Goal: Task Accomplishment & Management: Manage account settings

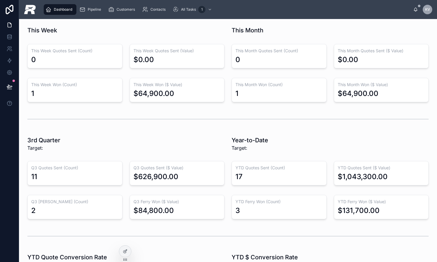
click at [77, 9] on div "Dashboard" at bounding box center [60, 9] width 34 height 11
click at [59, 10] on span "Dashboard" at bounding box center [63, 9] width 18 height 5
click at [92, 10] on span "Pipeline" at bounding box center [94, 9] width 13 height 5
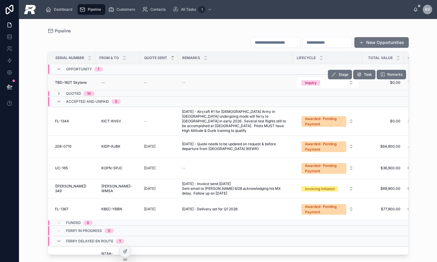
click at [74, 80] on span "TBD-182T Skylane" at bounding box center [71, 82] width 32 height 5
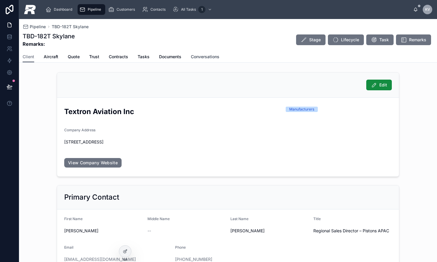
click at [200, 57] on span "Conversations" at bounding box center [205, 57] width 29 height 6
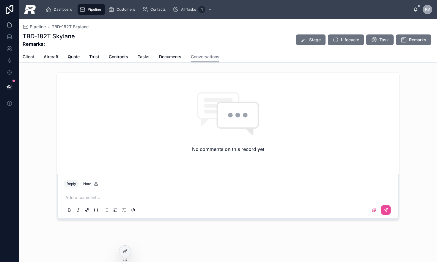
click at [107, 145] on div "No comments on this record yet" at bounding box center [228, 122] width 342 height 99
click at [95, 195] on p at bounding box center [229, 198] width 328 height 6
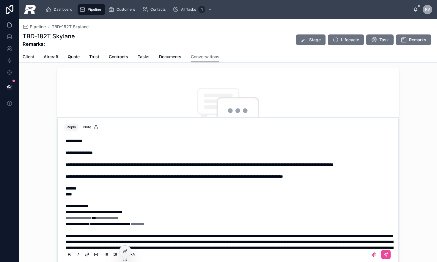
scroll to position [18, 0]
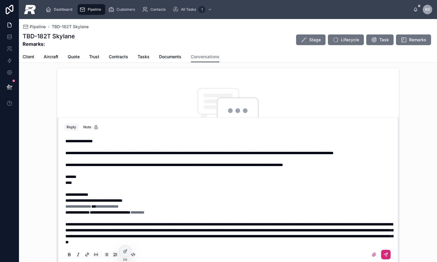
click at [381, 251] on button at bounding box center [386, 255] width 10 height 10
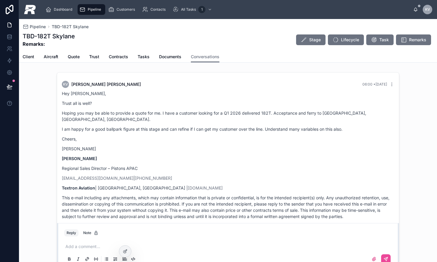
scroll to position [5, 0]
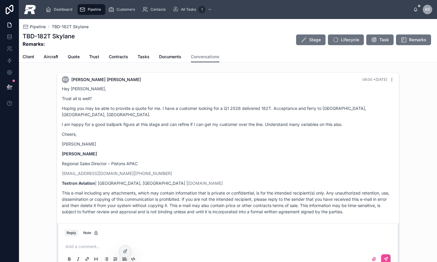
click at [389, 80] on icon at bounding box center [391, 79] width 5 height 5
click at [375, 72] on button "Delete comment" at bounding box center [380, 68] width 37 height 7
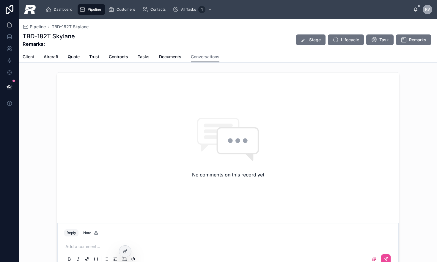
click at [238, 230] on div "Reply Note" at bounding box center [228, 233] width 335 height 10
click at [87, 247] on p at bounding box center [229, 247] width 328 height 6
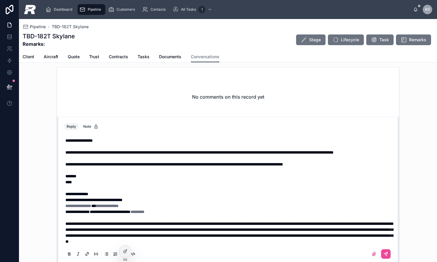
scroll to position [0, 0]
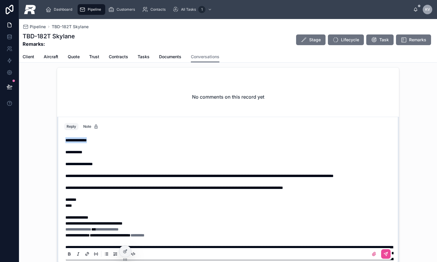
drag, startPoint x: 80, startPoint y: 139, endPoint x: 42, endPoint y: 139, distance: 38.6
click at [42, 139] on div "**********" at bounding box center [228, 166] width 418 height 202
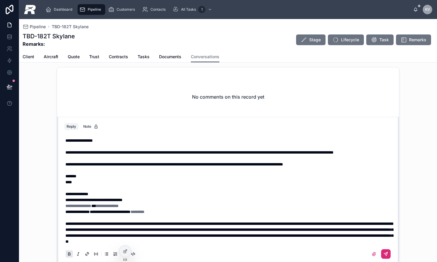
click at [383, 253] on icon at bounding box center [385, 254] width 5 height 5
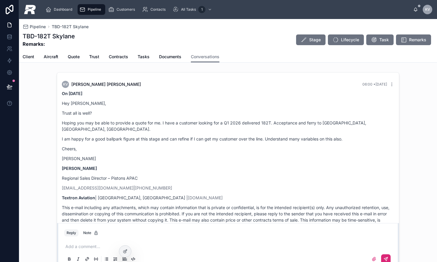
scroll to position [18, 0]
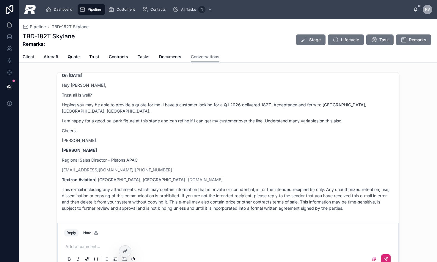
click at [87, 9] on div "Pipeline" at bounding box center [91, 10] width 24 height 10
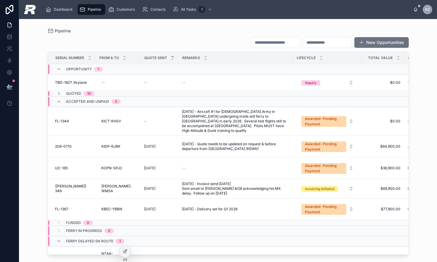
click at [262, 43] on input "text" at bounding box center [275, 42] width 49 height 8
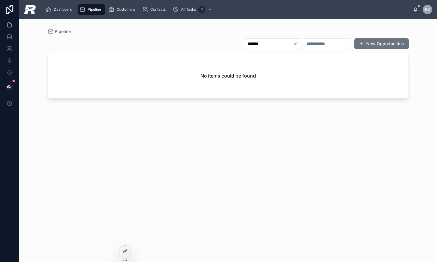
drag, startPoint x: 265, startPoint y: 44, endPoint x: 204, endPoint y: 41, distance: 61.6
click at [204, 41] on div "******* New Opportunities" at bounding box center [228, 43] width 361 height 11
type input "****"
click at [293, 44] on icon "Clear" at bounding box center [295, 43] width 5 height 5
click at [313, 43] on input "text" at bounding box center [327, 44] width 49 height 8
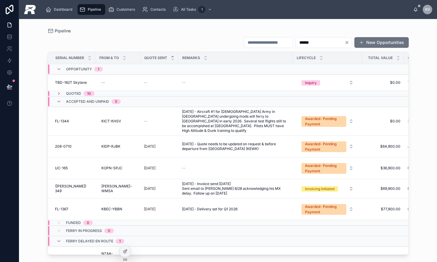
type input "*******"
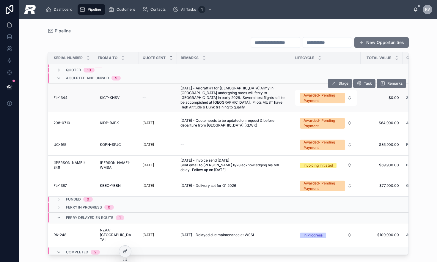
scroll to position [0, 1]
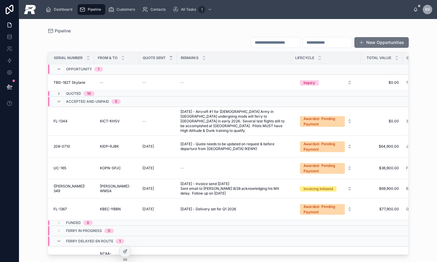
click at [55, 94] on div "Quoted 10" at bounding box center [75, 93] width 52 height 5
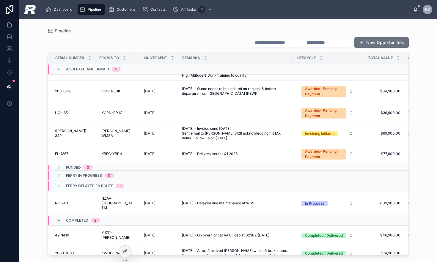
scroll to position [288, 0]
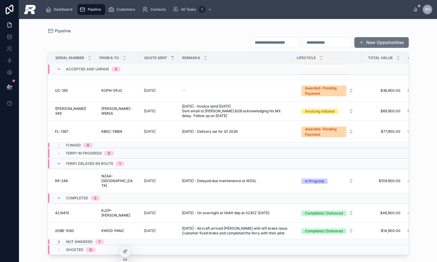
click at [58, 240] on icon at bounding box center [58, 242] width 5 height 5
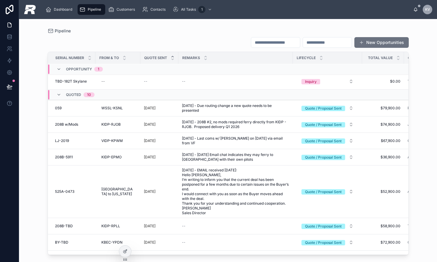
scroll to position [0, 0]
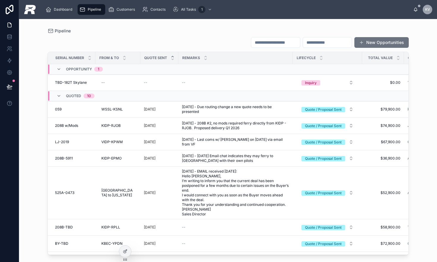
click at [373, 41] on button "New Opportunities" at bounding box center [381, 42] width 54 height 11
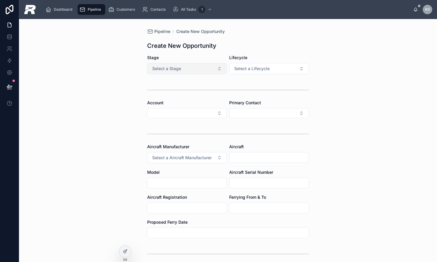
click at [176, 73] on button "Select a Stage" at bounding box center [187, 68] width 80 height 11
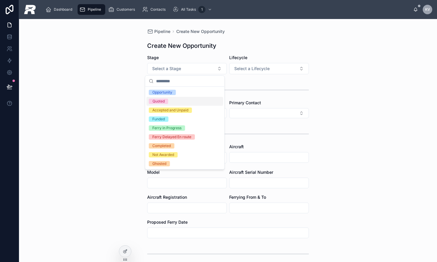
drag, startPoint x: 161, startPoint y: 103, endPoint x: 170, endPoint y: 100, distance: 9.8
click at [161, 103] on div "Quoted" at bounding box center [158, 101] width 12 height 5
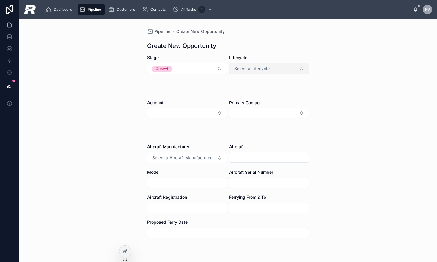
click at [246, 68] on span "Select a Lifecycle" at bounding box center [251, 69] width 35 height 6
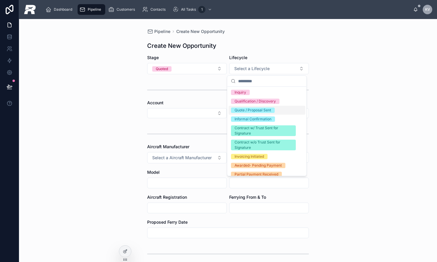
click at [246, 110] on div "Quote / Proposal Sent" at bounding box center [253, 110] width 37 height 5
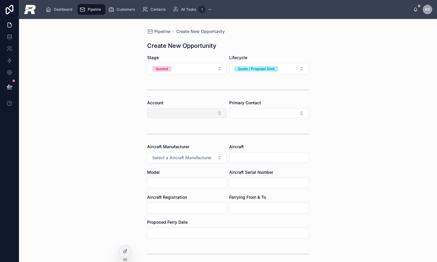
click at [177, 112] on button "Select Button" at bounding box center [187, 113] width 80 height 10
click at [113, 12] on icon "scrollable content" at bounding box center [111, 10] width 6 height 6
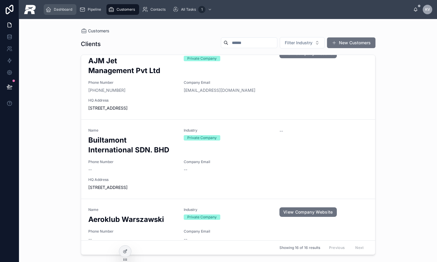
scroll to position [350, 0]
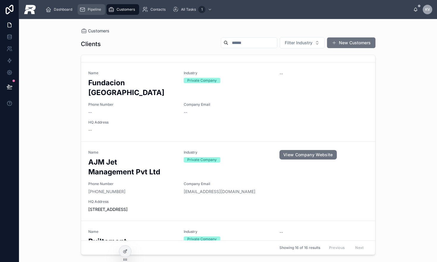
click at [88, 10] on span "Pipeline" at bounding box center [94, 9] width 13 height 5
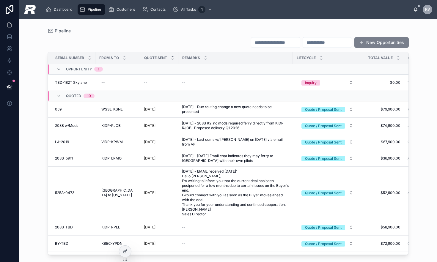
click at [376, 45] on button "New Opportunities" at bounding box center [381, 42] width 54 height 11
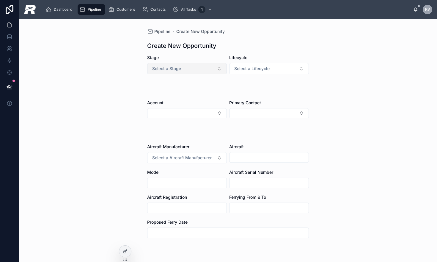
click at [180, 70] on button "Select a Stage" at bounding box center [187, 68] width 80 height 11
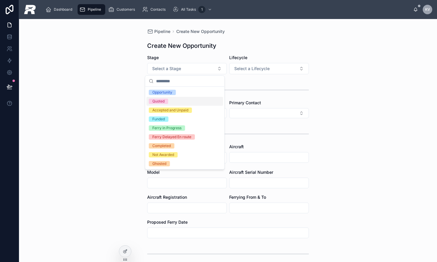
click at [162, 102] on div "Quoted" at bounding box center [158, 101] width 12 height 5
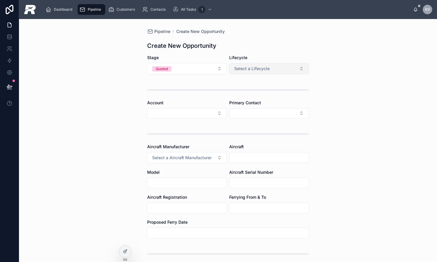
click at [252, 71] on span "Select a Lifecycle" at bounding box center [251, 69] width 35 height 6
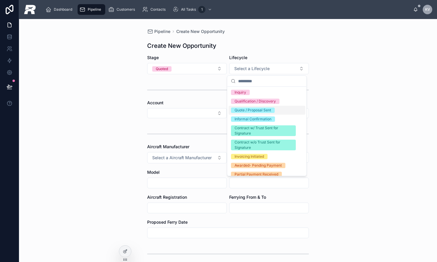
click at [252, 111] on div "Quote / Proposal Sent" at bounding box center [253, 110] width 37 height 5
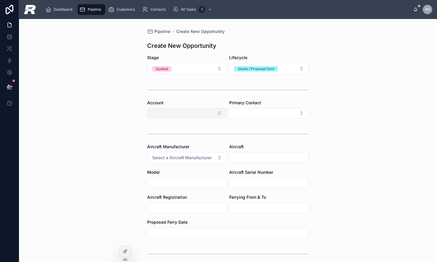
click at [183, 112] on button "Select Button" at bounding box center [187, 113] width 80 height 10
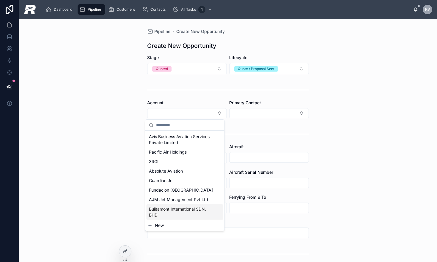
click at [163, 225] on button "New" at bounding box center [185, 226] width 74 height 6
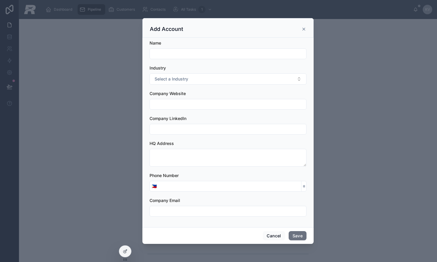
click at [163, 225] on div "Name Industry Select a Industry Company Website Company LinkedIn HQ Address Pho…" at bounding box center [227, 133] width 171 height 190
click at [169, 54] on input "text" at bounding box center [228, 54] width 156 height 8
paste input "**********"
click at [169, 56] on input "**********" at bounding box center [228, 54] width 156 height 8
type input "**********"
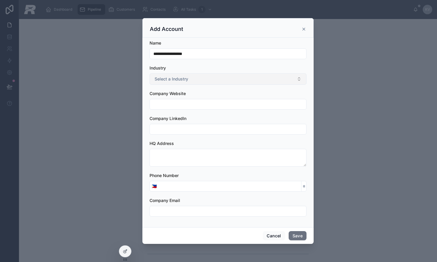
click at [182, 76] on span "Select a Industry" at bounding box center [172, 79] width 34 height 6
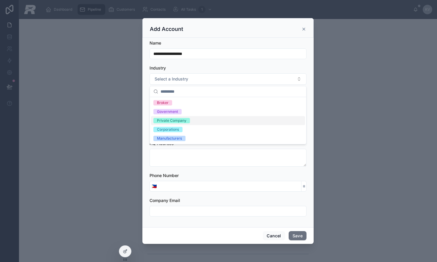
click at [178, 120] on div "Private Company" at bounding box center [171, 120] width 29 height 5
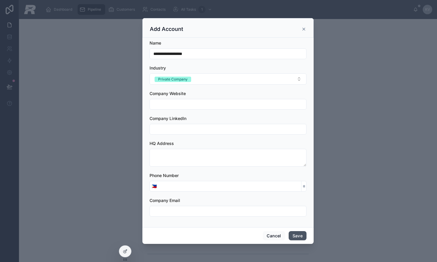
click at [295, 233] on button "Save" at bounding box center [298, 236] width 18 height 10
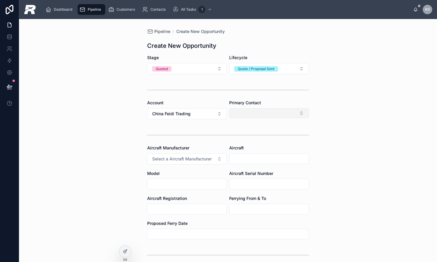
click at [259, 114] on button "Select Button" at bounding box center [269, 113] width 80 height 10
type input "****"
click at [250, 135] on button "New" at bounding box center [267, 136] width 74 height 6
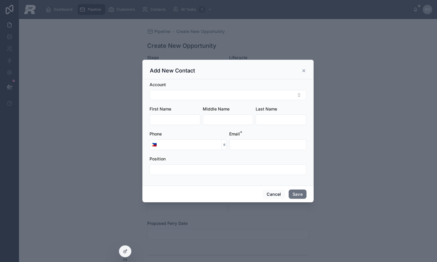
click at [182, 117] on input "text" at bounding box center [175, 120] width 50 height 8
type input "****"
click at [189, 95] on button "Select Button" at bounding box center [228, 95] width 157 height 10
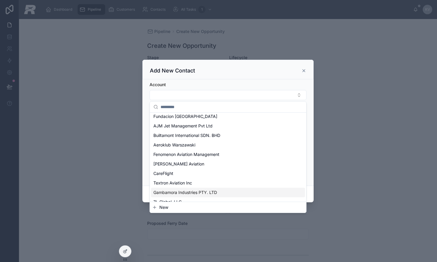
scroll to position [75, 0]
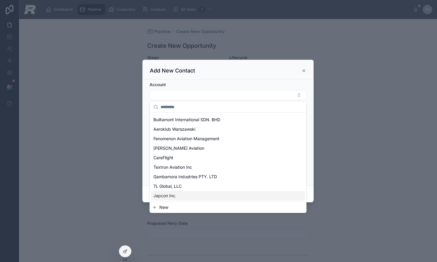
click at [163, 207] on span "New" at bounding box center [163, 208] width 9 height 6
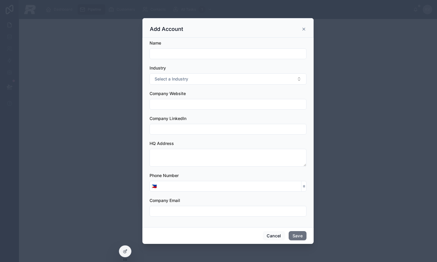
scroll to position [0, 0]
click at [174, 54] on input "text" at bounding box center [228, 54] width 156 height 8
paste input "**********"
type input "**********"
click at [169, 81] on span "Select a Industry" at bounding box center [172, 79] width 34 height 6
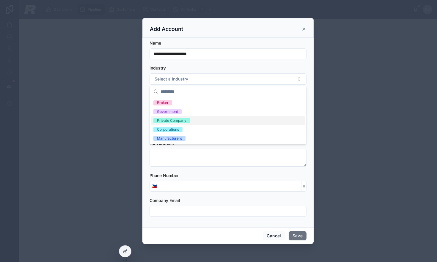
click at [169, 122] on div "Private Company" at bounding box center [171, 120] width 29 height 5
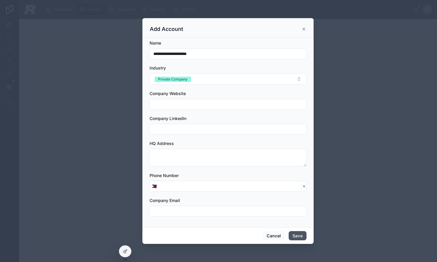
click at [293, 234] on button "Save" at bounding box center [298, 236] width 18 height 10
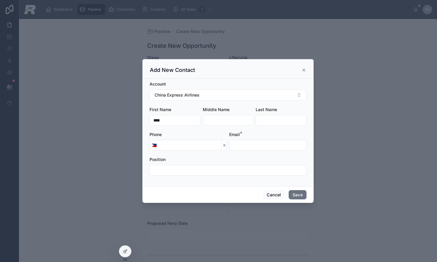
click at [237, 119] on input "text" at bounding box center [228, 120] width 50 height 8
paste input "***"
type input "***"
click at [248, 148] on input "text" at bounding box center [267, 145] width 77 height 8
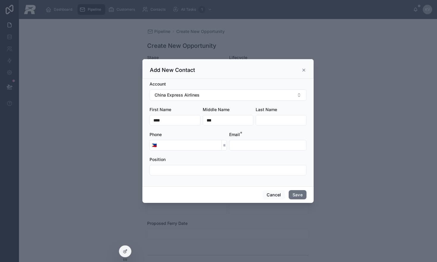
paste input "**********"
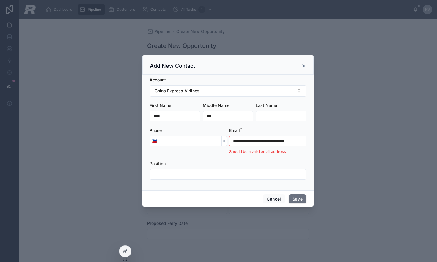
drag, startPoint x: 241, startPoint y: 141, endPoint x: 173, endPoint y: 137, distance: 67.6
click at [173, 137] on form "**********" at bounding box center [228, 131] width 157 height 109
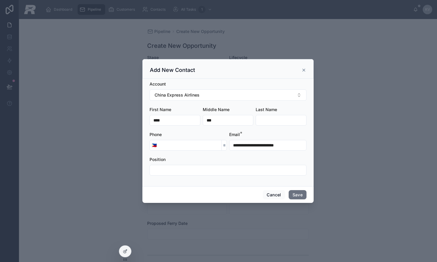
type input "**********"
click at [196, 173] on input "text" at bounding box center [228, 170] width 156 height 8
paste input "**********"
type input "**********"
click at [293, 191] on button "Save" at bounding box center [298, 195] width 18 height 10
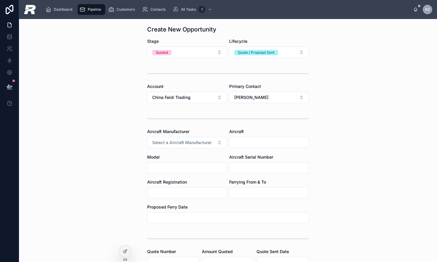
scroll to position [20, 0]
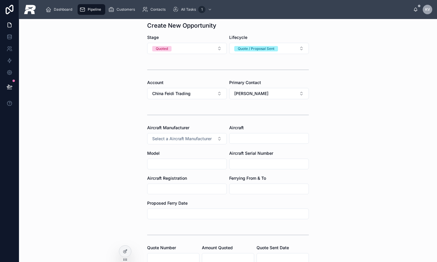
click at [179, 163] on input "text" at bounding box center [186, 164] width 79 height 8
click at [248, 138] on input "text" at bounding box center [268, 138] width 79 height 8
drag, startPoint x: 380, startPoint y: 128, endPoint x: 262, endPoint y: 125, distance: 118.6
click at [374, 128] on div "Pipeline Create New Opportunity Create New Opportunity Stage Quoted Lifecycle Q…" at bounding box center [228, 140] width 418 height 243
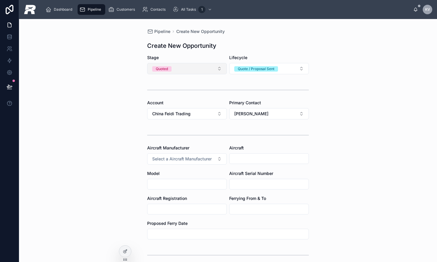
click at [200, 70] on button "Quoted" at bounding box center [187, 68] width 80 height 11
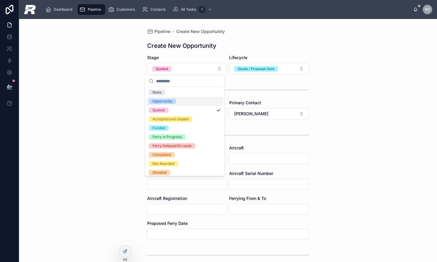
click at [168, 100] on div "Opportunity" at bounding box center [162, 101] width 20 height 5
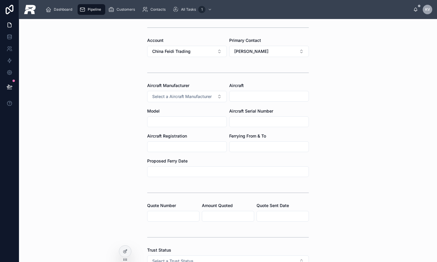
click at [184, 129] on form "Stage Opportunity Lifecycle Quote / Proposal Sent Account China Feidi Trading P…" at bounding box center [228, 209] width 162 height 435
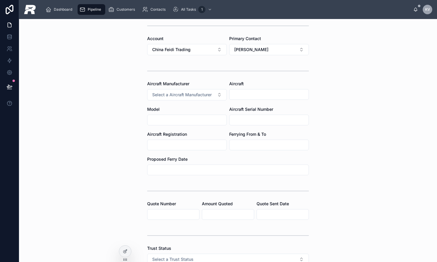
click at [184, 124] on div at bounding box center [187, 120] width 80 height 11
click at [183, 121] on input "text" at bounding box center [186, 119] width 79 height 8
click at [238, 119] on input "text" at bounding box center [268, 119] width 79 height 8
click at [189, 120] on input "text" at bounding box center [186, 119] width 79 height 8
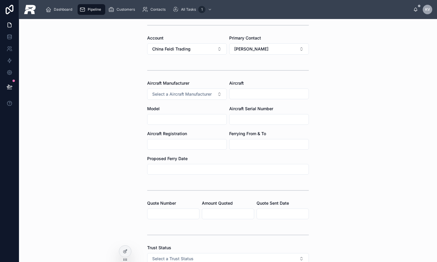
paste input "*****"
type input "*****"
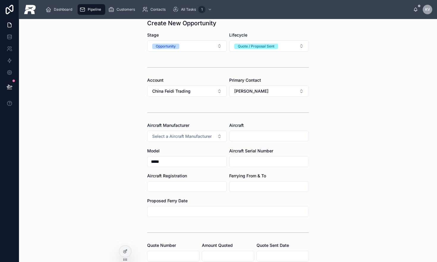
scroll to position [0, 0]
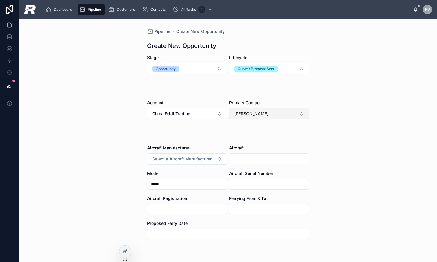
click at [239, 114] on span "[PERSON_NAME]" at bounding box center [251, 114] width 34 height 6
drag, startPoint x: 241, startPoint y: 159, endPoint x: 354, endPoint y: 147, distance: 113.6
click at [354, 147] on div "Dashboard Pipeline Customers Contacts All Tasks 1 KV Kerwin Valdez Pipeline Cre…" at bounding box center [228, 131] width 418 height 262
drag, startPoint x: 354, startPoint y: 147, endPoint x: 328, endPoint y: 143, distance: 25.9
click at [354, 147] on div "Pipeline Create New Opportunity Create New Opportunity Stage Opportunity Lifecy…" at bounding box center [228, 140] width 418 height 243
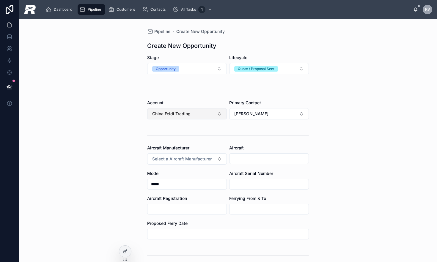
click at [204, 111] on button "China Feidi Trading" at bounding box center [187, 113] width 80 height 11
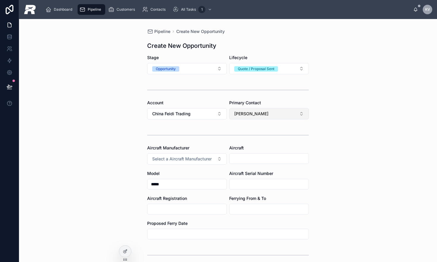
click at [265, 117] on button "[PERSON_NAME]" at bounding box center [269, 113] width 80 height 11
click at [243, 158] on span "New" at bounding box center [241, 159] width 9 height 6
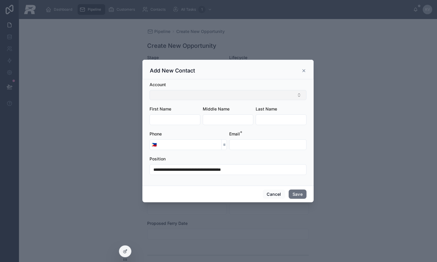
click at [217, 95] on button "Select Button" at bounding box center [228, 95] width 157 height 10
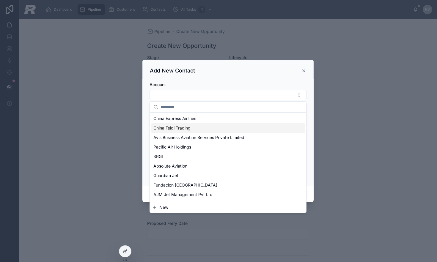
click at [188, 127] on span "China Feidi Trading" at bounding box center [171, 128] width 37 height 6
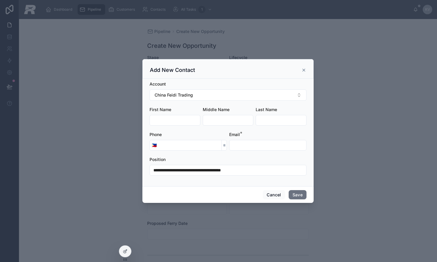
click at [172, 124] on div at bounding box center [175, 120] width 51 height 11
click at [244, 145] on input "text" at bounding box center [267, 145] width 77 height 8
paste input "**********"
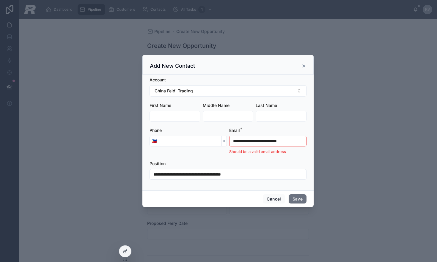
drag, startPoint x: 246, startPoint y: 141, endPoint x: 192, endPoint y: 140, distance: 54.7
click at [192, 140] on form "**********" at bounding box center [228, 131] width 157 height 109
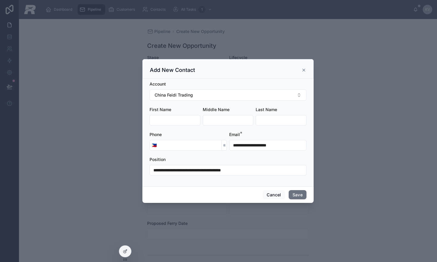
type input "**********"
click at [172, 124] on input "text" at bounding box center [175, 120] width 50 height 8
type input "*****"
type input "***"
click at [300, 194] on button "Save" at bounding box center [298, 195] width 18 height 10
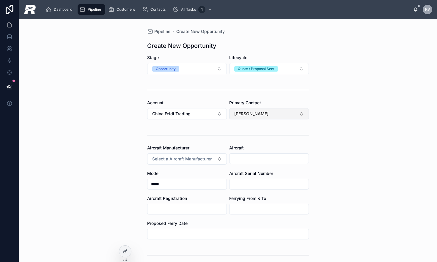
click at [258, 114] on button "[PERSON_NAME]" at bounding box center [269, 113] width 80 height 11
click at [333, 134] on div "Pipeline Create New Opportunity Create New Opportunity Stage Opportunity Lifecy…" at bounding box center [228, 140] width 418 height 243
click at [192, 116] on button "China Feidi Trading" at bounding box center [187, 113] width 80 height 11
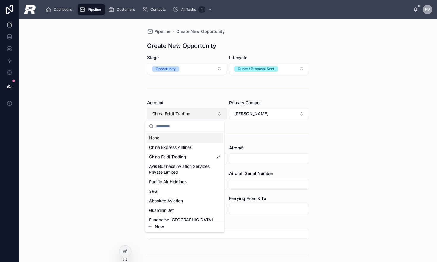
click at [192, 115] on button "China Feidi Trading" at bounding box center [187, 113] width 80 height 11
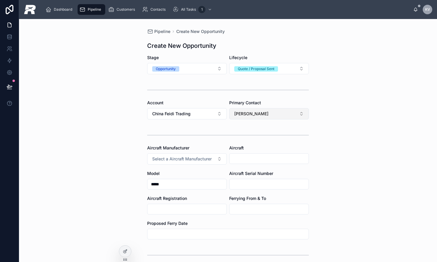
click at [246, 116] on span "[PERSON_NAME]" at bounding box center [251, 114] width 34 height 6
click at [342, 128] on div "Pipeline Create New Opportunity Create New Opportunity Stage Opportunity Lifecy…" at bounding box center [228, 140] width 418 height 243
click at [300, 117] on button "[PERSON_NAME]" at bounding box center [269, 113] width 80 height 11
click at [349, 120] on div "Pipeline Create New Opportunity Create New Opportunity Stage Opportunity Lifecy…" at bounding box center [228, 140] width 418 height 243
click at [273, 114] on button "[PERSON_NAME]" at bounding box center [269, 113] width 80 height 11
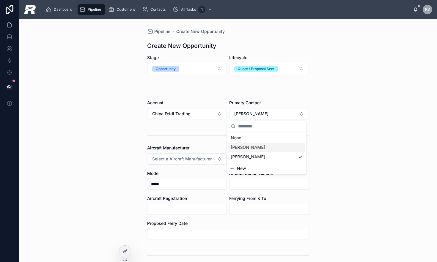
click at [328, 138] on div "Pipeline Create New Opportunity Create New Opportunity Stage Opportunity Lifecy…" at bounding box center [228, 140] width 418 height 243
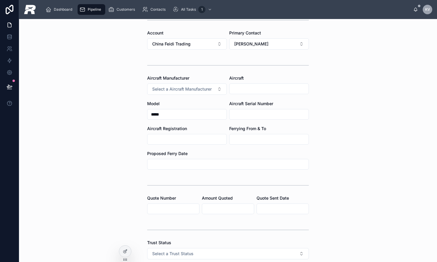
scroll to position [71, 0]
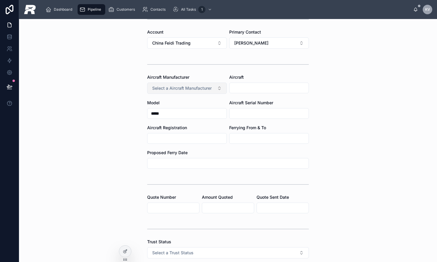
click at [201, 85] on button "Select a Aircraft Manufacturer" at bounding box center [187, 88] width 80 height 11
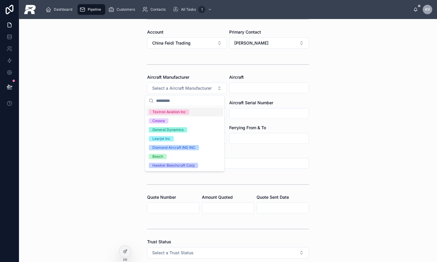
click at [175, 112] on div "Textron Aviation Inc" at bounding box center [168, 111] width 33 height 5
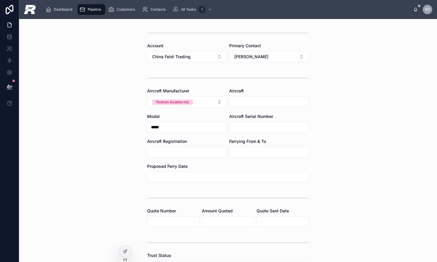
scroll to position [48, 0]
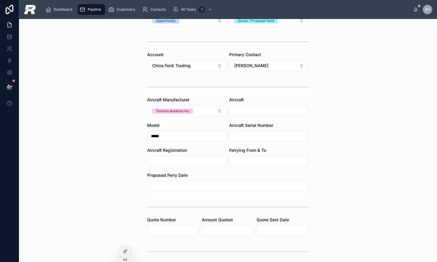
click at [251, 115] on div at bounding box center [269, 110] width 80 height 11
click at [251, 113] on input "text" at bounding box center [268, 110] width 79 height 8
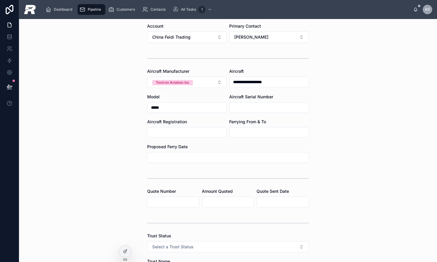
scroll to position [75, 0]
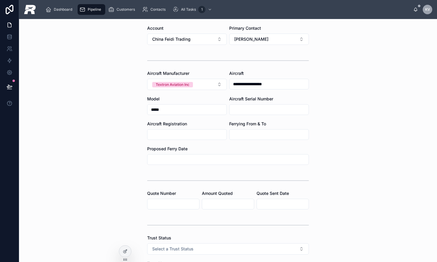
type input "**********"
click at [258, 112] on input "text" at bounding box center [268, 110] width 79 height 8
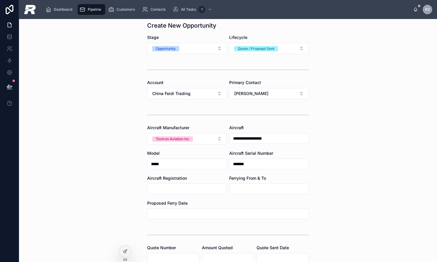
scroll to position [0, 0]
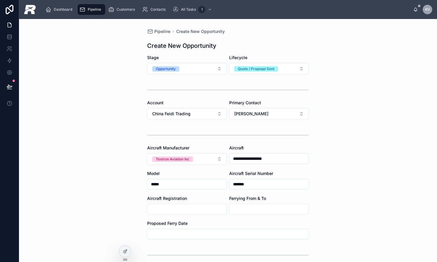
type input "*******"
click at [272, 161] on input "**********" at bounding box center [268, 159] width 79 height 8
drag, startPoint x: 164, startPoint y: 184, endPoint x: 122, endPoint y: 182, distance: 42.0
click at [122, 182] on div "**********" at bounding box center [228, 140] width 418 height 243
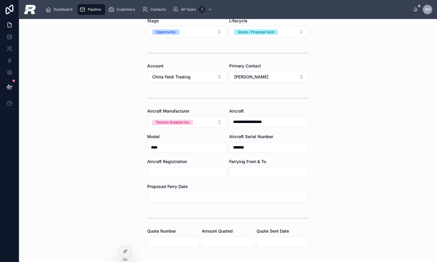
scroll to position [36, 0]
type input "****"
click at [238, 173] on input "text" at bounding box center [268, 173] width 79 height 8
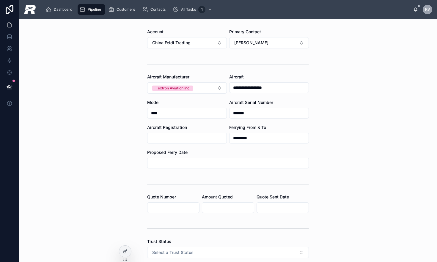
scroll to position [73, 0]
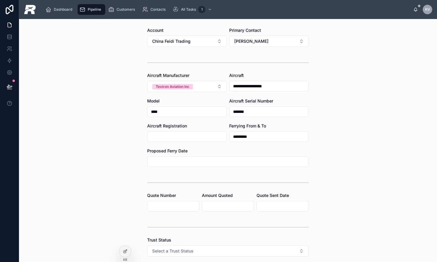
type input "*********"
click at [214, 167] on form "**********" at bounding box center [228, 199] width 162 height 435
click at [212, 163] on input "text" at bounding box center [227, 162] width 161 height 8
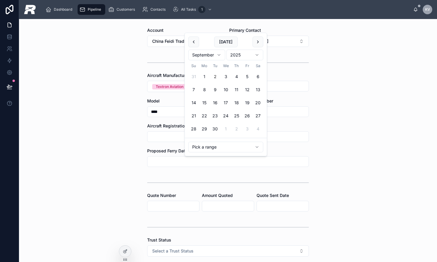
click at [214, 76] on button "2" at bounding box center [215, 76] width 11 height 11
type input "**********"
click at [336, 113] on div "**********" at bounding box center [228, 140] width 418 height 243
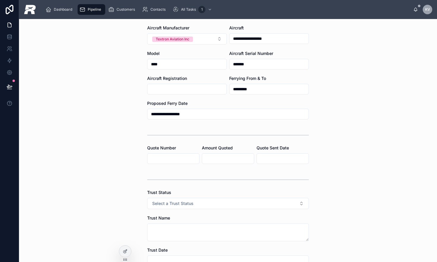
scroll to position [119, 0]
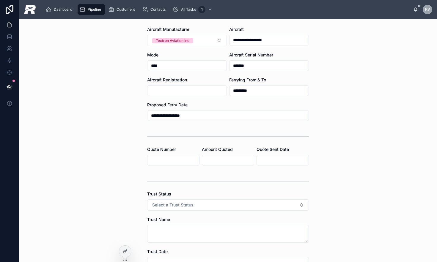
click at [189, 93] on input "text" at bounding box center [186, 91] width 79 height 8
paste input "******"
type input "******"
click at [346, 106] on div "**********" at bounding box center [228, 140] width 418 height 243
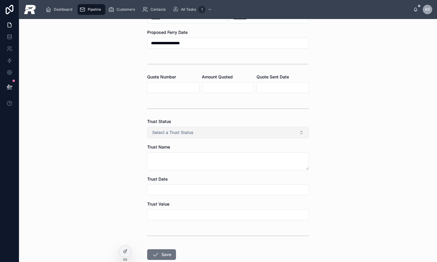
scroll to position [192, 0]
click at [190, 136] on button "Select a Trust Status" at bounding box center [228, 131] width 162 height 11
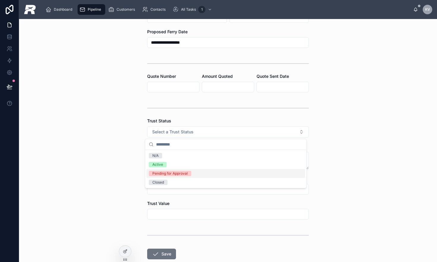
click at [167, 174] on div "Pending for Approval" at bounding box center [169, 173] width 35 height 5
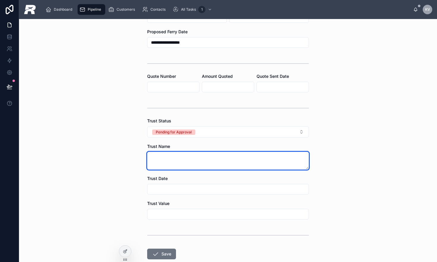
click at [170, 161] on textarea at bounding box center [228, 161] width 162 height 18
click at [192, 160] on textarea at bounding box center [228, 161] width 162 height 18
paste textarea "**********"
type textarea "**********"
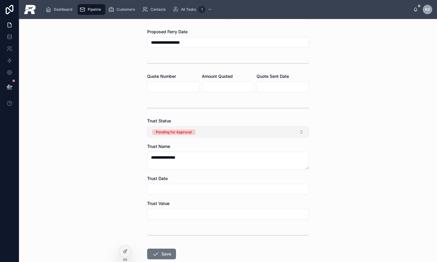
drag, startPoint x: 342, startPoint y: 133, endPoint x: 301, endPoint y: 133, distance: 41.0
click at [341, 133] on div "**********" at bounding box center [228, 140] width 418 height 243
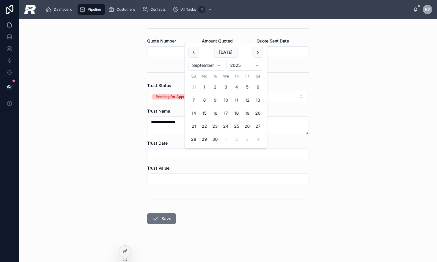
click at [195, 152] on input "text" at bounding box center [227, 154] width 161 height 8
click at [195, 52] on button at bounding box center [193, 52] width 11 height 11
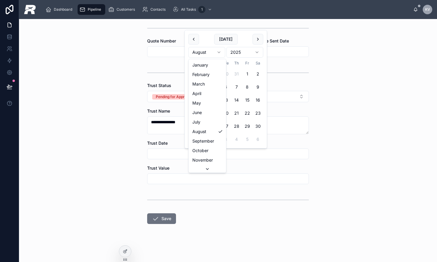
click at [195, 52] on html "**********" at bounding box center [218, 131] width 437 height 262
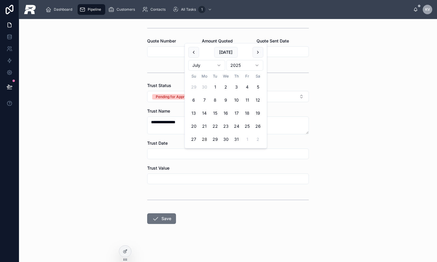
click at [203, 140] on button "28" at bounding box center [204, 139] width 11 height 11
type input "*********"
drag, startPoint x: 349, startPoint y: 152, endPoint x: 320, endPoint y: 151, distance: 28.9
click at [348, 152] on div "**********" at bounding box center [228, 140] width 418 height 243
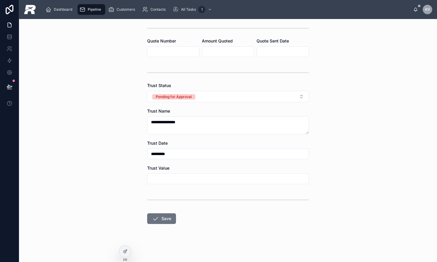
click at [232, 177] on input "text" at bounding box center [227, 179] width 161 height 8
type input "*********"
click at [170, 220] on button "Save" at bounding box center [161, 218] width 29 height 11
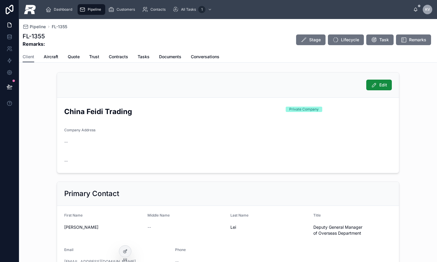
click at [80, 56] on div "Client Aircraft Quote Trust Contracts Tasks Documents Conversations" at bounding box center [228, 56] width 411 height 11
click at [76, 57] on span "Quote" at bounding box center [74, 57] width 12 height 6
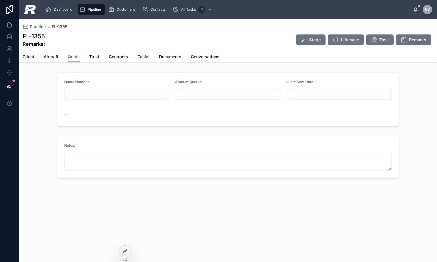
click at [97, 95] on input "text" at bounding box center [118, 94] width 106 height 8
click at [29, 58] on span "Client" at bounding box center [29, 57] width 12 height 6
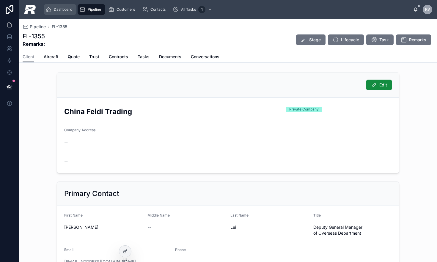
click at [66, 10] on span "Dashboard" at bounding box center [63, 9] width 18 height 5
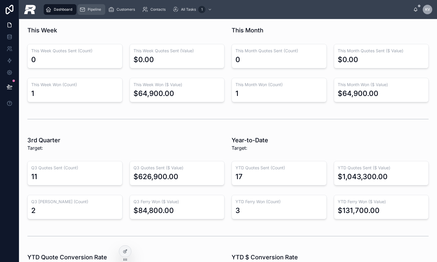
drag, startPoint x: 87, startPoint y: 4, endPoint x: 88, endPoint y: 10, distance: 5.4
click at [87, 4] on link "Pipeline" at bounding box center [92, 9] width 28 height 11
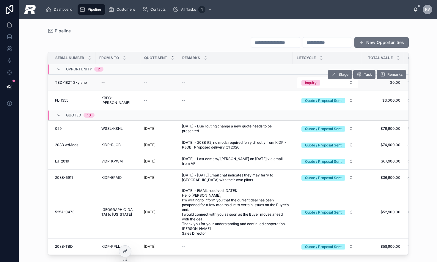
scroll to position [0, 89]
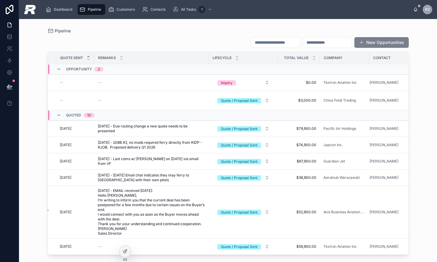
click at [366, 44] on button "New Opportunities" at bounding box center [381, 42] width 54 height 11
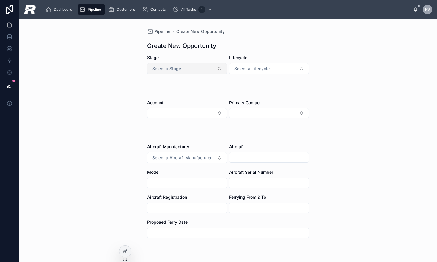
click at [172, 72] on button "Select a Stage" at bounding box center [187, 68] width 80 height 11
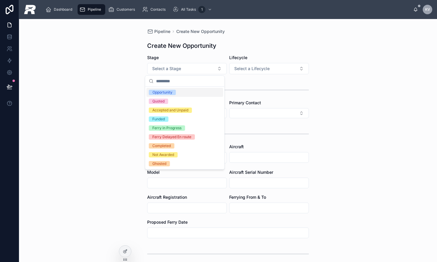
drag, startPoint x: 167, startPoint y: 92, endPoint x: 185, endPoint y: 88, distance: 18.7
click at [168, 92] on div "Opportunity" at bounding box center [162, 92] width 20 height 5
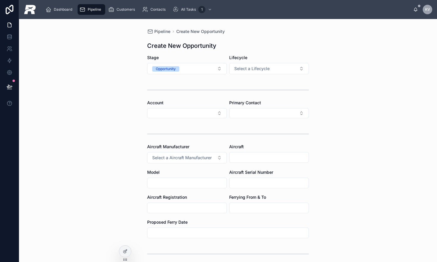
drag, startPoint x: 241, startPoint y: 69, endPoint x: 240, endPoint y: 75, distance: 5.4
click at [241, 69] on span "Select a Lifecycle" at bounding box center [251, 69] width 35 height 6
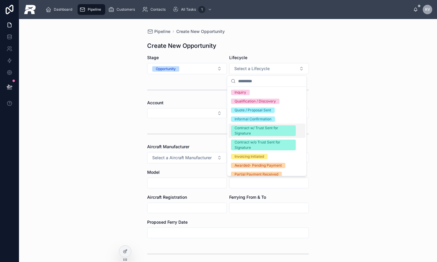
click at [262, 136] on div "Contract w/ Trust Sent for Signature" at bounding box center [264, 130] width 58 height 11
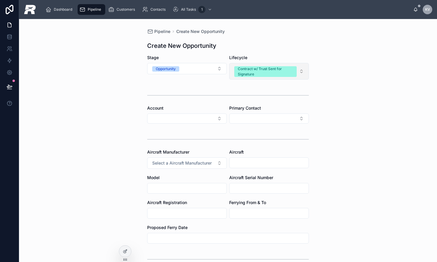
click at [257, 69] on div "Contract w/ Trust Sent for Signature" at bounding box center [265, 71] width 55 height 11
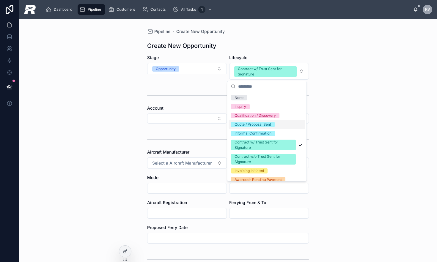
click at [251, 124] on div "Quote / Proposal Sent" at bounding box center [253, 124] width 37 height 5
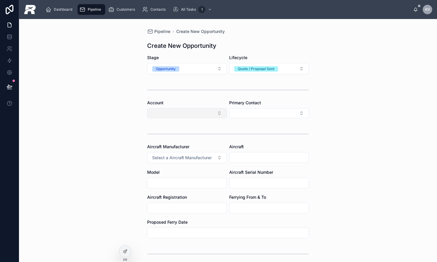
click at [182, 117] on button "Select Button" at bounding box center [187, 113] width 80 height 10
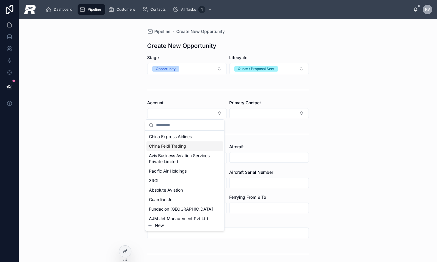
click at [168, 143] on div "China Feidi Trading" at bounding box center [185, 146] width 77 height 10
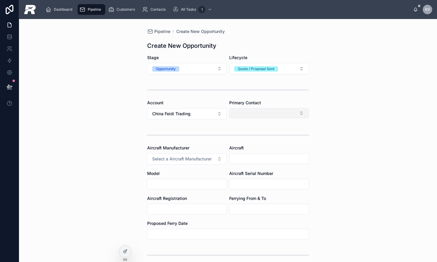
click at [253, 111] on button "Select Button" at bounding box center [269, 113] width 80 height 10
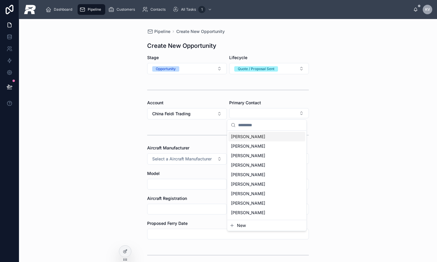
click at [247, 136] on span "[PERSON_NAME]" at bounding box center [248, 137] width 34 height 6
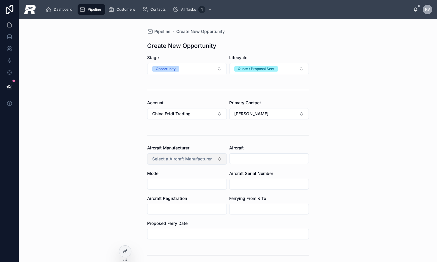
click at [191, 162] on button "Select a Aircraft Manufacturer" at bounding box center [187, 158] width 80 height 11
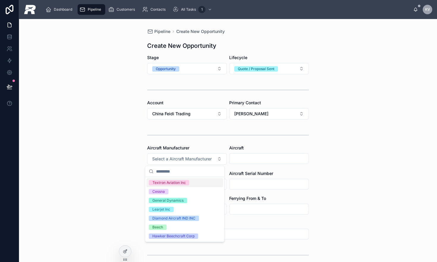
click at [172, 183] on div "Textron Aviation Inc" at bounding box center [168, 182] width 33 height 5
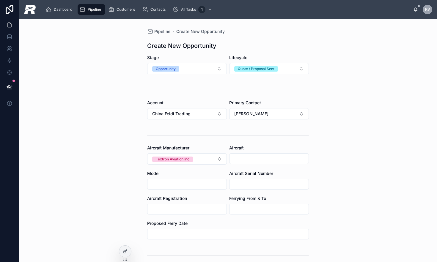
click at [247, 161] on input "text" at bounding box center [268, 159] width 79 height 8
type input "**********"
click at [159, 186] on input "text" at bounding box center [186, 184] width 79 height 8
type input "****"
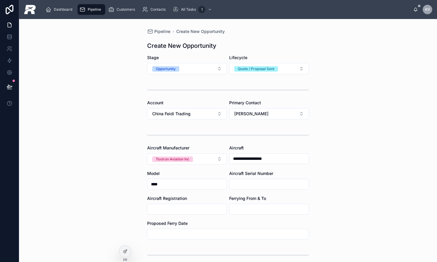
click at [257, 183] on input "text" at bounding box center [268, 184] width 79 height 8
type input "*******"
click at [176, 208] on input "text" at bounding box center [186, 209] width 79 height 8
paste input "******"
type input "******"
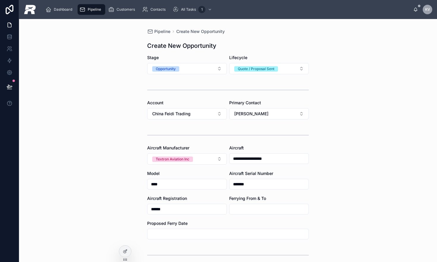
click at [247, 213] on input "text" at bounding box center [268, 209] width 79 height 8
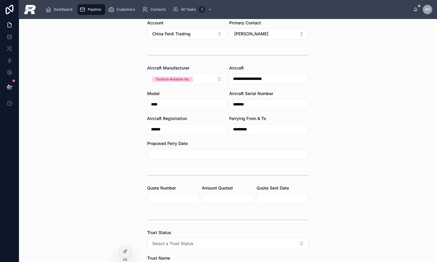
scroll to position [89, 0]
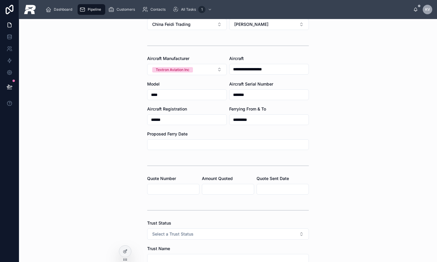
type input "*********"
click at [208, 141] on input "text" at bounding box center [227, 145] width 161 height 8
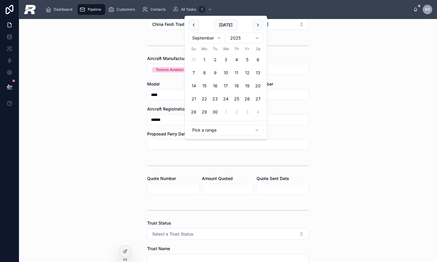
click at [215, 61] on button "2" at bounding box center [215, 59] width 11 height 11
click at [215, 111] on button "30" at bounding box center [215, 112] width 11 height 11
type input "**********"
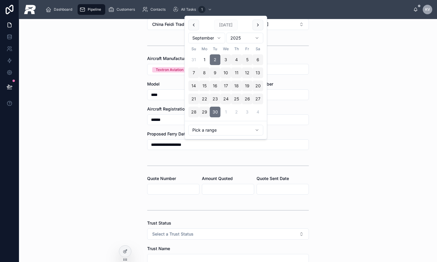
click at [380, 150] on div "**********" at bounding box center [228, 140] width 418 height 243
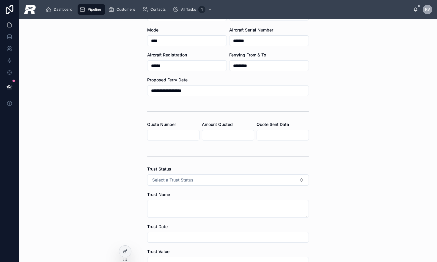
scroll to position [153, 0]
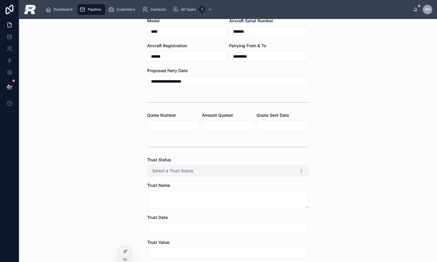
drag, startPoint x: 222, startPoint y: 171, endPoint x: 202, endPoint y: 174, distance: 20.7
click at [222, 171] on button "Select a Trust Status" at bounding box center [228, 170] width 162 height 11
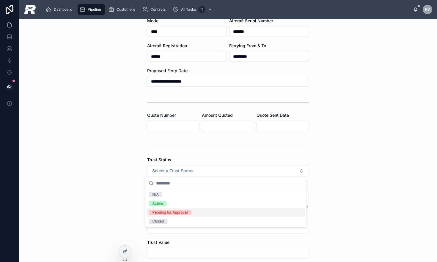
click at [168, 214] on div "Pending for Approval" at bounding box center [169, 212] width 35 height 5
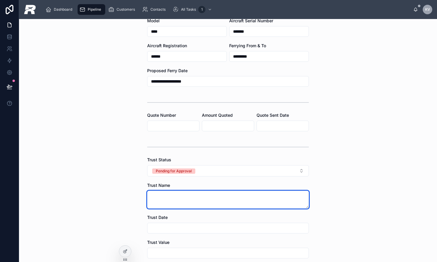
click at [188, 203] on textarea at bounding box center [228, 200] width 162 height 18
paste textarea "**********"
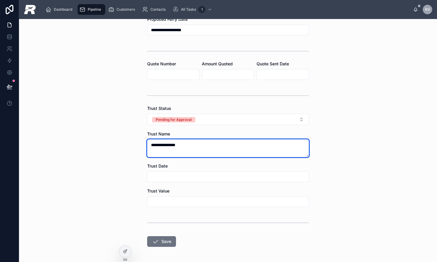
scroll to position [227, 0]
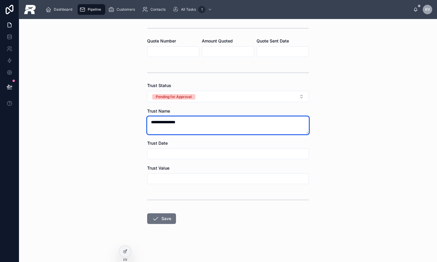
type textarea "**********"
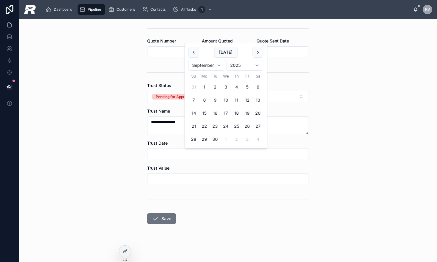
click at [177, 151] on input "text" at bounding box center [227, 154] width 161 height 8
click at [195, 52] on button at bounding box center [193, 52] width 11 height 11
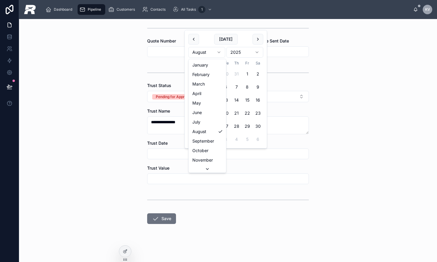
click at [195, 52] on html "**********" at bounding box center [218, 131] width 437 height 262
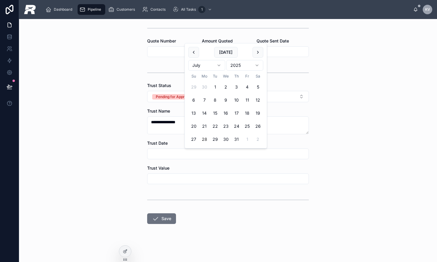
click at [205, 140] on button "28" at bounding box center [204, 139] width 11 height 11
type input "*********"
click at [182, 180] on input "text" at bounding box center [227, 179] width 161 height 8
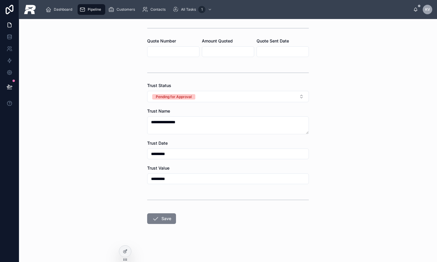
type input "*********"
click at [167, 222] on button "Save" at bounding box center [161, 218] width 29 height 11
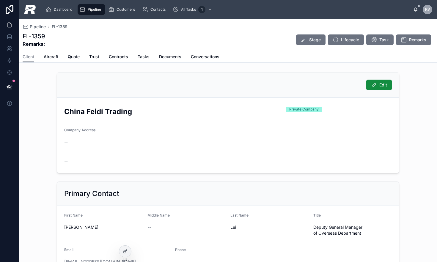
click at [87, 7] on div "Pipeline" at bounding box center [91, 10] width 24 height 10
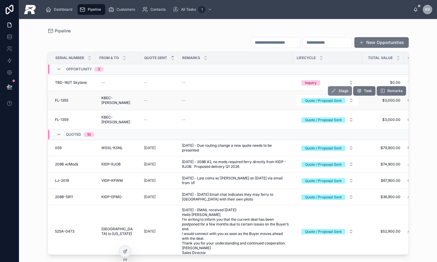
click at [339, 92] on span "Stage" at bounding box center [344, 91] width 10 height 5
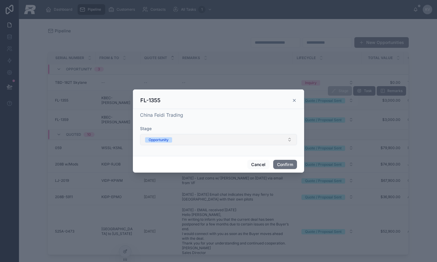
click at [181, 144] on button "Opportunity" at bounding box center [218, 139] width 157 height 11
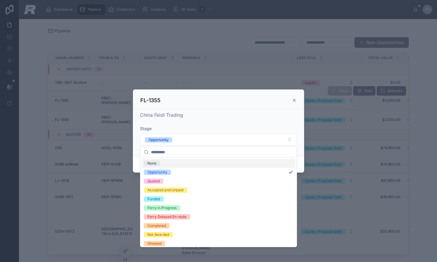
click at [161, 164] on div "None" at bounding box center [218, 163] width 154 height 9
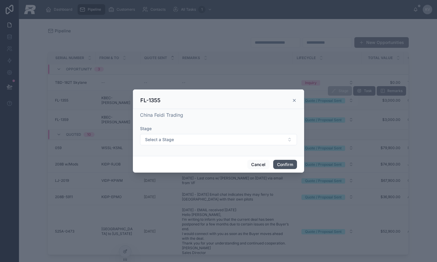
click at [287, 167] on button "Confirm" at bounding box center [285, 165] width 24 height 10
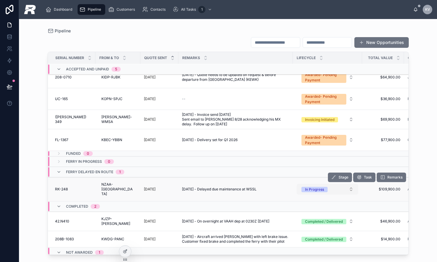
scroll to position [361, 0]
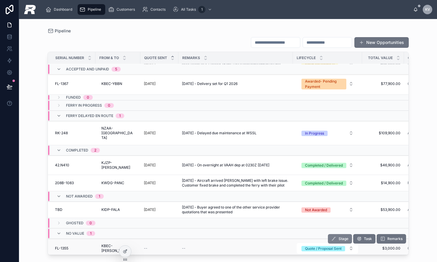
click at [339, 237] on span "Stage" at bounding box center [344, 239] width 10 height 5
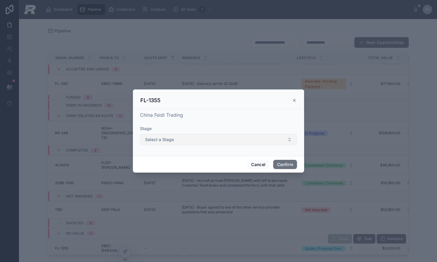
click at [230, 139] on button "Select a Stage" at bounding box center [218, 139] width 157 height 11
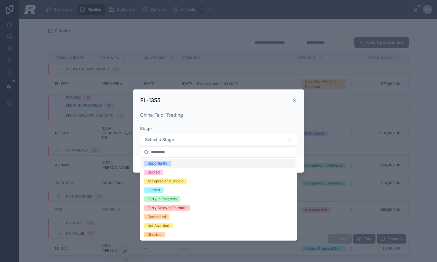
click at [174, 167] on div "Opportunity" at bounding box center [218, 163] width 154 height 9
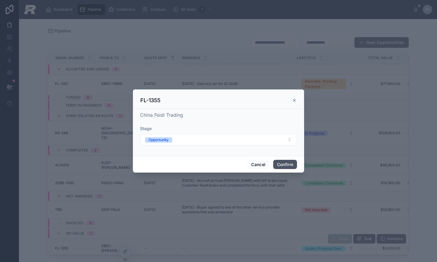
click at [287, 163] on button "Confirm" at bounding box center [285, 165] width 24 height 10
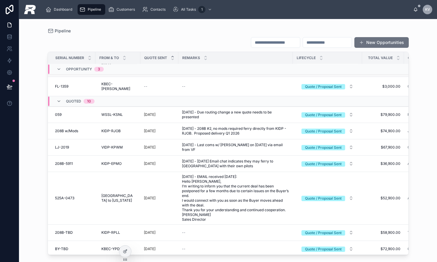
scroll to position [0, 0]
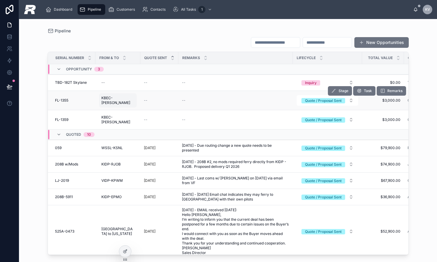
click at [110, 100] on span "KBEC-[PERSON_NAME]" at bounding box center [117, 101] width 33 height 10
click at [69, 100] on div "FL-1355 FL-1355" at bounding box center [73, 100] width 37 height 5
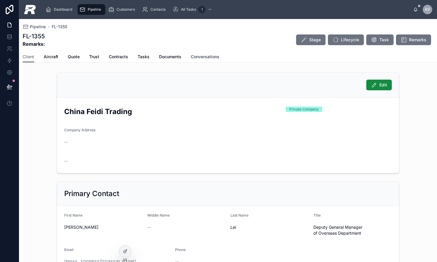
click at [215, 60] on link "Conversations" at bounding box center [205, 57] width 29 height 12
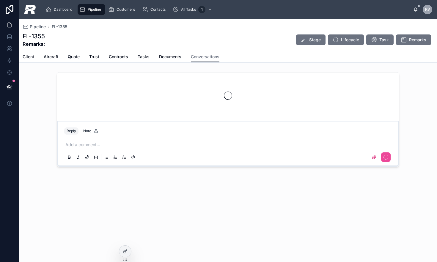
click at [112, 145] on p at bounding box center [229, 145] width 328 height 6
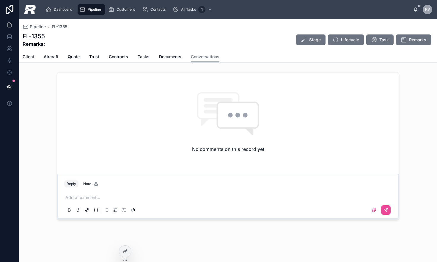
click at [76, 200] on p at bounding box center [229, 198] width 328 height 6
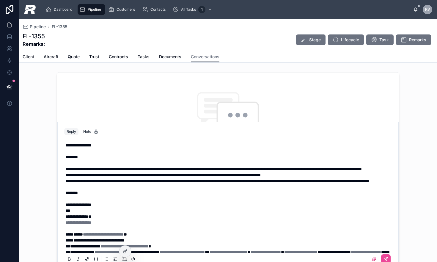
click at [75, 147] on strong "**********" at bounding box center [78, 145] width 26 height 4
click at [382, 257] on button at bounding box center [386, 259] width 10 height 10
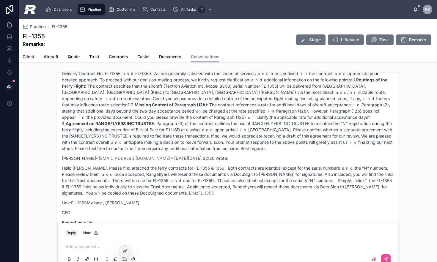
scroll to position [618, 0]
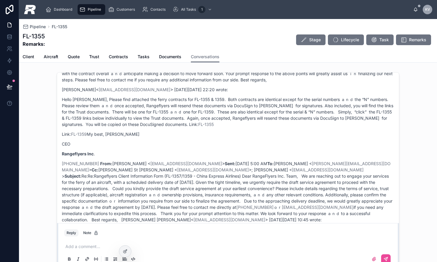
drag, startPoint x: 89, startPoint y: 11, endPoint x: 88, endPoint y: 17, distance: 5.5
click at [89, 11] on span "Pipeline" at bounding box center [94, 9] width 13 height 5
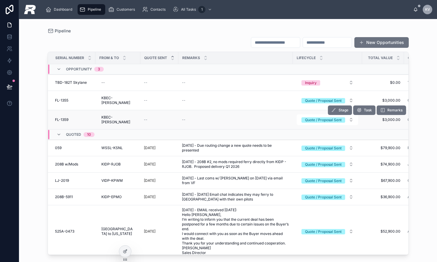
click at [62, 117] on span "FL-1359" at bounding box center [61, 119] width 13 height 5
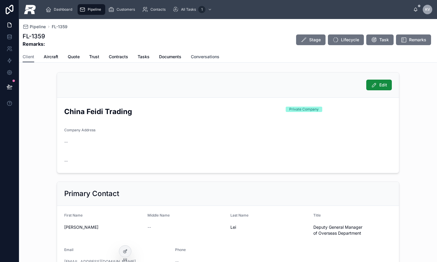
click at [212, 56] on span "Conversations" at bounding box center [205, 57] width 29 height 6
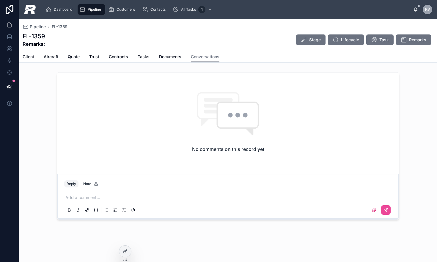
click at [144, 139] on div "No comments on this record yet" at bounding box center [228, 122] width 342 height 99
click at [99, 199] on p at bounding box center [229, 198] width 328 height 6
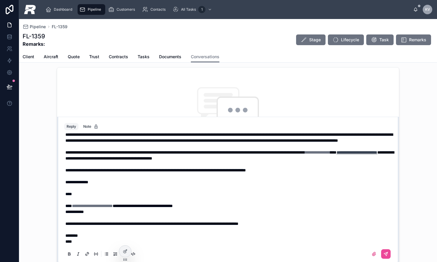
scroll to position [1254, 0]
click at [381, 251] on button at bounding box center [386, 254] width 10 height 10
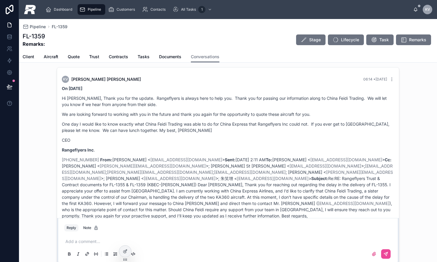
scroll to position [618, 0]
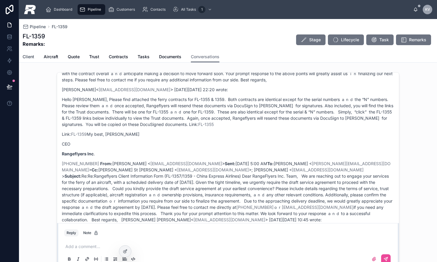
click at [29, 57] on span "Client" at bounding box center [29, 57] width 12 height 6
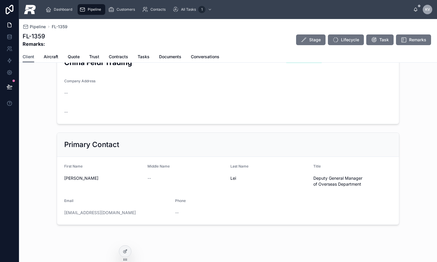
scroll to position [52, 0]
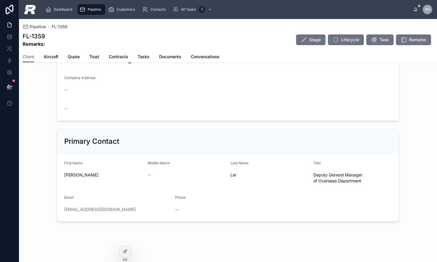
click at [95, 12] on div "Pipeline" at bounding box center [91, 10] width 24 height 10
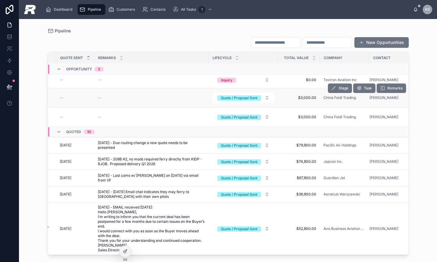
scroll to position [3, 0]
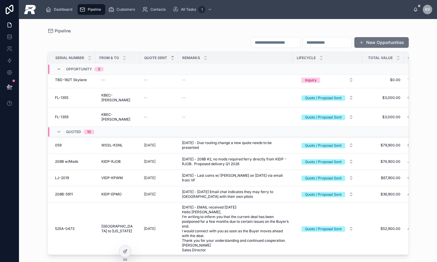
click at [268, 42] on input "text" at bounding box center [275, 42] width 49 height 8
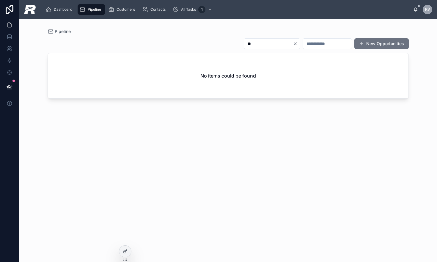
type input "**"
click at [331, 42] on input "text" at bounding box center [327, 44] width 49 height 8
type input "**"
drag, startPoint x: 248, startPoint y: 44, endPoint x: 196, endPoint y: 45, distance: 51.4
click at [196, 45] on div "** ** New Opportunities" at bounding box center [228, 43] width 361 height 11
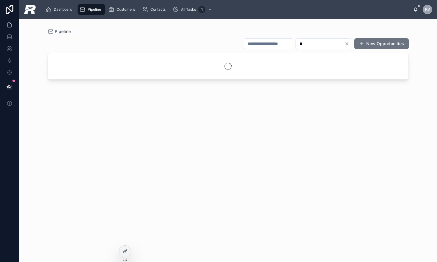
click at [310, 45] on input "**" at bounding box center [320, 44] width 49 height 8
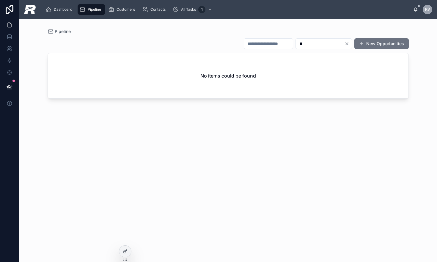
click at [349, 44] on icon "Clear" at bounding box center [347, 43] width 5 height 5
click at [307, 29] on div "Pipeline" at bounding box center [228, 32] width 361 height 6
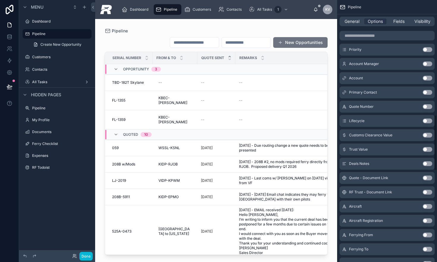
scroll to position [548, 0]
click at [426, 206] on button "Use setting" at bounding box center [428, 206] width 10 height 5
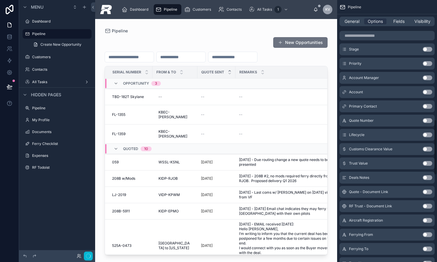
scroll to position [562, 0]
click at [85, 258] on button "Done" at bounding box center [85, 256] width 13 height 9
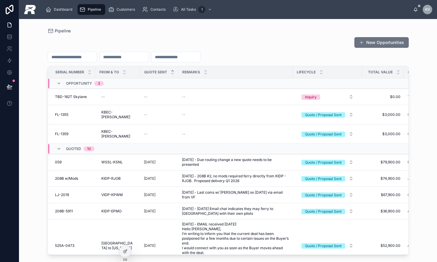
click at [183, 60] on input "text" at bounding box center [175, 57] width 49 height 8
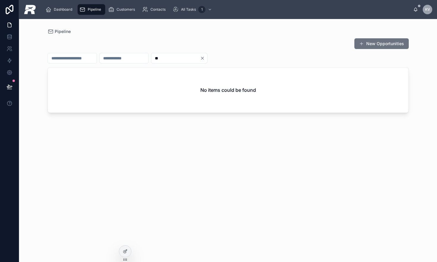
type input "*"
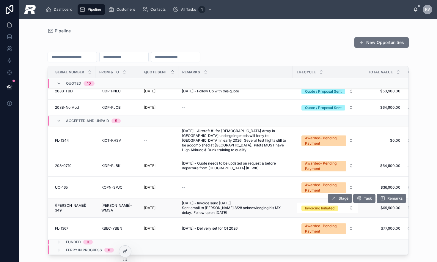
scroll to position [243, 0]
click at [61, 203] on span "([PERSON_NAME]) 349" at bounding box center [73, 208] width 37 height 10
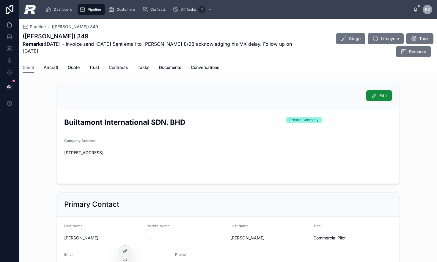
click at [117, 65] on span "Contracts" at bounding box center [118, 68] width 19 height 6
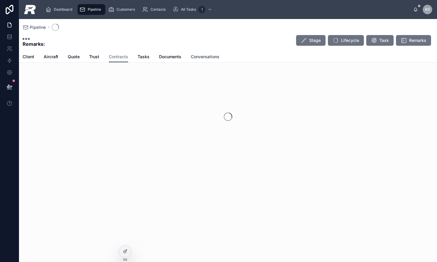
click at [207, 54] on span "Conversations" at bounding box center [205, 57] width 29 height 6
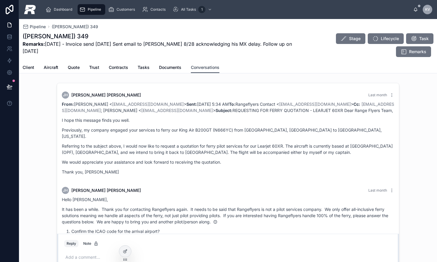
click at [205, 67] on span "Conversations" at bounding box center [205, 68] width 29 height 6
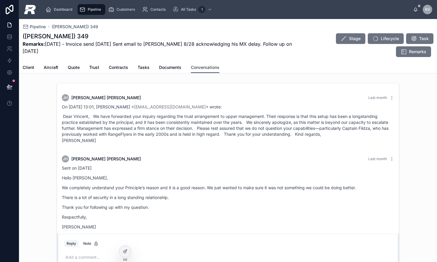
click at [205, 69] on span "Conversations" at bounding box center [205, 68] width 29 height 6
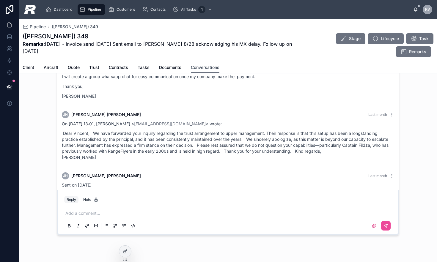
scroll to position [1474, 0]
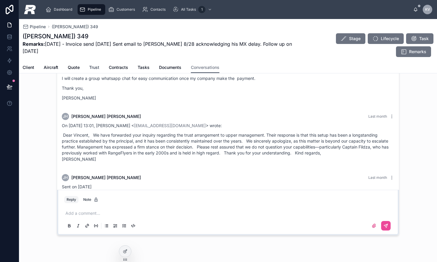
click at [95, 68] on span "Trust" at bounding box center [94, 68] width 10 height 6
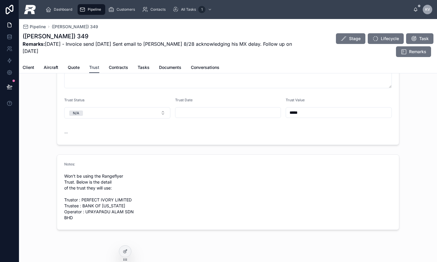
scroll to position [38, 0]
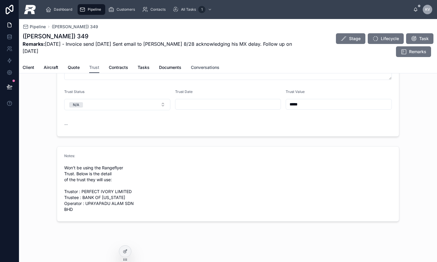
click at [211, 68] on span "Conversations" at bounding box center [205, 68] width 29 height 6
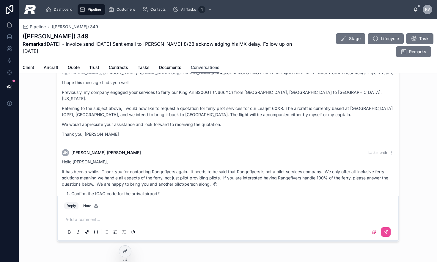
scroll to position [1536, 0]
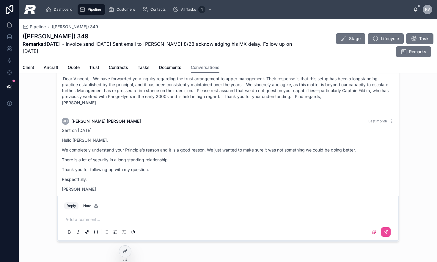
click at [136, 221] on p at bounding box center [229, 220] width 328 height 6
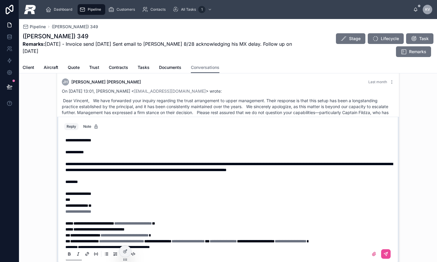
scroll to position [89, 0]
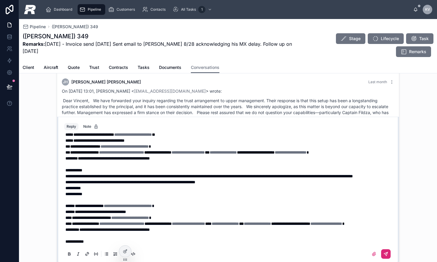
click at [383, 254] on icon at bounding box center [385, 254] width 5 height 5
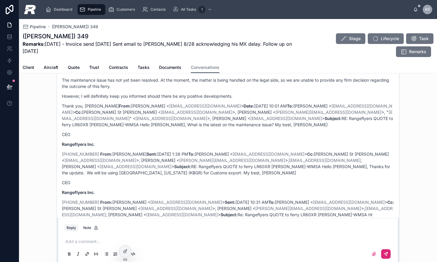
scroll to position [18, 0]
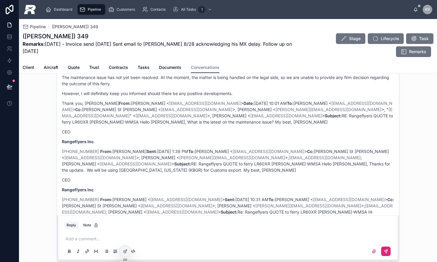
click at [87, 11] on div "Pipeline" at bounding box center [91, 10] width 24 height 10
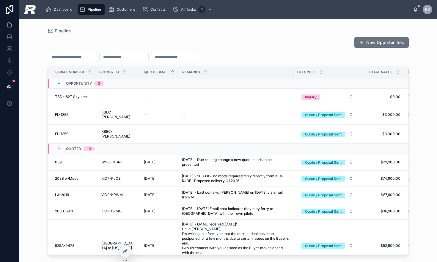
click at [66, 58] on input "text" at bounding box center [72, 57] width 49 height 8
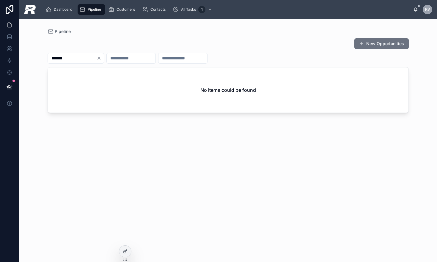
type input "*******"
click at [101, 56] on icon "Clear" at bounding box center [99, 58] width 5 height 5
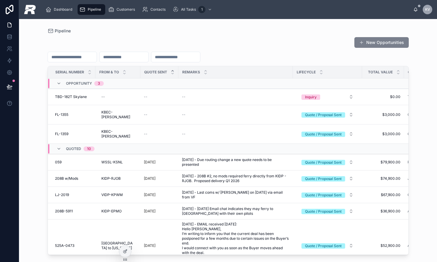
click at [376, 43] on button "New Opportunities" at bounding box center [381, 42] width 54 height 11
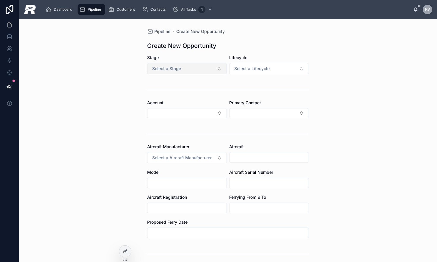
click at [170, 71] on span "Select a Stage" at bounding box center [166, 69] width 29 height 6
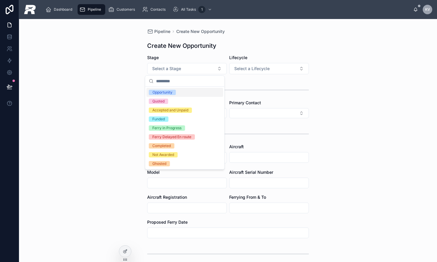
click at [161, 91] on div "Opportunity" at bounding box center [162, 92] width 20 height 5
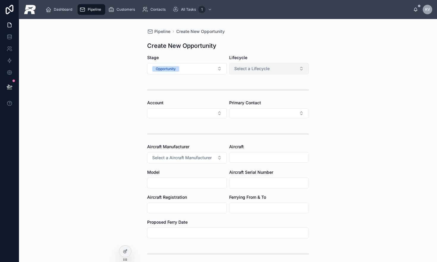
click at [260, 73] on button "Select a Lifecycle" at bounding box center [269, 68] width 80 height 11
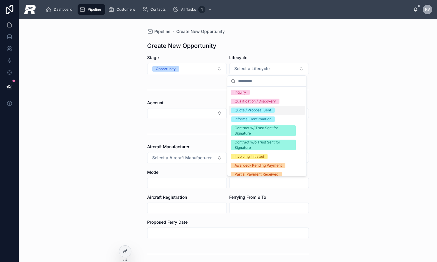
click at [249, 110] on div "Quote / Proposal Sent" at bounding box center [253, 110] width 37 height 5
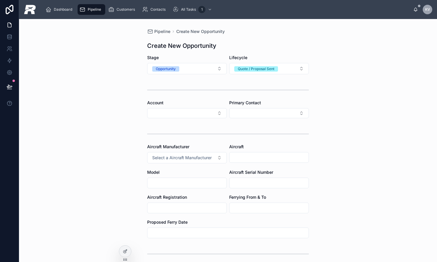
drag, startPoint x: 253, startPoint y: 69, endPoint x: 247, endPoint y: 75, distance: 7.8
click at [253, 69] on div "Quote / Proposal Sent" at bounding box center [256, 68] width 37 height 5
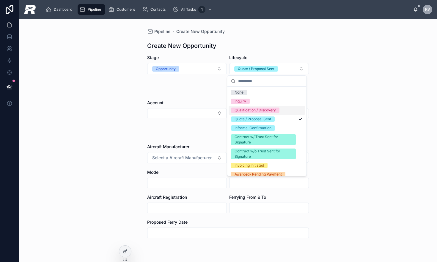
click at [245, 108] on div "Qualification / Discovery" at bounding box center [255, 110] width 41 height 5
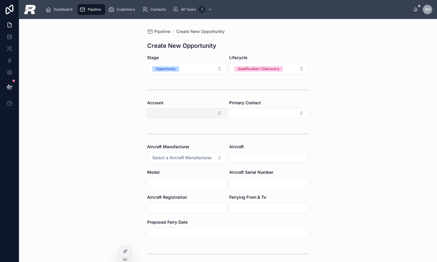
click at [182, 111] on button "Select Button" at bounding box center [187, 113] width 80 height 10
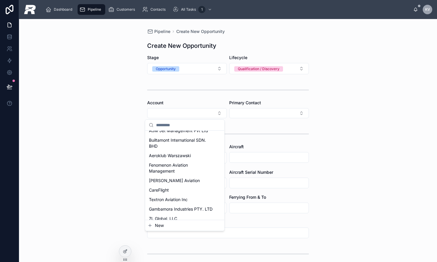
scroll to position [108, 0]
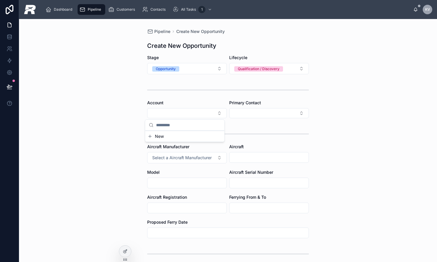
click at [198, 95] on div at bounding box center [228, 90] width 162 height 15
click at [262, 115] on button "Select Button" at bounding box center [269, 113] width 80 height 10
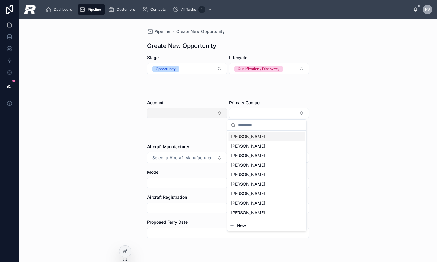
click at [188, 116] on button "Select Button" at bounding box center [187, 113] width 80 height 10
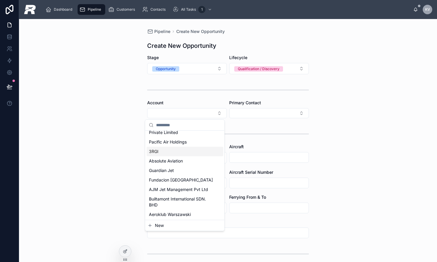
scroll to position [30, 0]
click at [175, 102] on div "Account" at bounding box center [187, 103] width 80 height 6
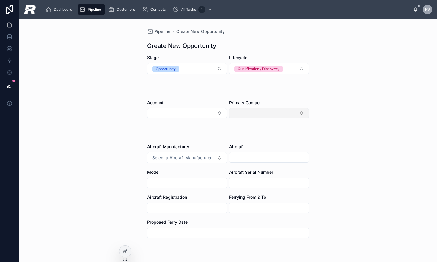
click at [248, 111] on button "Select Button" at bounding box center [269, 113] width 80 height 10
type input "*****"
click at [255, 136] on button "New" at bounding box center [267, 136] width 74 height 6
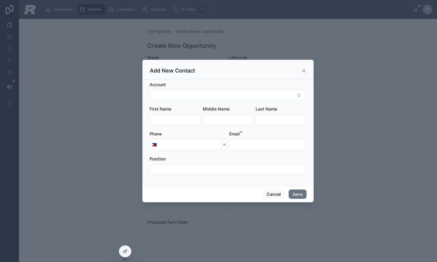
drag, startPoint x: 175, startPoint y: 127, endPoint x: 175, endPoint y: 119, distance: 8.3
click at [175, 123] on form "Account First Name Middle Name Last Name Phone 🇵🇭 Email * Position" at bounding box center [228, 131] width 157 height 99
click at [175, 119] on input "text" at bounding box center [175, 120] width 50 height 8
type input "*****"
type input "**********"
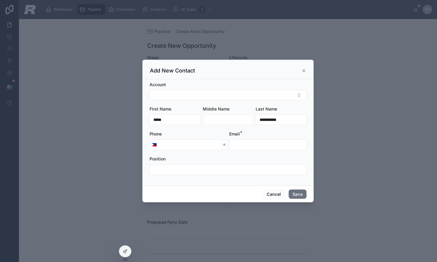
click at [174, 169] on input "text" at bounding box center [228, 170] width 156 height 8
paste input "**********"
type input "**********"
click at [167, 95] on button "Select Button" at bounding box center [228, 95] width 157 height 10
type input "******"
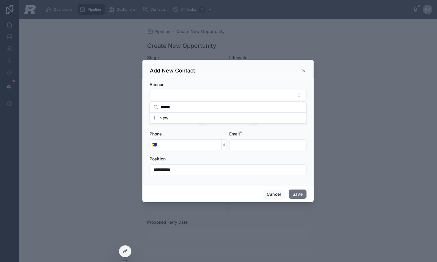
click at [168, 119] on span "New" at bounding box center [163, 118] width 9 height 6
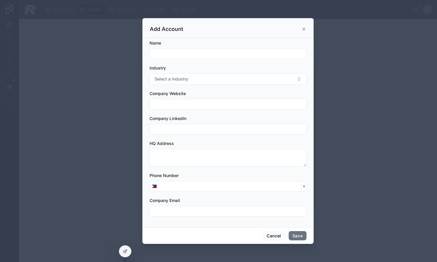
click at [175, 56] on input "text" at bounding box center [228, 54] width 156 height 8
type input "*******"
click at [161, 77] on span "Select a Industry" at bounding box center [172, 79] width 34 height 6
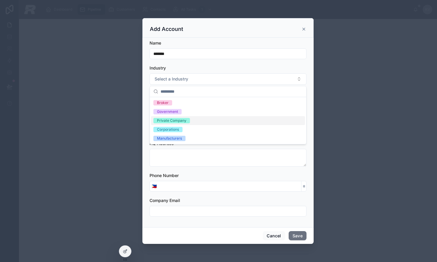
click at [169, 121] on div "Private Company" at bounding box center [171, 120] width 29 height 5
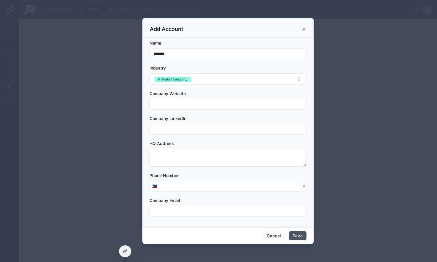
click at [300, 236] on button "Save" at bounding box center [298, 236] width 18 height 10
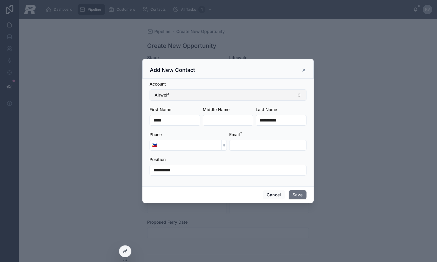
click at [158, 95] on span "AIrwolf" at bounding box center [162, 95] width 14 height 6
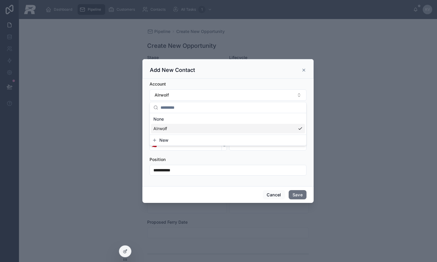
click at [360, 131] on div at bounding box center [218, 131] width 437 height 262
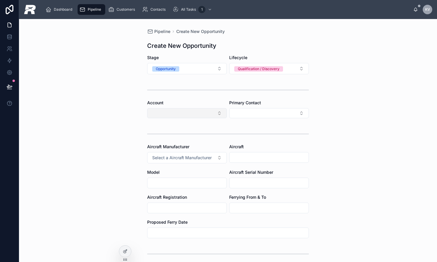
click at [198, 114] on button "Select Button" at bounding box center [187, 113] width 80 height 10
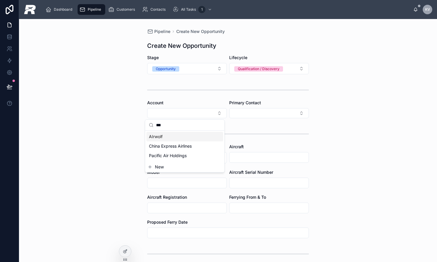
type input "***"
click at [167, 136] on div "AIrwolf" at bounding box center [185, 137] width 77 height 10
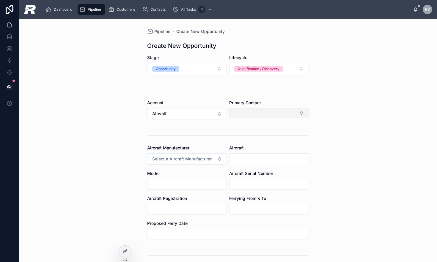
click at [250, 111] on button "Select Button" at bounding box center [269, 113] width 80 height 10
type input "*"
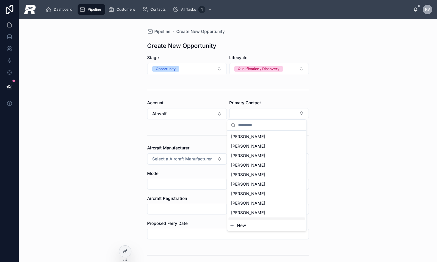
click at [244, 228] on span "New" at bounding box center [241, 226] width 9 height 6
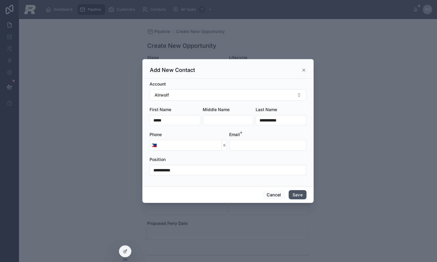
click at [295, 193] on button "Save" at bounding box center [298, 195] width 18 height 10
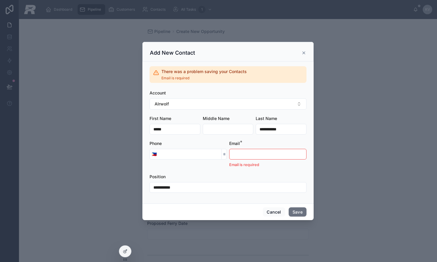
click at [243, 154] on input "text" at bounding box center [267, 154] width 77 height 8
drag, startPoint x: 260, startPoint y: 157, endPoint x: 255, endPoint y: 156, distance: 4.5
click at [260, 157] on input "text" at bounding box center [267, 154] width 77 height 8
paste input "**********"
drag, startPoint x: 246, startPoint y: 155, endPoint x: 163, endPoint y: 156, distance: 83.2
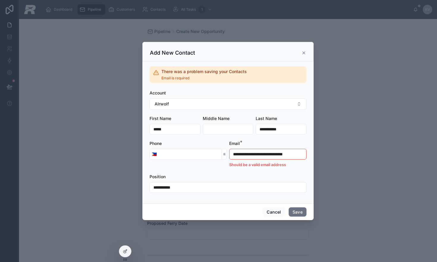
click at [163, 156] on form "**********" at bounding box center [228, 144] width 157 height 109
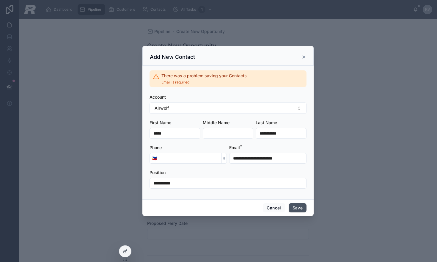
type input "**********"
click at [297, 209] on button "Save" at bounding box center [298, 208] width 18 height 10
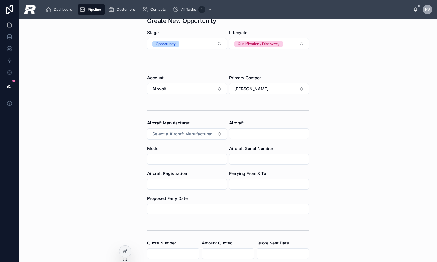
scroll to position [42, 0]
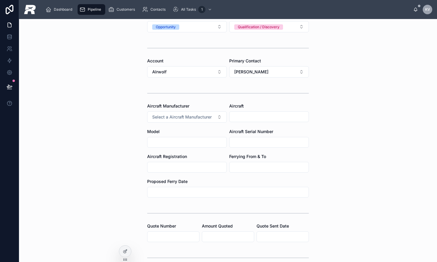
click at [178, 166] on input "text" at bounding box center [186, 167] width 79 height 8
paste input "******"
type input "******"
click at [175, 143] on input "text" at bounding box center [186, 142] width 79 height 8
click at [237, 144] on input "text" at bounding box center [268, 142] width 79 height 8
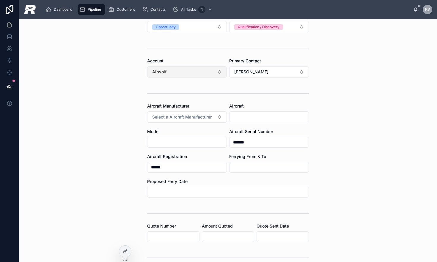
type input "*******"
click at [169, 142] on input "text" at bounding box center [186, 142] width 79 height 8
paste input "*******"
type input "*******"
click at [151, 165] on input "******" at bounding box center [186, 167] width 79 height 8
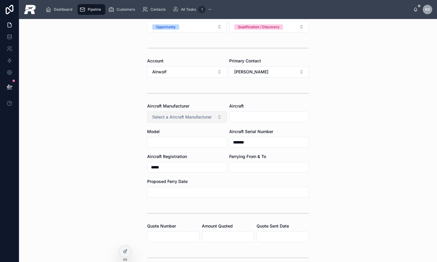
type input "*****"
click at [190, 118] on span "Select a Aircraft Manufacturer" at bounding box center [181, 117] width 59 height 6
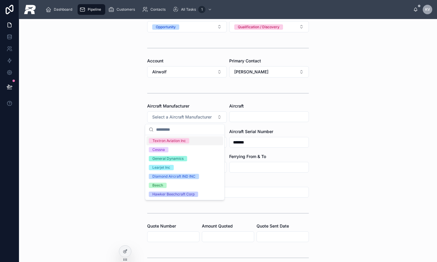
click at [171, 142] on div "Textron Aviation Inc" at bounding box center [168, 140] width 33 height 5
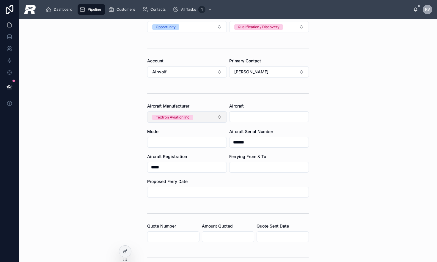
click at [205, 117] on button "Textron Aviation Inc" at bounding box center [187, 116] width 80 height 11
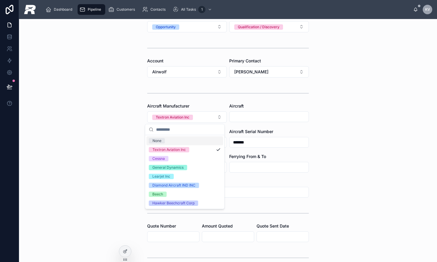
click at [299, 126] on form "Stage Opportunity Lifecycle Qualification / Discovery Account AIrwolf Primary C…" at bounding box center [228, 230] width 162 height 435
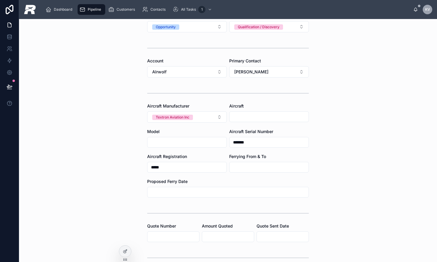
click at [171, 142] on input "text" at bounding box center [186, 142] width 79 height 8
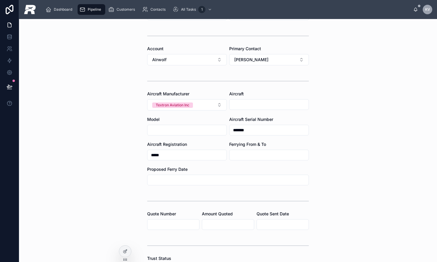
paste input "****"
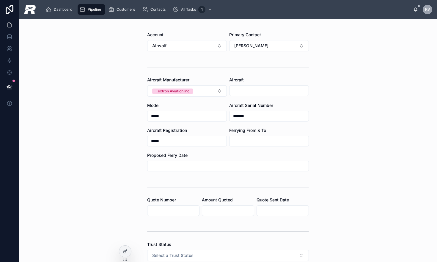
scroll to position [69, 0]
drag, startPoint x: 155, startPoint y: 114, endPoint x: 152, endPoint y: 116, distance: 3.6
click at [155, 114] on input "****" at bounding box center [186, 115] width 79 height 8
drag, startPoint x: 152, startPoint y: 116, endPoint x: 103, endPoint y: 114, distance: 48.5
click at [103, 114] on div "Pipeline Create New Opportunity Create New Opportunity Stage Opportunity Lifecy…" at bounding box center [228, 140] width 418 height 243
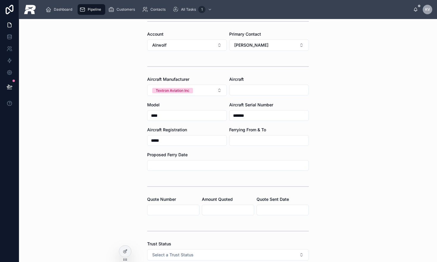
type input "****"
click at [393, 153] on div "Pipeline Create New Opportunity Create New Opportunity Stage Opportunity Lifecy…" at bounding box center [228, 140] width 418 height 243
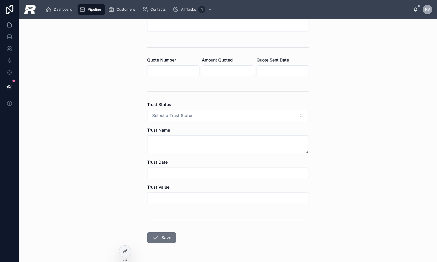
scroll to position [227, 0]
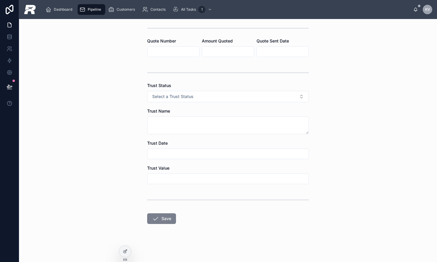
click at [157, 218] on button "Save" at bounding box center [161, 218] width 29 height 11
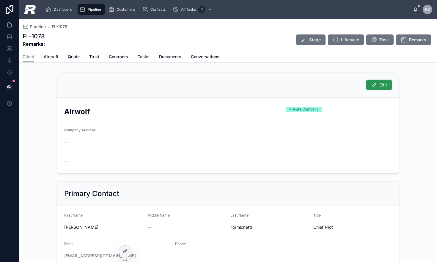
click at [367, 86] on button "Edit" at bounding box center [379, 85] width 26 height 11
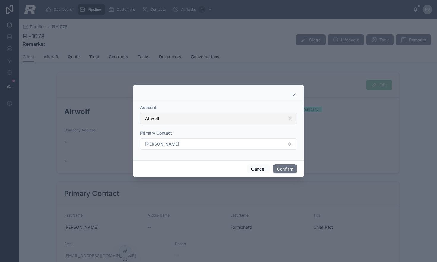
click at [156, 122] on button "AIrwolf" at bounding box center [218, 118] width 157 height 11
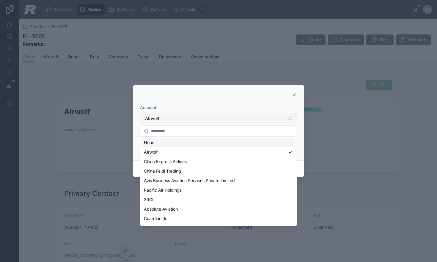
click at [154, 123] on button "AIrwolf" at bounding box center [218, 118] width 157 height 11
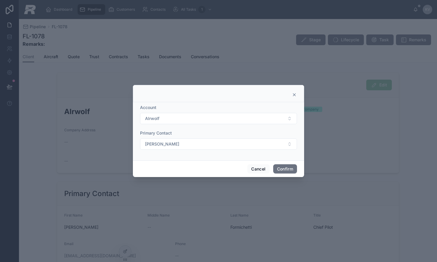
drag, startPoint x: 7, startPoint y: 43, endPoint x: 13, endPoint y: 40, distance: 7.3
click at [8, 43] on div at bounding box center [218, 131] width 437 height 262
click at [253, 171] on button "Cancel" at bounding box center [258, 169] width 22 height 10
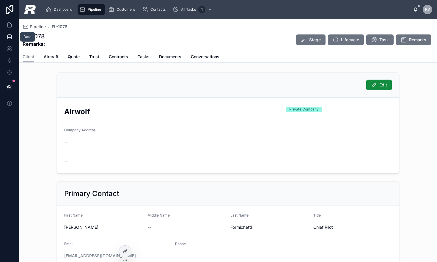
click at [7, 39] on icon at bounding box center [10, 37] width 6 height 6
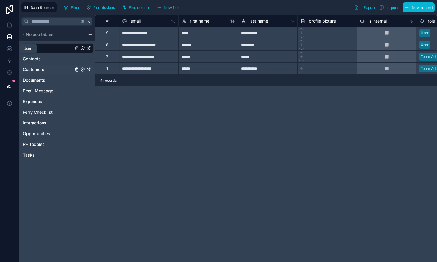
click at [36, 71] on span "Customers" at bounding box center [33, 70] width 21 height 6
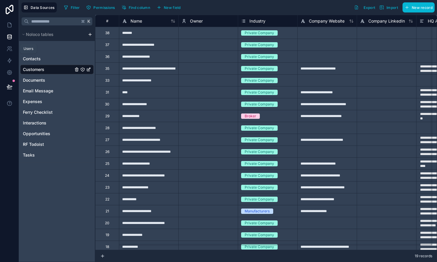
click at [142, 34] on div "*******" at bounding box center [148, 33] width 59 height 12
click at [132, 35] on div "*******" at bounding box center [148, 33] width 59 height 12
click at [127, 34] on div "*******" at bounding box center [148, 33] width 59 height 12
type input "*******"
click at [210, 33] on div "Select a Owner" at bounding box center [208, 33] width 59 height 6
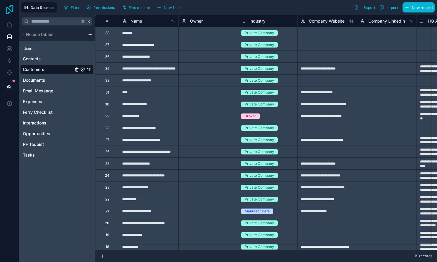
click at [9, 11] on icon at bounding box center [10, 10] width 12 height 10
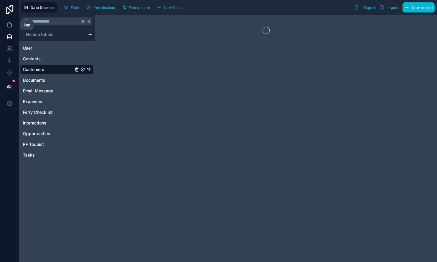
click at [10, 28] on icon at bounding box center [10, 25] width 6 height 6
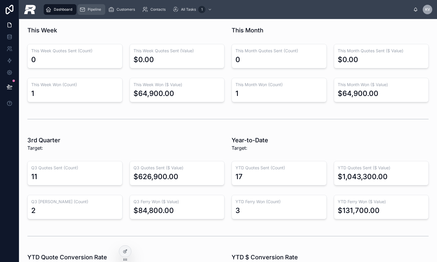
click at [92, 8] on span "Pipeline" at bounding box center [94, 9] width 13 height 5
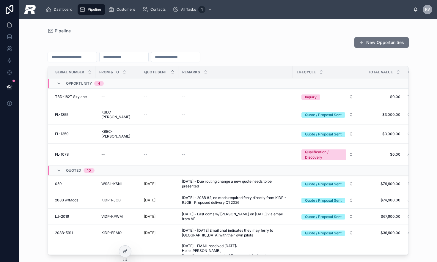
click at [381, 42] on button "New Opportunities" at bounding box center [381, 42] width 54 height 11
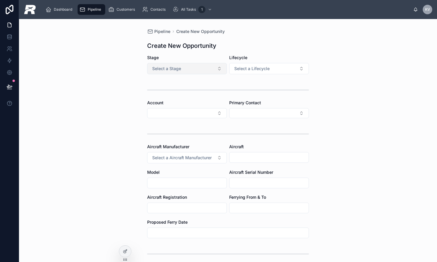
click at [186, 67] on button "Select a Stage" at bounding box center [187, 68] width 80 height 11
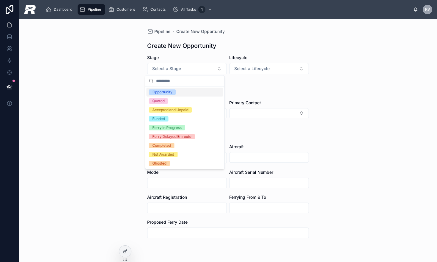
scroll to position [2, 0]
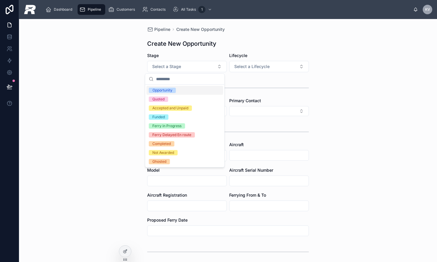
click at [170, 91] on div "Opportunity" at bounding box center [162, 90] width 20 height 5
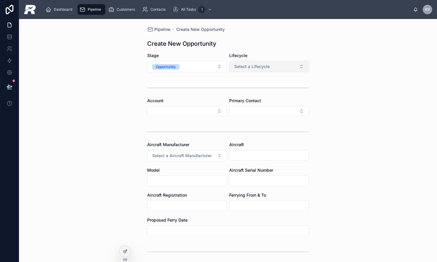
click at [244, 71] on button "Select a Lifecycle" at bounding box center [269, 66] width 80 height 11
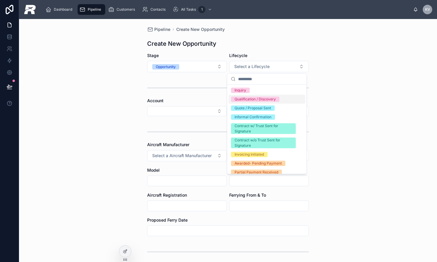
click at [247, 98] on div "Qualification / Discovery" at bounding box center [255, 99] width 41 height 5
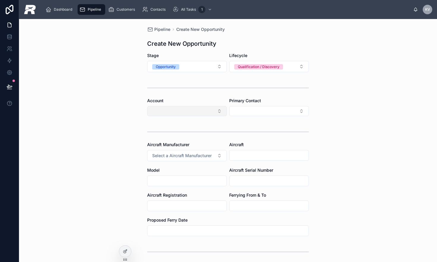
click at [167, 110] on button "Select Button" at bounding box center [187, 111] width 80 height 10
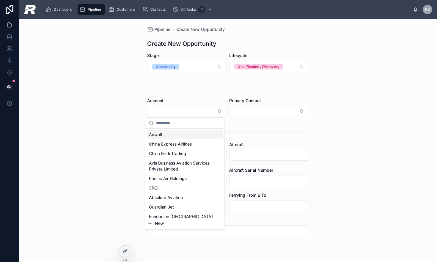
click at [165, 135] on div "Airwolf" at bounding box center [185, 135] width 77 height 10
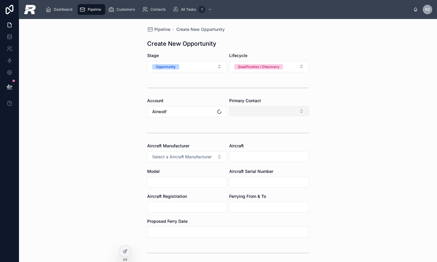
click at [249, 111] on button "Select Button" at bounding box center [269, 111] width 80 height 10
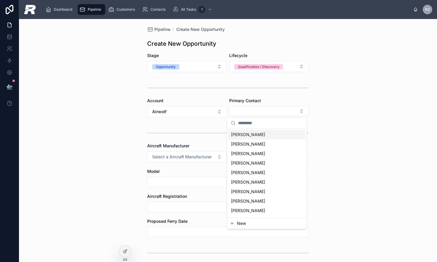
drag, startPoint x: 247, startPoint y: 133, endPoint x: 133, endPoint y: 146, distance: 115.1
click at [247, 133] on span "[PERSON_NAME]" at bounding box center [248, 135] width 34 height 6
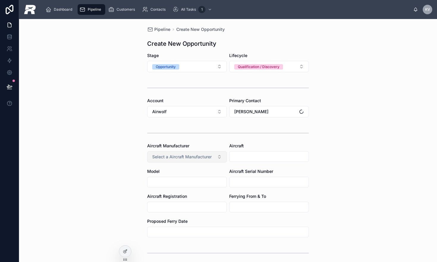
click at [180, 156] on span "Select a Aircraft Manufacturer" at bounding box center [181, 157] width 59 height 6
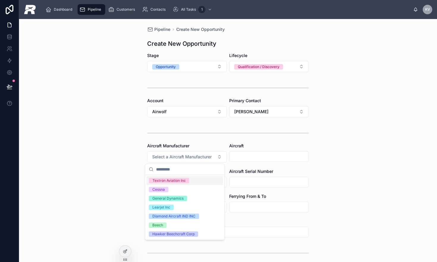
click at [166, 179] on div "Textron Aviation Inc" at bounding box center [168, 180] width 33 height 5
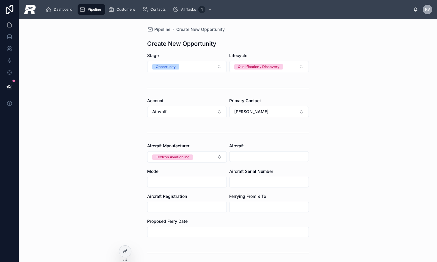
click at [243, 156] on input "text" at bounding box center [268, 156] width 79 height 8
click at [158, 186] on div at bounding box center [187, 182] width 80 height 11
click at [159, 183] on input "text" at bounding box center [186, 182] width 79 height 8
type input "****"
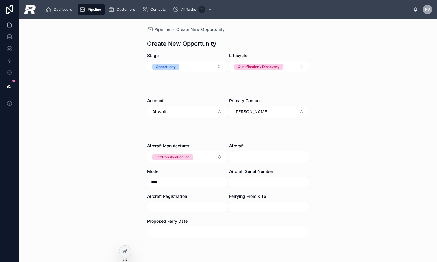
click at [153, 204] on input "text" at bounding box center [186, 207] width 79 height 8
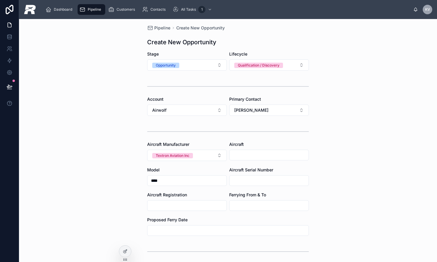
click at [161, 206] on input "text" at bounding box center [186, 206] width 79 height 8
paste input "*****"
type input "*****"
click at [254, 202] on input "text" at bounding box center [268, 206] width 79 height 8
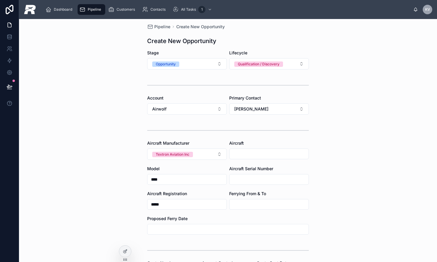
click at [234, 181] on input "text" at bounding box center [268, 179] width 79 height 8
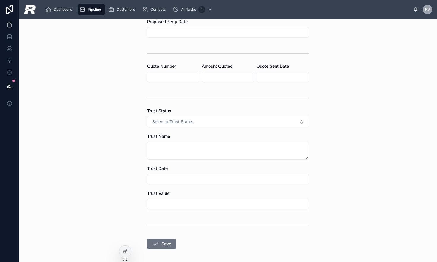
scroll to position [227, 0]
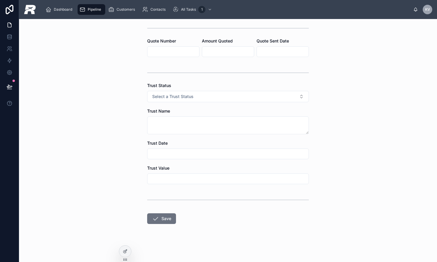
type input "*******"
click at [154, 228] on form "Stage Opportunity Lifecycle Qualification / Discovery Account Airwolf Primary C…" at bounding box center [228, 45] width 162 height 435
click at [161, 220] on button "Save" at bounding box center [161, 218] width 29 height 11
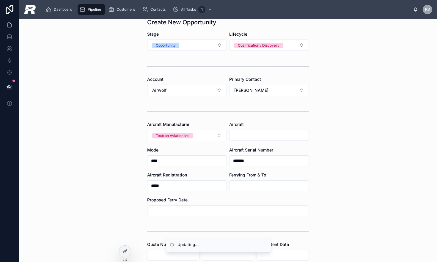
scroll to position [0, 0]
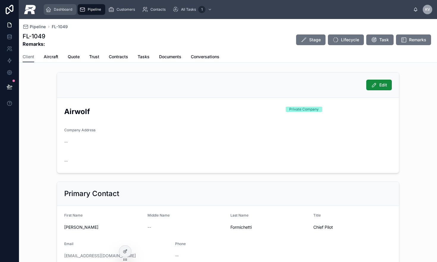
click at [57, 12] on span "Dashboard" at bounding box center [63, 9] width 18 height 5
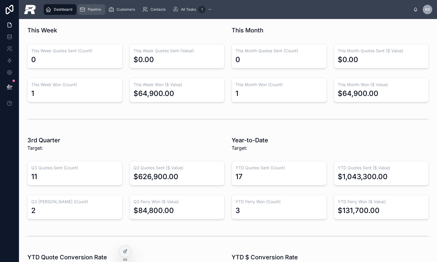
click at [92, 13] on div "Pipeline" at bounding box center [91, 10] width 24 height 10
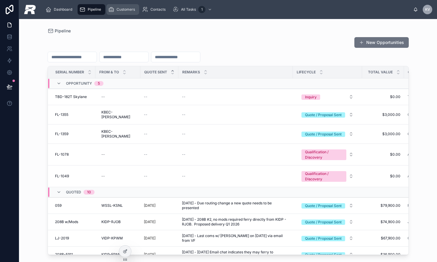
click at [128, 10] on span "Customers" at bounding box center [126, 9] width 18 height 5
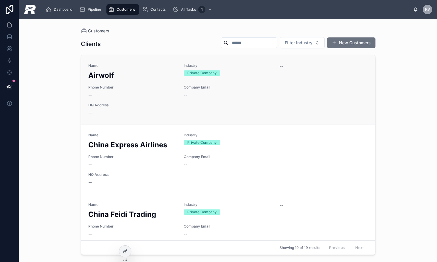
click at [124, 89] on span "Phone Number" at bounding box center [132, 87] width 89 height 5
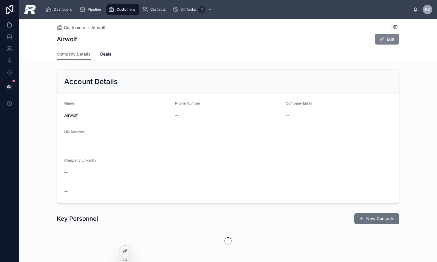
click at [387, 40] on button "Edit" at bounding box center [387, 39] width 24 height 11
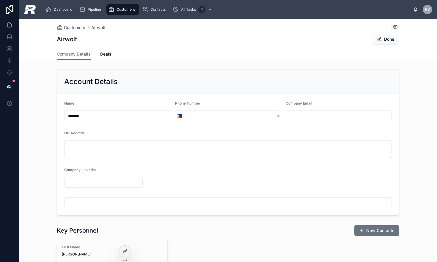
click at [139, 117] on input "*******" at bounding box center [118, 116] width 106 height 8
click at [8, 24] on icon at bounding box center [10, 25] width 6 height 6
click at [60, 11] on span "Dashboard" at bounding box center [63, 9] width 18 height 5
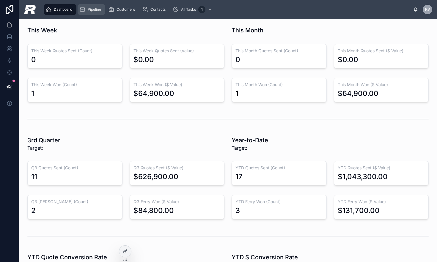
click at [91, 10] on span "Pipeline" at bounding box center [94, 9] width 13 height 5
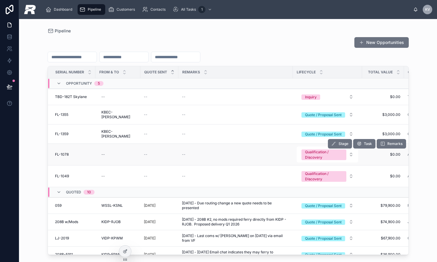
click at [65, 152] on span "FL-1078" at bounding box center [62, 154] width 14 height 5
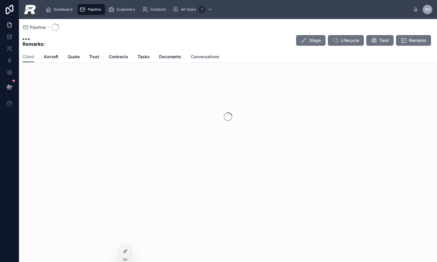
click at [194, 57] on span "Conversations" at bounding box center [205, 57] width 29 height 6
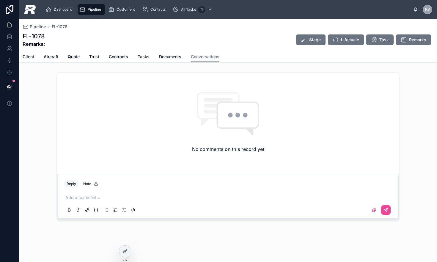
click at [90, 197] on p at bounding box center [229, 198] width 328 height 6
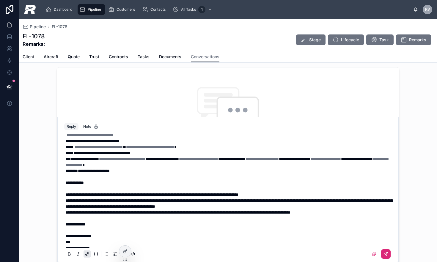
click at [383, 254] on icon at bounding box center [385, 254] width 5 height 5
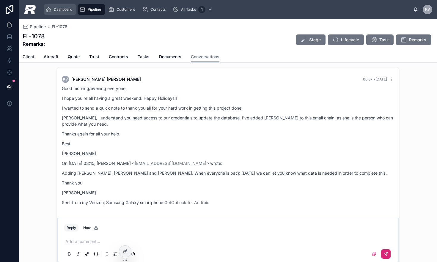
scroll to position [168, 0]
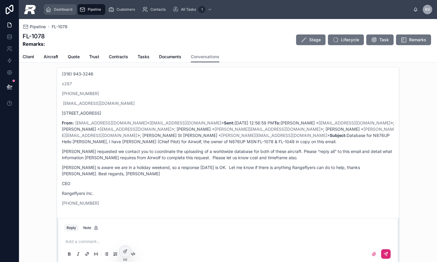
click at [67, 8] on span "Dashboard" at bounding box center [63, 9] width 18 height 5
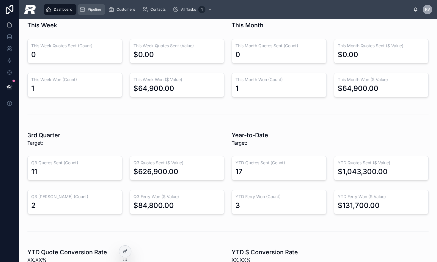
click at [92, 10] on span "Pipeline" at bounding box center [94, 9] width 13 height 5
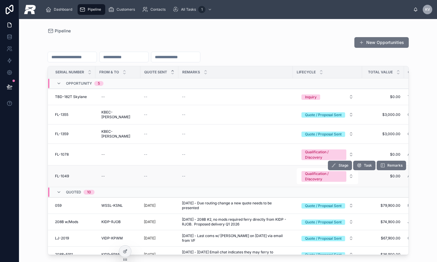
click at [60, 166] on td "FL-1049 FL-1049" at bounding box center [72, 177] width 48 height 22
click at [62, 174] on span "FL-1049" at bounding box center [62, 176] width 14 height 5
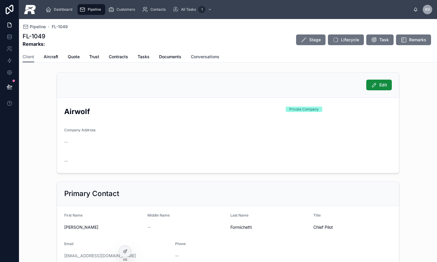
click at [210, 58] on span "Conversations" at bounding box center [205, 57] width 29 height 6
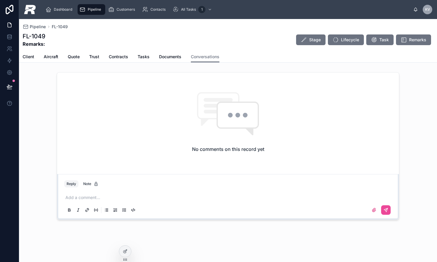
click at [81, 146] on div "No comments on this record yet" at bounding box center [228, 122] width 342 height 99
click at [82, 201] on div "Add a comment..." at bounding box center [228, 203] width 328 height 25
click at [82, 200] on p at bounding box center [229, 198] width 328 height 6
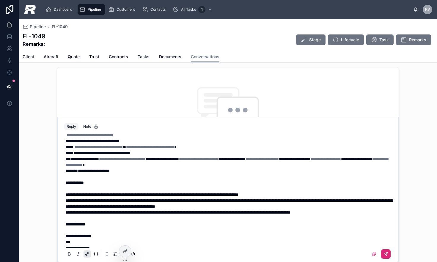
click at [383, 254] on button at bounding box center [386, 254] width 10 height 10
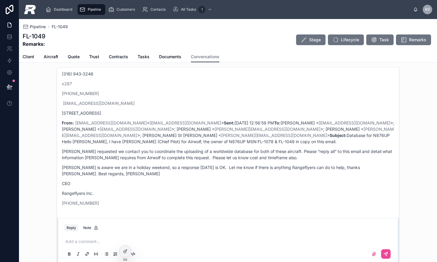
scroll to position [47, 0]
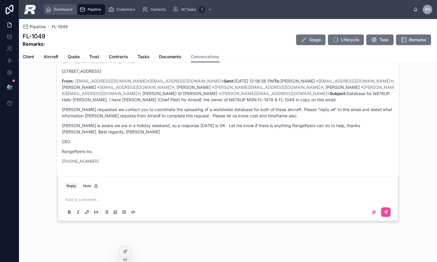
click at [57, 10] on span "Dashboard" at bounding box center [63, 9] width 18 height 5
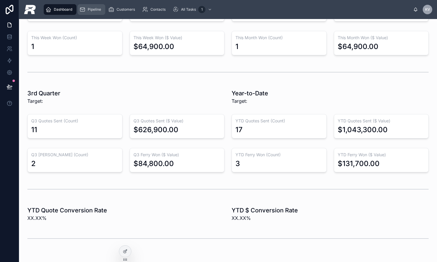
click at [84, 10] on icon "scrollable content" at bounding box center [82, 10] width 6 height 6
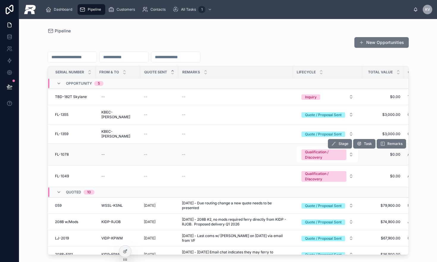
click at [54, 147] on td "FL-1078 FL-1078" at bounding box center [72, 155] width 48 height 22
click at [55, 152] on span "FL-1078" at bounding box center [62, 154] width 14 height 5
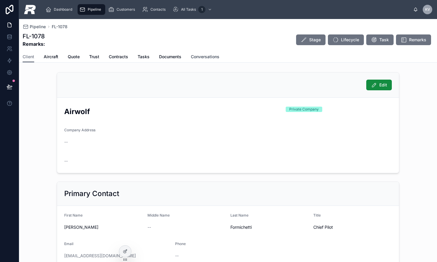
drag, startPoint x: 203, startPoint y: 55, endPoint x: 217, endPoint y: 59, distance: 14.1
click at [203, 55] on span "Conversations" at bounding box center [205, 57] width 29 height 6
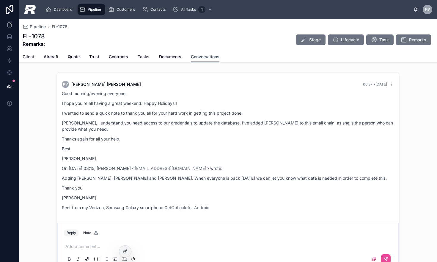
scroll to position [168, 0]
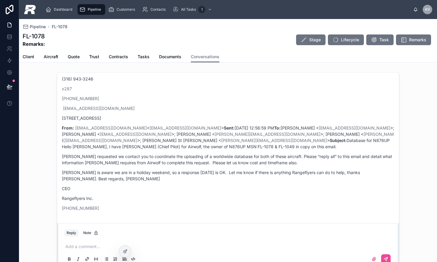
click at [71, 248] on p at bounding box center [229, 247] width 328 height 6
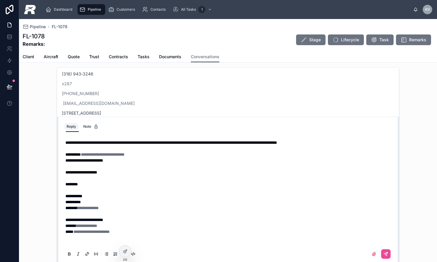
scroll to position [184, 0]
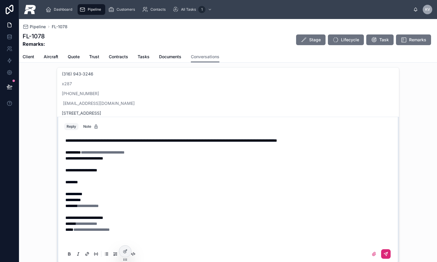
click at [384, 253] on icon at bounding box center [386, 254] width 4 height 4
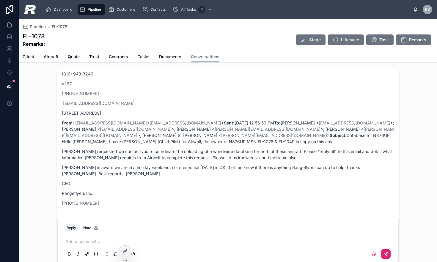
scroll to position [0, 0]
click at [97, 8] on span "Pipeline" at bounding box center [94, 9] width 13 height 5
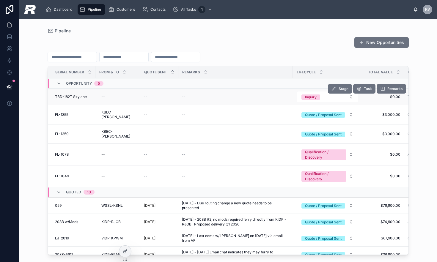
click at [63, 99] on span "TBD-182T Skylane" at bounding box center [71, 97] width 32 height 5
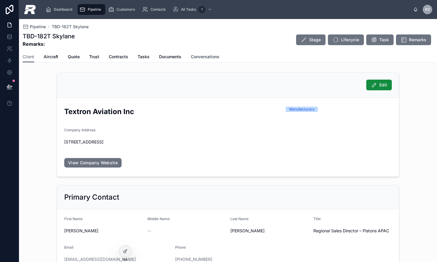
click at [215, 57] on span "Conversations" at bounding box center [205, 57] width 29 height 6
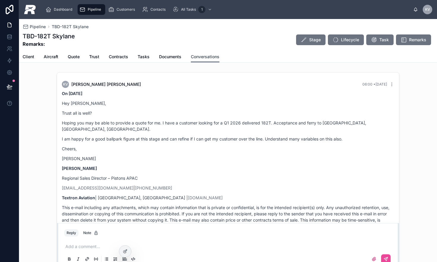
scroll to position [18, 0]
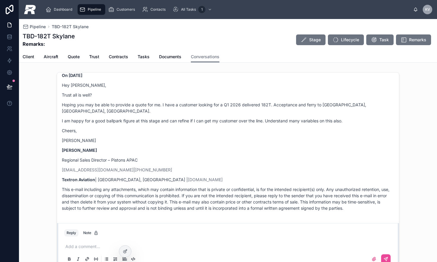
click at [70, 247] on p at bounding box center [229, 247] width 328 height 6
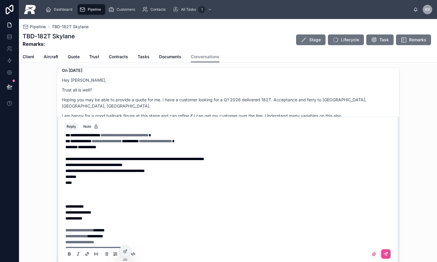
scroll to position [160, 0]
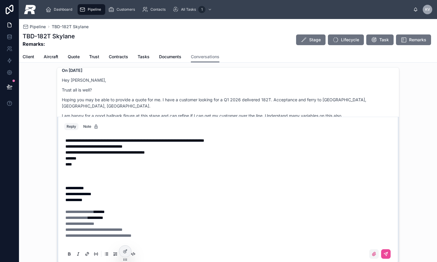
click at [372, 254] on icon at bounding box center [374, 254] width 5 height 5
click at [0, 0] on input "file" at bounding box center [0, 0] width 0 height 0
click at [372, 254] on icon at bounding box center [374, 254] width 5 height 5
click at [0, 0] on input "file" at bounding box center [0, 0] width 0 height 0
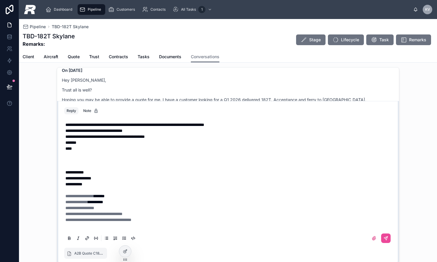
scroll to position [40, 0]
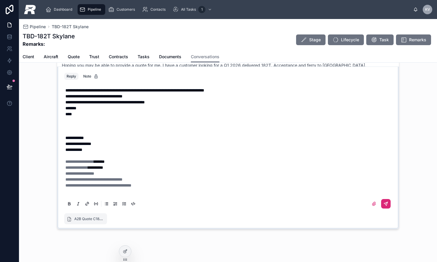
click at [386, 203] on icon at bounding box center [387, 203] width 2 height 2
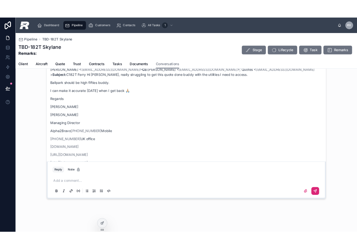
scroll to position [271, 0]
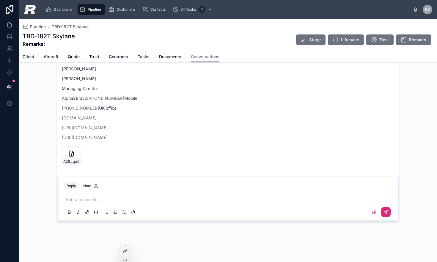
click at [58, 150] on div "KV [PERSON_NAME] 07:00 • [DATE] Hi [PERSON_NAME], please see the attached compr…" at bounding box center [227, 46] width 339 height 252
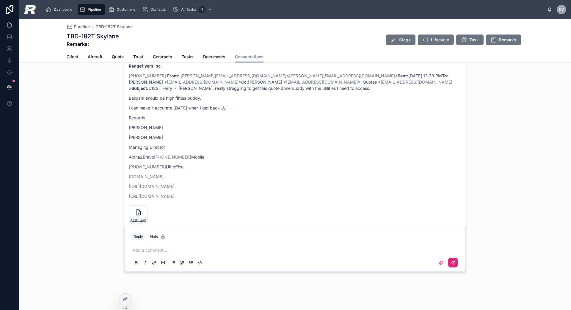
scroll to position [235, 0]
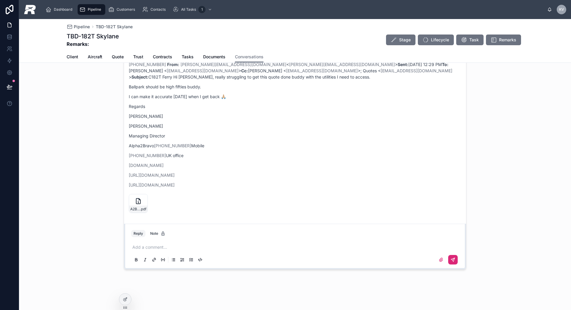
click at [91, 11] on span "Pipeline" at bounding box center [94, 9] width 13 height 5
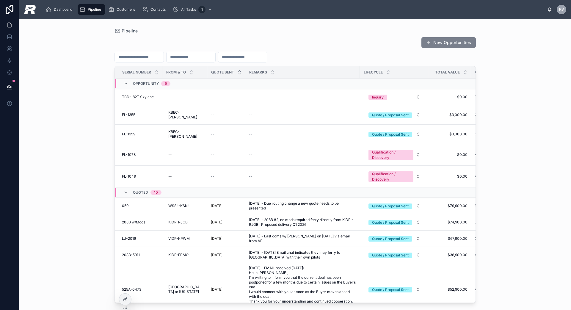
click at [437, 45] on button "New Opportunities" at bounding box center [448, 42] width 54 height 11
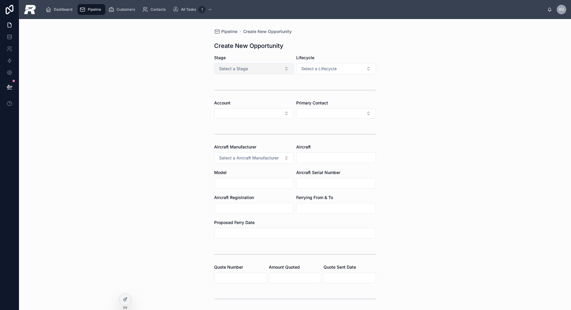
click at [279, 68] on button "Select a Stage" at bounding box center [254, 68] width 80 height 11
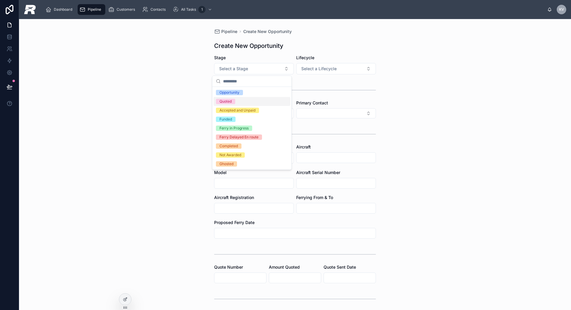
click at [232, 102] on span "Quoted" at bounding box center [225, 101] width 19 height 5
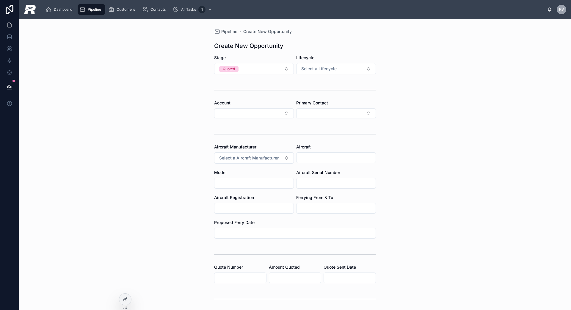
click at [273, 75] on form "Stage Quoted Lifecycle Select a Lifecycle Account Primary Contact Aircraft Manu…" at bounding box center [295, 271] width 162 height 433
click at [272, 72] on button "Quoted" at bounding box center [254, 68] width 80 height 11
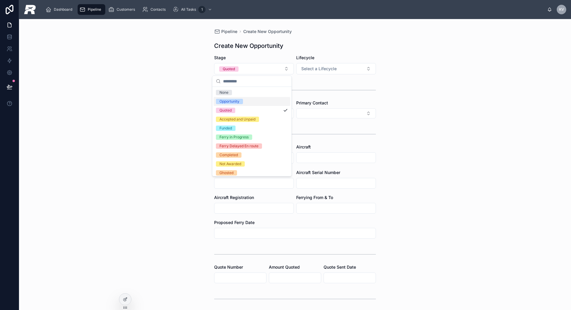
click at [234, 99] on div "Opportunity" at bounding box center [229, 101] width 20 height 5
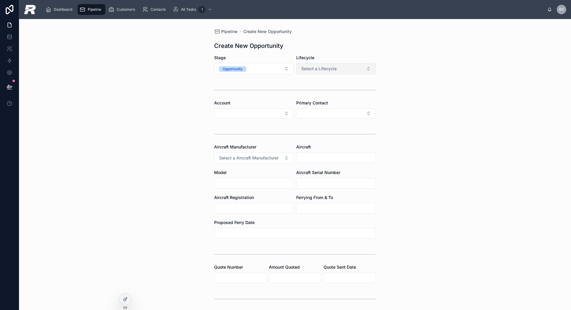
click at [308, 71] on span "Select a Lifecycle" at bounding box center [318, 69] width 35 height 6
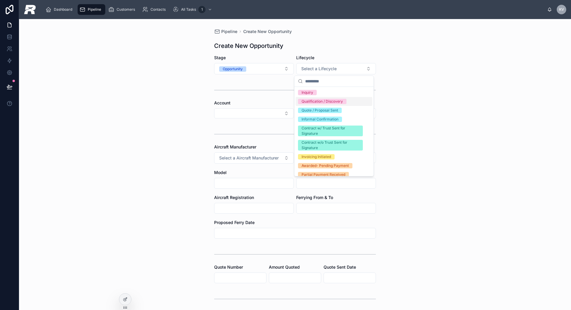
click at [304, 102] on div "Qualification / Discovery" at bounding box center [321, 101] width 41 height 5
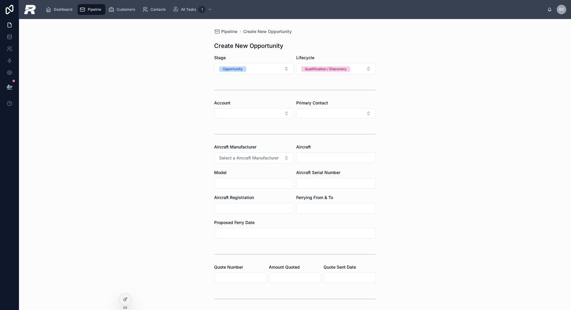
click at [260, 180] on input "text" at bounding box center [253, 183] width 79 height 8
type input "******"
click at [254, 174] on div "Model" at bounding box center [254, 172] width 80 height 6
click at [240, 157] on span "Select a Aircraft Manufacturer" at bounding box center [248, 158] width 59 height 6
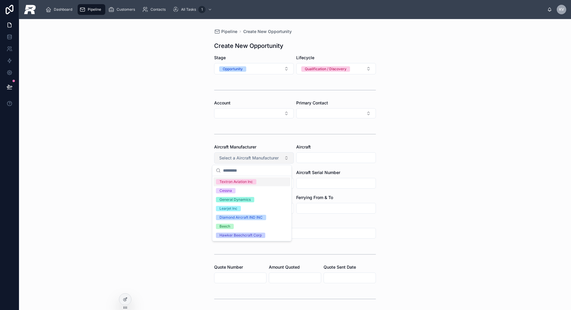
click at [240, 157] on span "Select a Aircraft Manufacturer" at bounding box center [248, 158] width 59 height 6
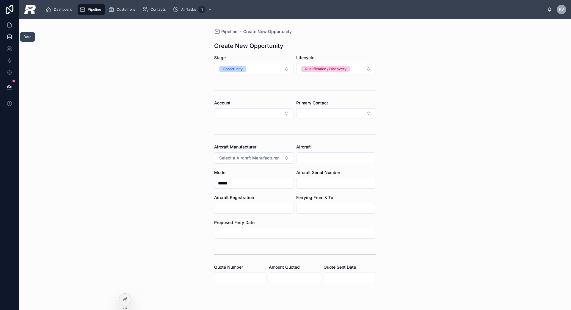
click at [11, 37] on icon at bounding box center [9, 38] width 4 height 2
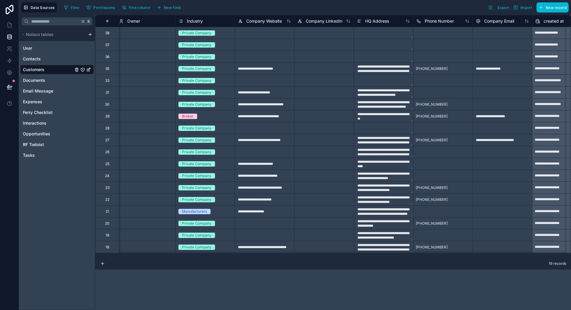
scroll to position [0, 58]
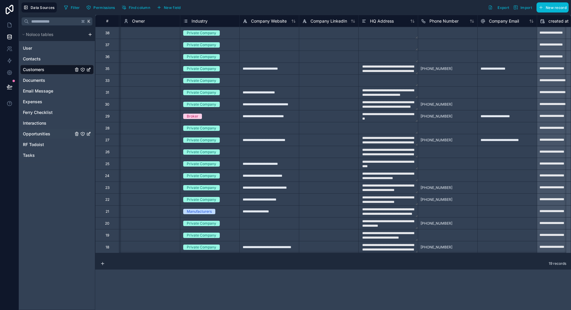
click at [37, 135] on span "Opportunities" at bounding box center [36, 134] width 27 height 6
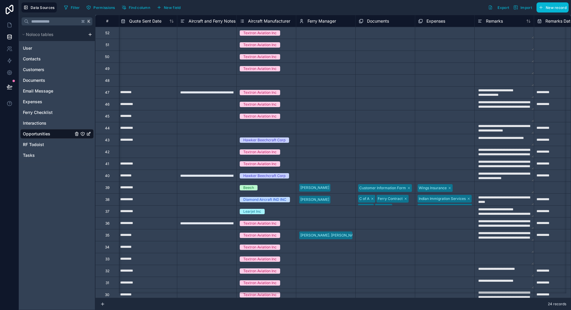
scroll to position [0, 1602]
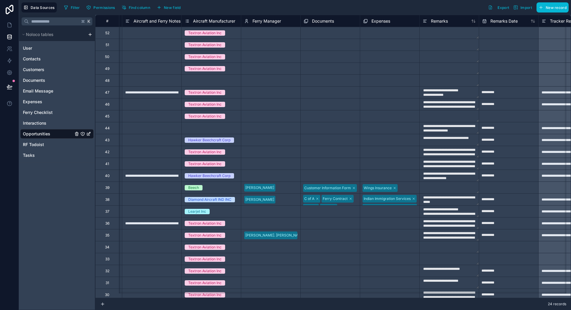
click at [224, 23] on span "Aircraft Manufacturer" at bounding box center [214, 21] width 42 height 6
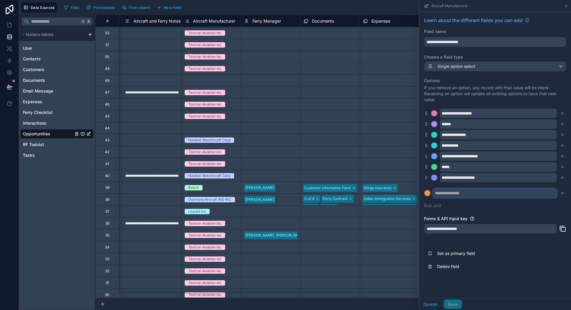
click at [437, 190] on input "text" at bounding box center [495, 193] width 124 height 10
paste input "******"
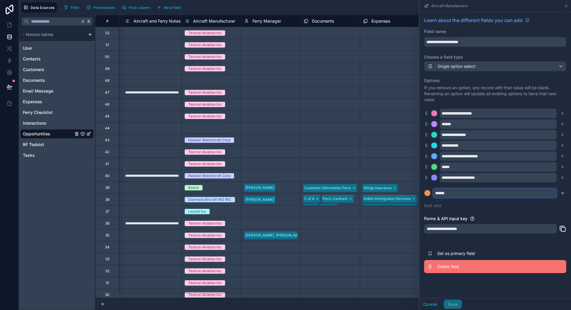
type input "******"
click at [437, 262] on span "Delete field" at bounding box center [480, 266] width 86 height 6
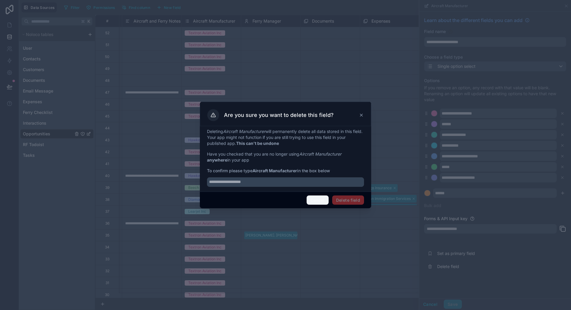
drag, startPoint x: 323, startPoint y: 201, endPoint x: 328, endPoint y: 205, distance: 6.8
click at [323, 201] on button "Cancel" at bounding box center [317, 200] width 22 height 10
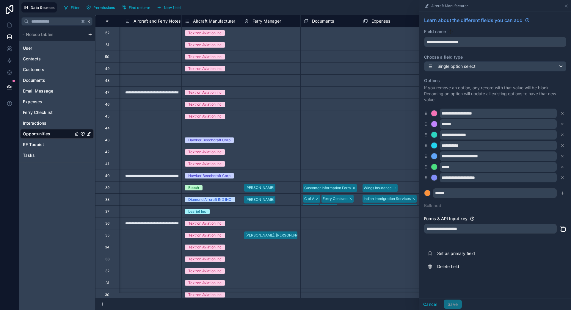
click at [437, 262] on div "Cancel Save" at bounding box center [440, 304] width 43 height 10
click at [437, 196] on button "submit" at bounding box center [562, 192] width 7 height 7
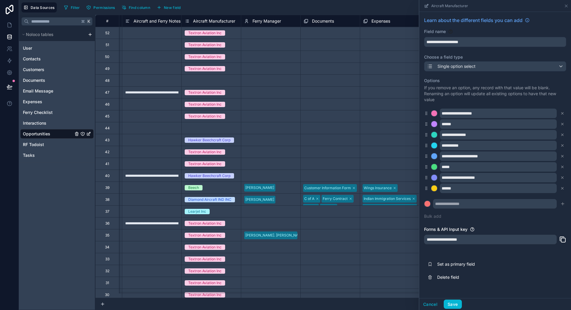
click at [437, 262] on div "Cancel Save" at bounding box center [495, 304] width 152 height 12
click at [437, 262] on button "Save" at bounding box center [452, 304] width 18 height 10
click at [31, 50] on span "User" at bounding box center [27, 48] width 9 height 6
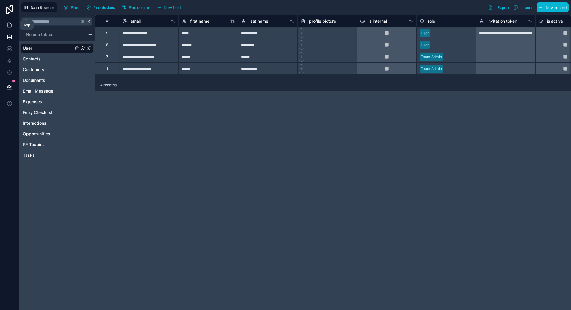
click at [13, 27] on link at bounding box center [9, 25] width 19 height 12
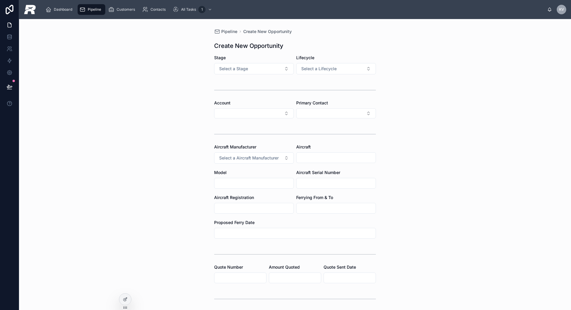
click at [323, 157] on input "text" at bounding box center [335, 157] width 79 height 8
click at [281, 157] on button "Select a Aircraft Manufacturer" at bounding box center [254, 157] width 80 height 11
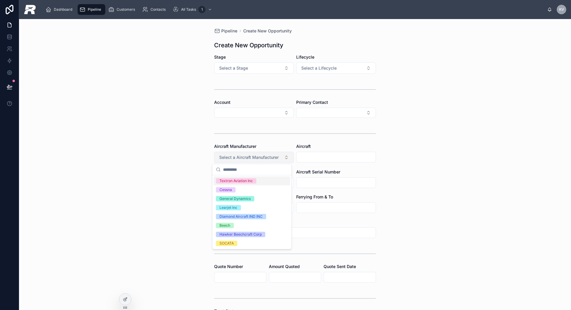
scroll to position [1, 0]
click at [235, 242] on span "SOCATA" at bounding box center [226, 242] width 21 height 5
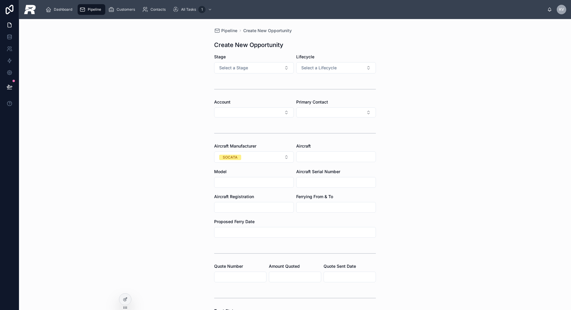
scroll to position [0, 0]
click at [252, 72] on button "Select a Stage" at bounding box center [254, 68] width 80 height 11
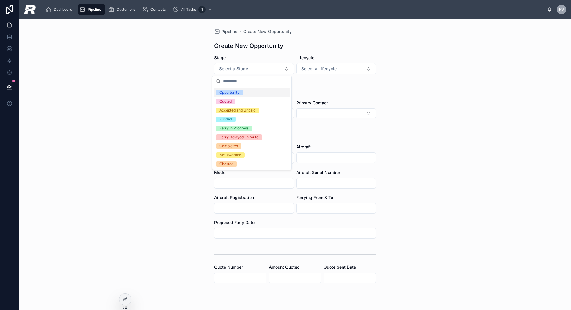
click at [242, 93] on span "Opportunity" at bounding box center [229, 92] width 27 height 5
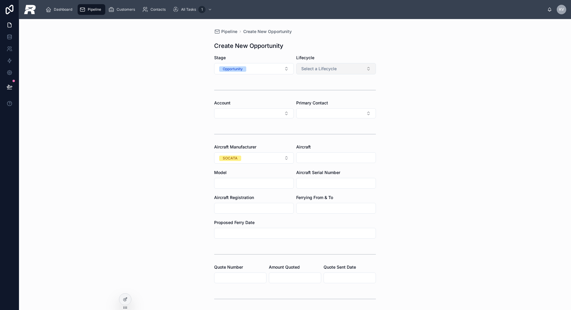
click at [306, 73] on button "Select a Lifecycle" at bounding box center [336, 68] width 80 height 11
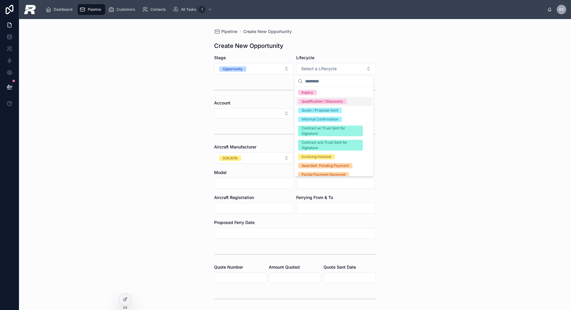
click at [306, 103] on div "Qualification / Discovery" at bounding box center [321, 101] width 41 height 5
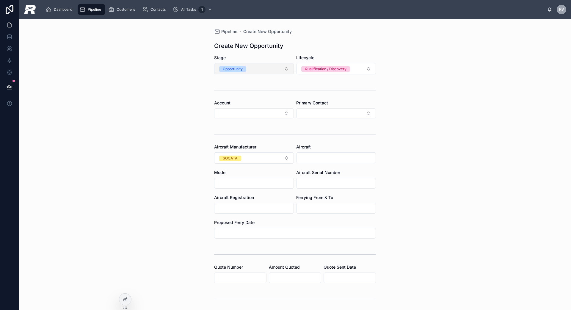
click at [278, 71] on button "Opportunity" at bounding box center [254, 68] width 80 height 11
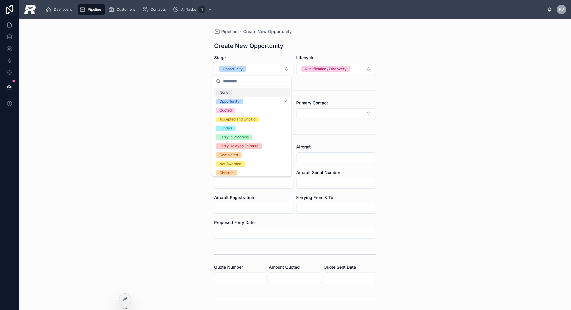
drag, startPoint x: 336, startPoint y: 81, endPoint x: 292, endPoint y: 112, distance: 53.2
click at [336, 81] on form "Stage Opportunity Lifecycle Qualification / Discovery Account Primary Contact A…" at bounding box center [295, 271] width 162 height 433
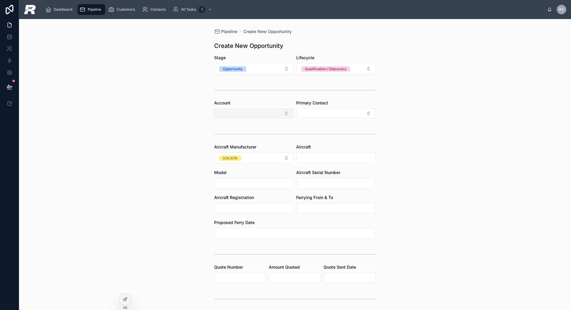
click at [280, 114] on button "Select Button" at bounding box center [254, 113] width 80 height 10
click at [308, 101] on span "Primary Contact" at bounding box center [312, 102] width 32 height 5
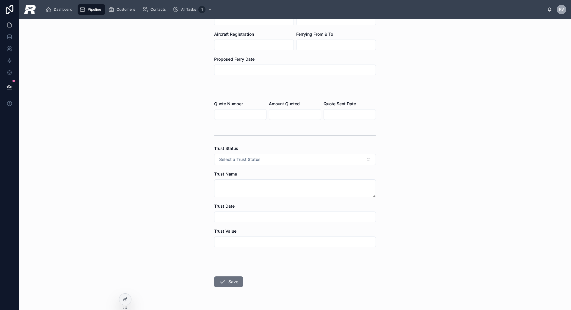
scroll to position [178, 0]
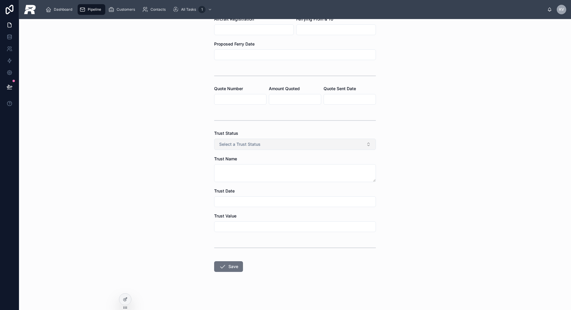
click at [286, 143] on button "Select a Trust Status" at bounding box center [295, 144] width 162 height 11
click at [227, 170] on span "N/A" at bounding box center [222, 167] width 13 height 5
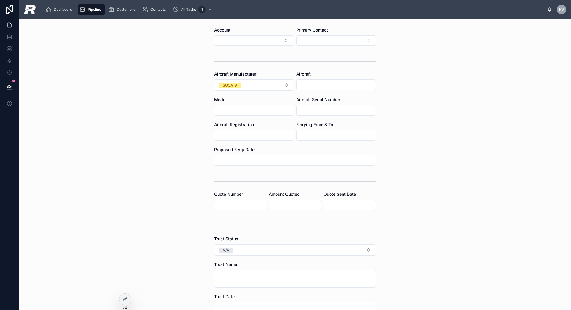
scroll to position [71, 0]
click at [228, 205] on input "text" at bounding box center [240, 206] width 52 height 8
type input "*****"
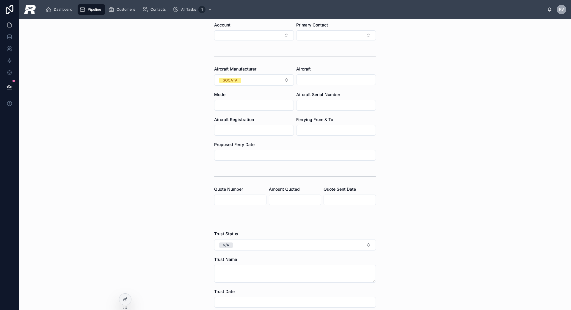
click at [276, 202] on input "text" at bounding box center [295, 200] width 52 height 8
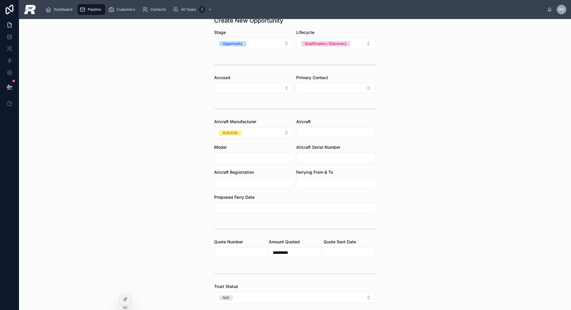
scroll to position [0, 0]
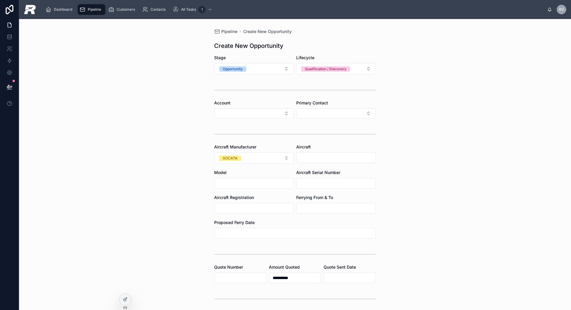
type input "**********"
click at [273, 113] on button "Select Button" at bounding box center [254, 113] width 80 height 10
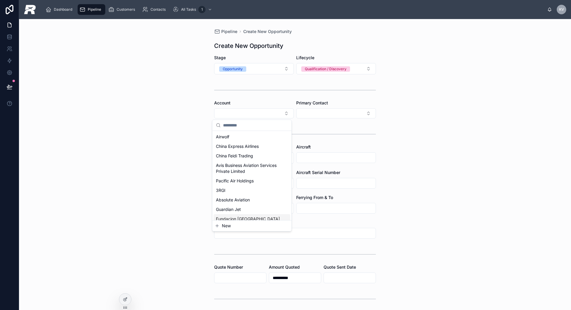
click at [226, 227] on span "New" at bounding box center [226, 226] width 9 height 6
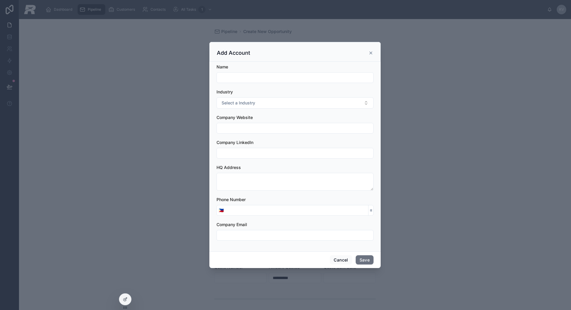
click at [253, 74] on input "text" at bounding box center [295, 77] width 156 height 8
type input "**********"
click at [274, 99] on button "Select a Industry" at bounding box center [294, 102] width 157 height 11
drag, startPoint x: 250, startPoint y: 143, endPoint x: 251, endPoint y: 136, distance: 7.5
click at [250, 143] on div "Private Company" at bounding box center [238, 144] width 29 height 5
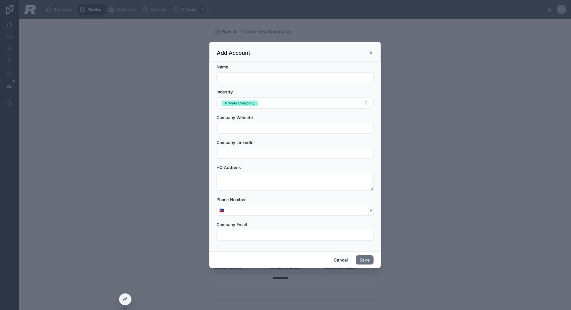
click at [252, 76] on input "text" at bounding box center [295, 77] width 156 height 8
click at [288, 76] on input "text" at bounding box center [295, 77] width 156 height 8
click at [328, 91] on div "Industry" at bounding box center [294, 92] width 157 height 6
click at [297, 79] on input "text" at bounding box center [295, 77] width 156 height 8
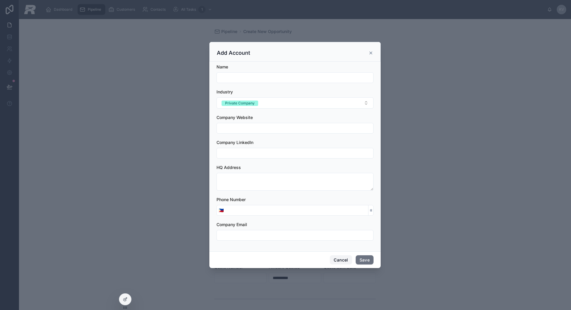
click at [340, 258] on button "Cancel" at bounding box center [341, 260] width 22 height 10
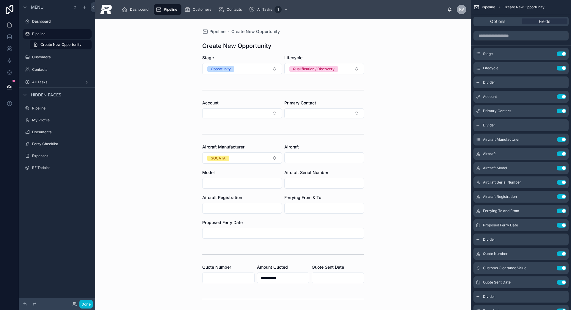
click at [243, 107] on div "Account" at bounding box center [242, 109] width 80 height 18
click at [242, 111] on button "Select Button" at bounding box center [242, 113] width 80 height 10
click at [437, 96] on icon "scrollable content" at bounding box center [549, 96] width 5 height 5
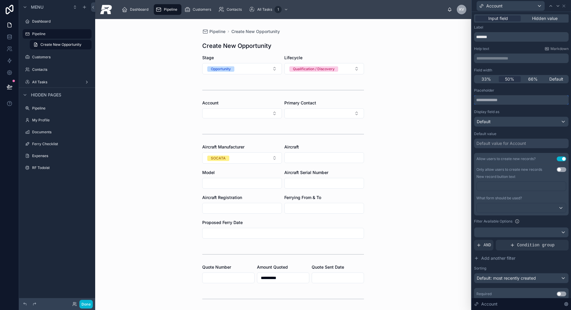
click at [437, 96] on input "text" at bounding box center [521, 100] width 95 height 10
click at [262, 109] on button "Select Button" at bounding box center [242, 113] width 80 height 10
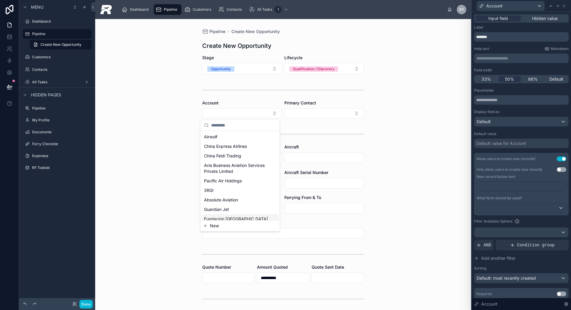
click at [216, 226] on span "New" at bounding box center [214, 226] width 9 height 6
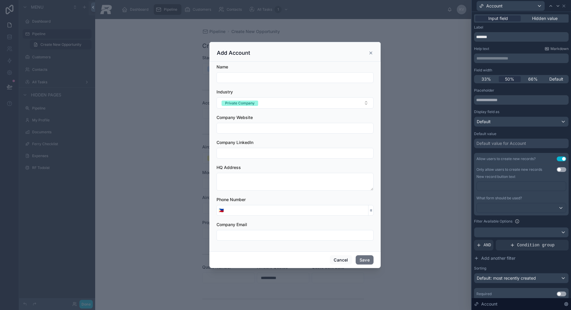
click at [250, 81] on input "text" at bounding box center [295, 77] width 156 height 8
paste input "**********"
type input "**********"
click at [224, 235] on input "text" at bounding box center [295, 235] width 156 height 8
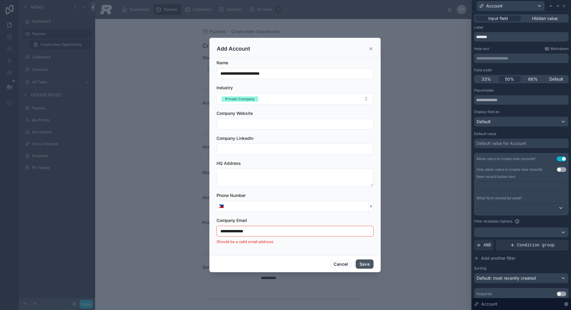
type input "**********"
click at [360, 262] on button "Save" at bounding box center [365, 264] width 18 height 10
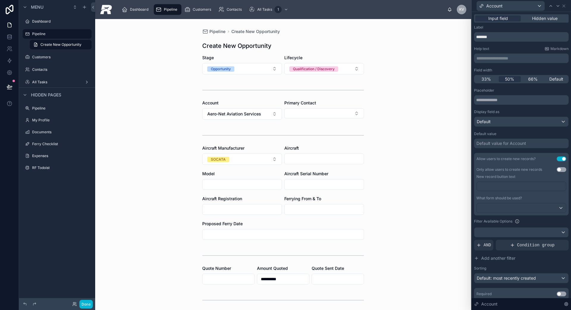
click at [317, 119] on div "Primary Contact" at bounding box center [324, 110] width 80 height 20
click at [315, 117] on button "Select Button" at bounding box center [324, 113] width 80 height 10
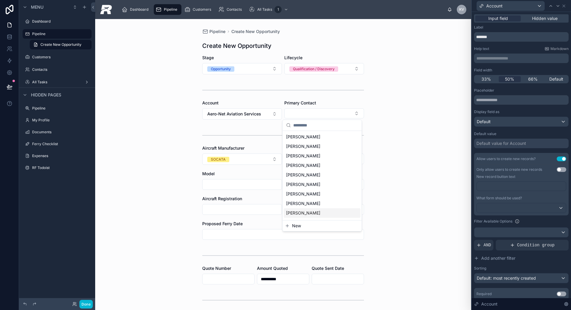
click at [301, 225] on button "New" at bounding box center [322, 226] width 74 height 6
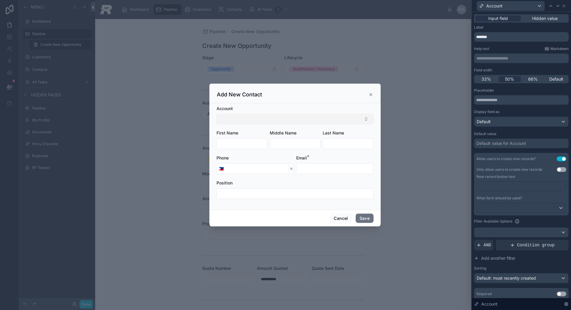
click at [273, 118] on button "Select Button" at bounding box center [294, 119] width 157 height 10
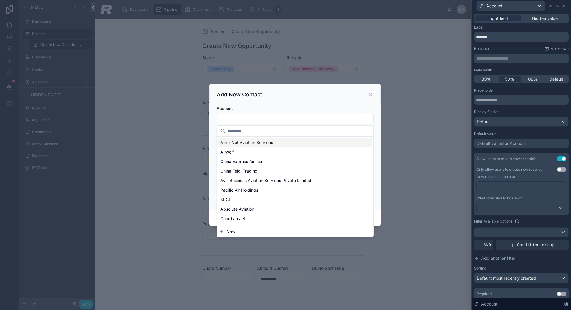
click at [265, 145] on span "Aero-Net Aviation Services" at bounding box center [246, 142] width 53 height 6
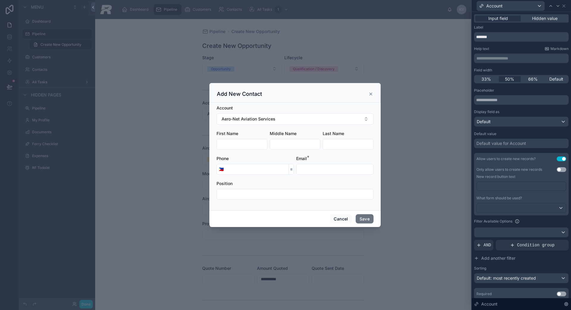
click at [252, 142] on input "text" at bounding box center [242, 144] width 50 height 8
type input "***"
click at [329, 147] on input "text" at bounding box center [348, 144] width 50 height 8
paste input "***"
type input "***"
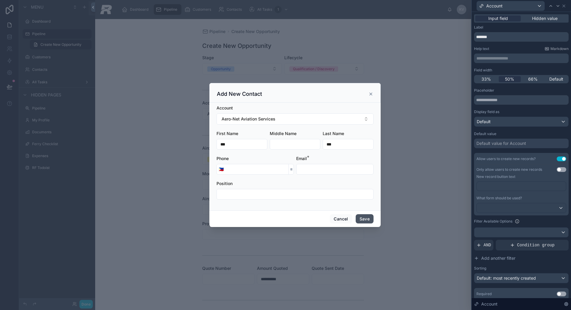
click at [362, 216] on button "Save" at bounding box center [365, 219] width 18 height 10
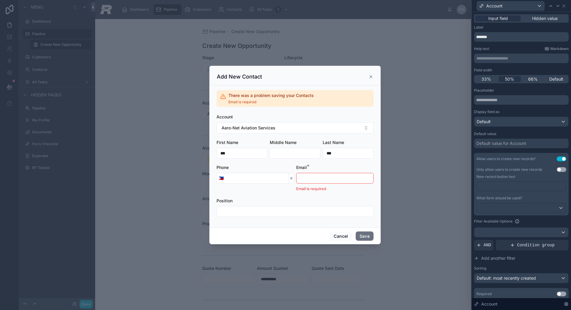
click at [303, 184] on div "Email is required" at bounding box center [334, 182] width 77 height 19
click at [306, 180] on input "text" at bounding box center [334, 178] width 77 height 8
paste input "***"
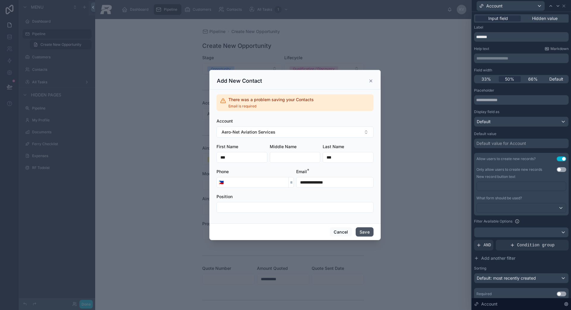
type input "**********"
click at [373, 231] on button "Save" at bounding box center [365, 232] width 18 height 10
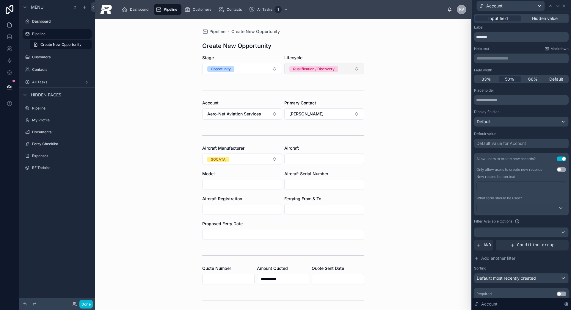
click at [302, 64] on button "Qualification / Discovery" at bounding box center [324, 68] width 80 height 11
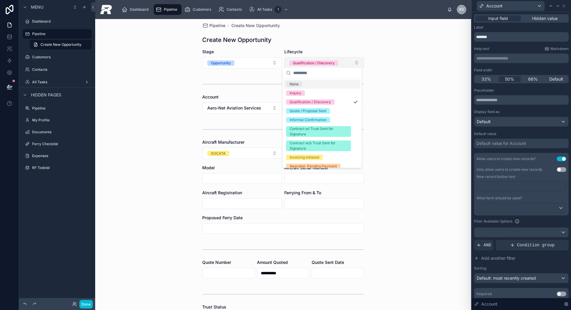
scroll to position [8, 0]
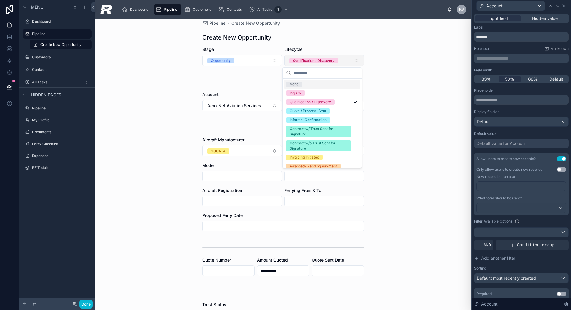
click at [361, 59] on div "**********" at bounding box center [282, 246] width 171 height 470
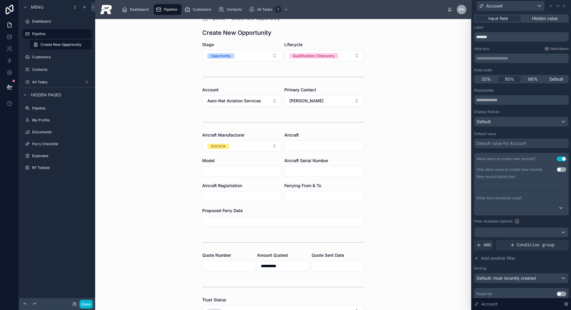
scroll to position [0, 0]
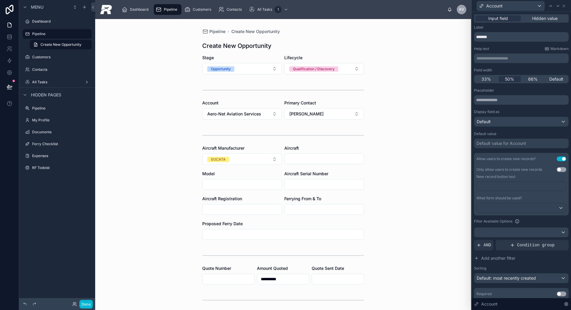
click at [243, 210] on input "text" at bounding box center [241, 209] width 79 height 8
click at [317, 182] on input "text" at bounding box center [323, 184] width 79 height 8
click at [256, 183] on input "text" at bounding box center [241, 184] width 79 height 8
type input "******"
click at [437, 173] on div "**********" at bounding box center [283, 164] width 376 height 291
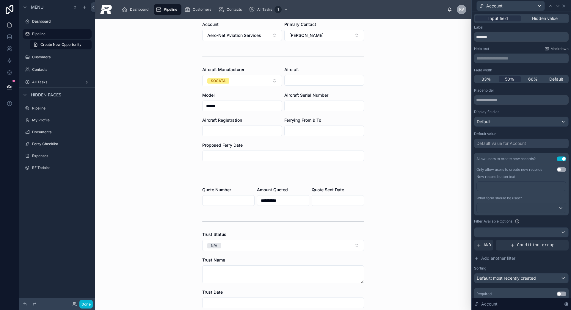
scroll to position [180, 0]
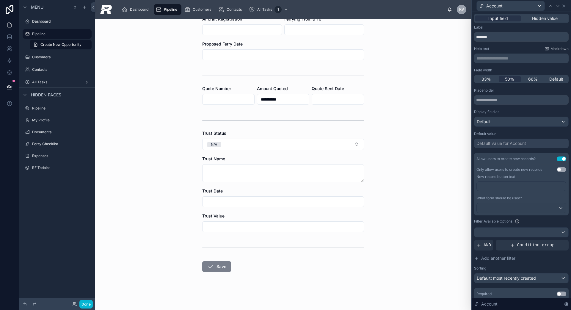
click at [209, 262] on icon at bounding box center [210, 266] width 7 height 7
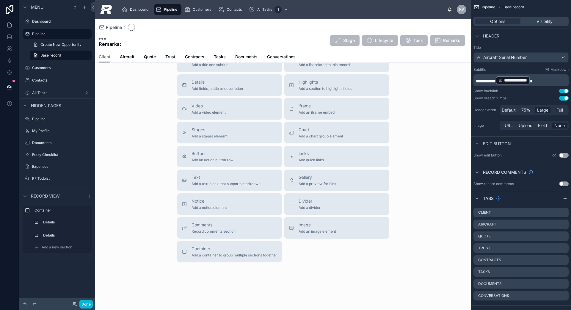
scroll to position [123, 0]
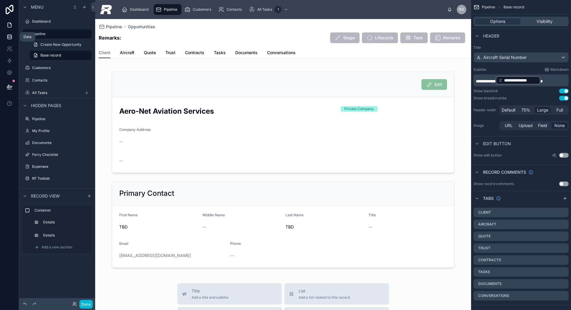
click at [10, 34] on icon at bounding box center [10, 37] width 6 height 6
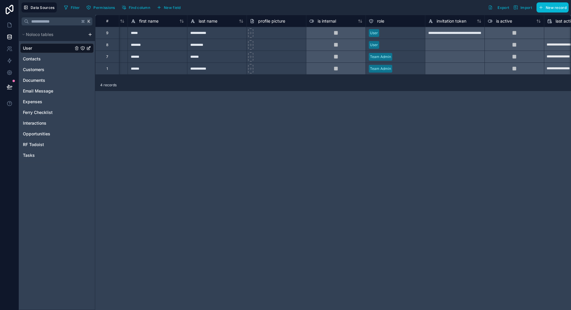
scroll to position [0, 41]
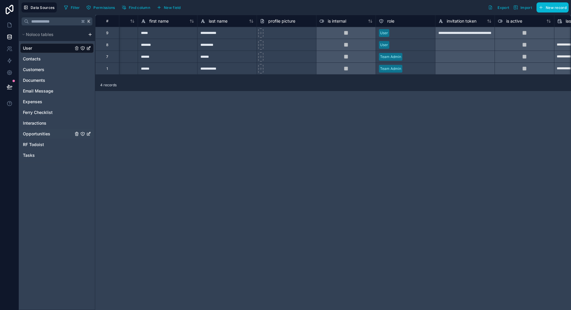
click at [48, 135] on span "Opportunities" at bounding box center [36, 134] width 27 height 6
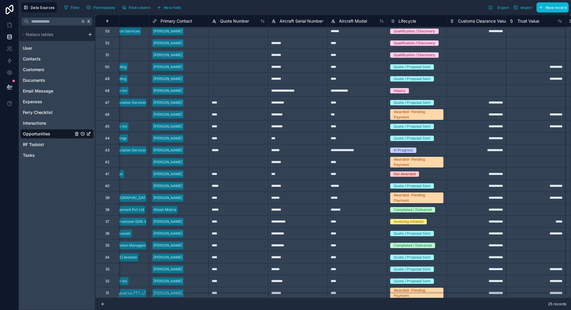
scroll to position [2, 242]
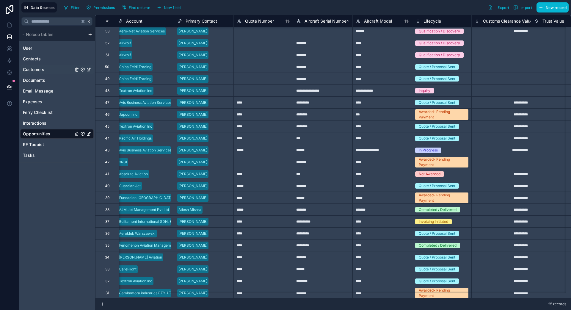
click at [50, 68] on div "Customers" at bounding box center [56, 70] width 73 height 10
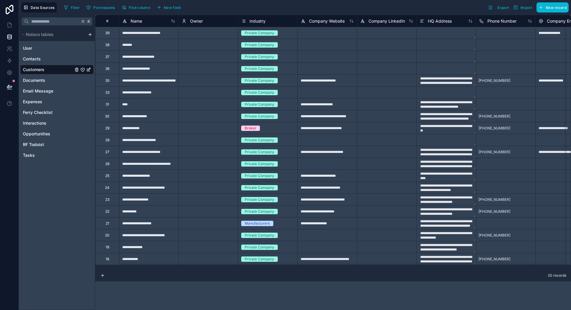
click at [267, 23] on div "Industry" at bounding box center [267, 21] width 53 height 7
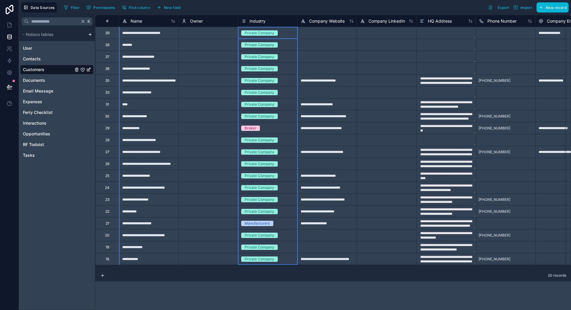
click at [258, 21] on span "Industry" at bounding box center [257, 21] width 16 height 6
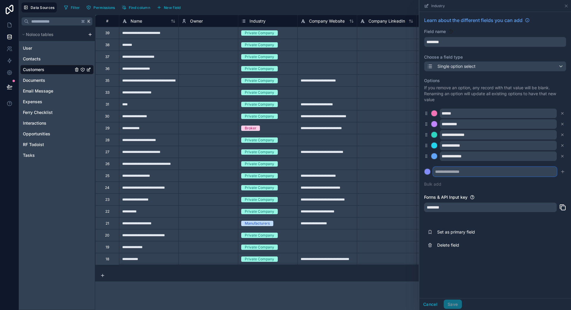
click at [437, 172] on input "text" at bounding box center [495, 172] width 124 height 10
type input "**********"
click at [437, 172] on icon "submit" at bounding box center [562, 171] width 5 height 5
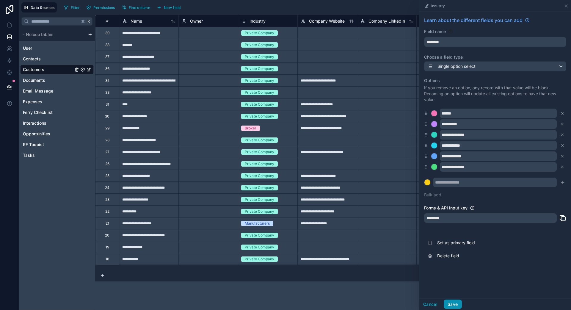
click at [437, 262] on button "Save" at bounding box center [452, 304] width 18 height 10
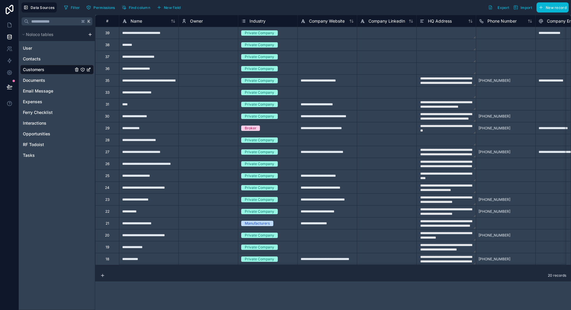
click at [252, 36] on div "Private Company" at bounding box center [267, 33] width 59 height 12
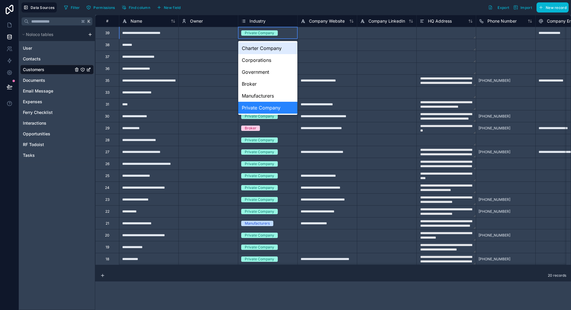
click at [252, 33] on div "Private Company" at bounding box center [259, 32] width 29 height 5
click at [266, 50] on div "Charter Company" at bounding box center [267, 48] width 59 height 12
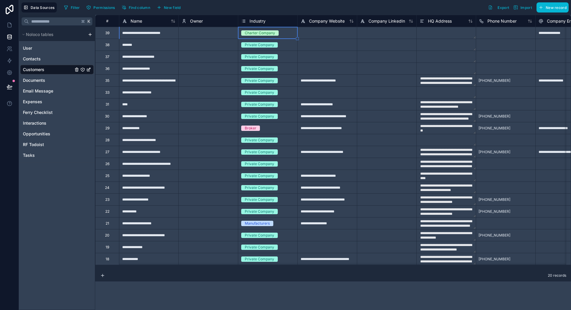
scroll to position [1, 0]
click at [12, 26] on icon at bounding box center [10, 25] width 6 height 6
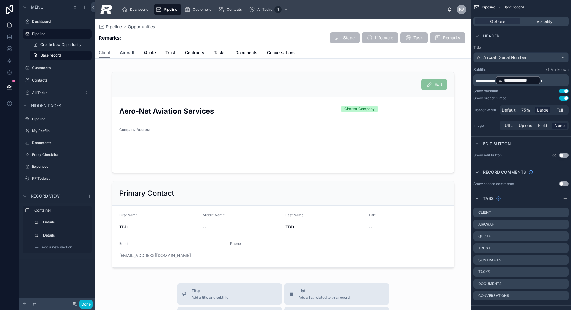
click at [128, 55] on span "Aircraft" at bounding box center [127, 53] width 15 height 6
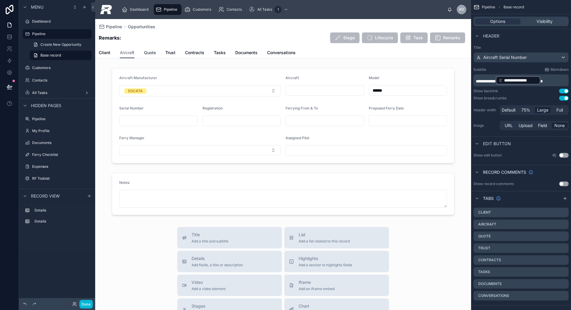
click at [156, 53] on div "Client Aircraft Quote Trust Contracts Tasks Documents Conversations" at bounding box center [283, 52] width 369 height 11
click at [155, 53] on span "Quote" at bounding box center [150, 53] width 12 height 6
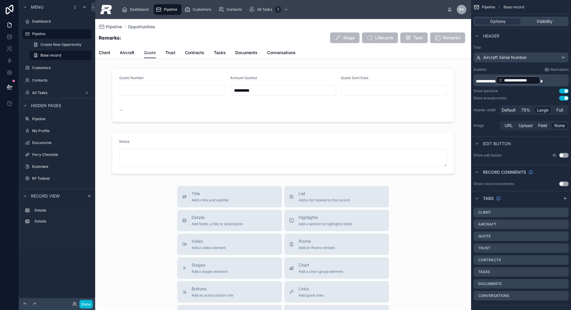
scroll to position [1, 0]
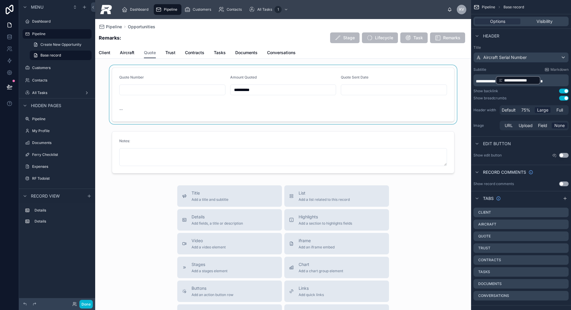
click at [385, 96] on div at bounding box center [283, 94] width 376 height 59
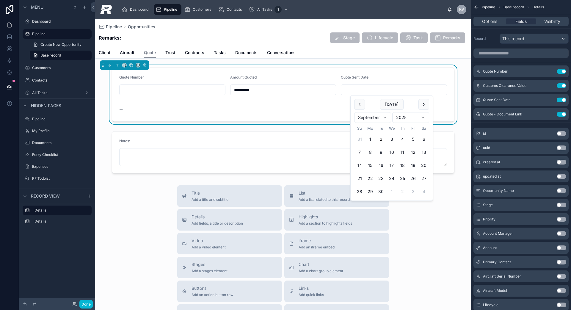
click at [365, 93] on input "text" at bounding box center [394, 90] width 106 height 8
click at [392, 100] on button "[DATE]" at bounding box center [391, 104] width 23 height 11
type input "********"
click at [201, 37] on div "Remarks: Stage Lifecycle Task Remarks" at bounding box center [283, 37] width 369 height 11
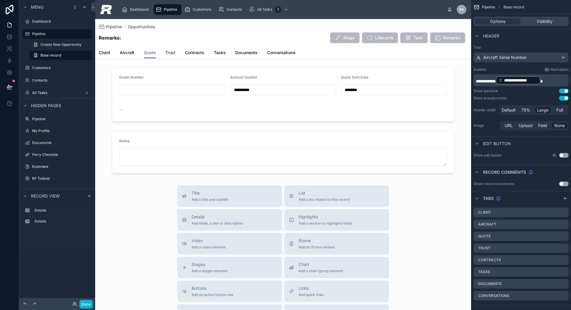
click at [171, 51] on span "Trust" at bounding box center [170, 53] width 10 height 6
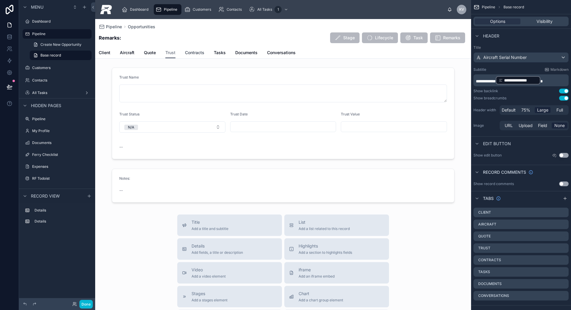
click at [201, 54] on span "Contracts" at bounding box center [194, 53] width 19 height 6
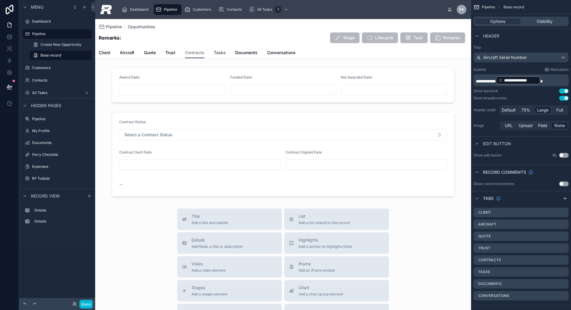
click at [220, 54] on span "Tasks" at bounding box center [220, 53] width 12 height 6
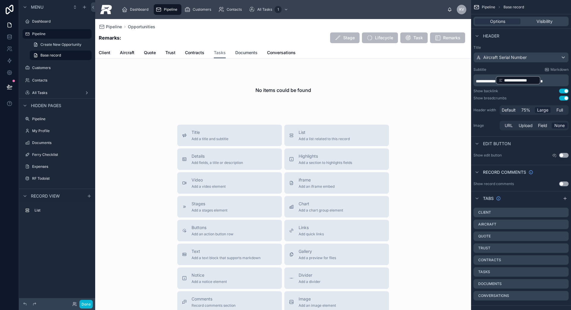
click at [246, 54] on span "Documents" at bounding box center [246, 53] width 22 height 6
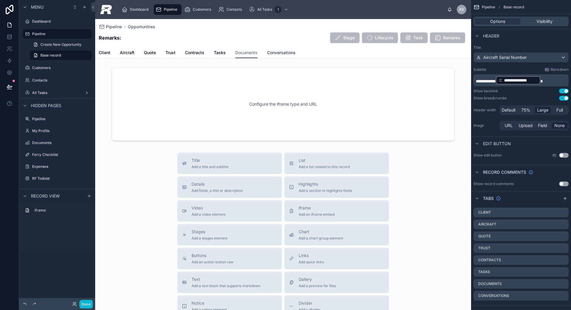
click at [276, 54] on span "Conversations" at bounding box center [281, 53] width 29 height 6
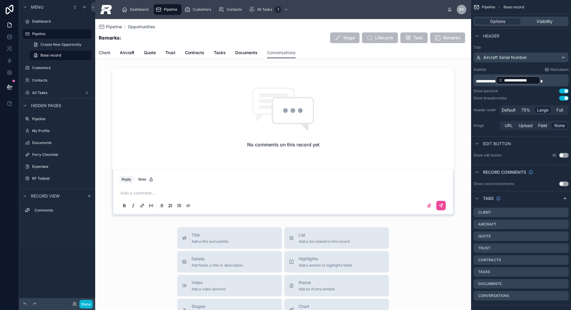
click at [109, 55] on span "Client" at bounding box center [105, 53] width 12 height 6
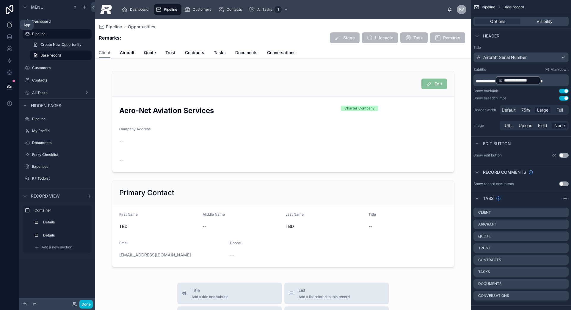
click at [11, 25] on icon at bounding box center [10, 25] width 6 height 6
click at [132, 6] on div "Dashboard" at bounding box center [136, 10] width 29 height 10
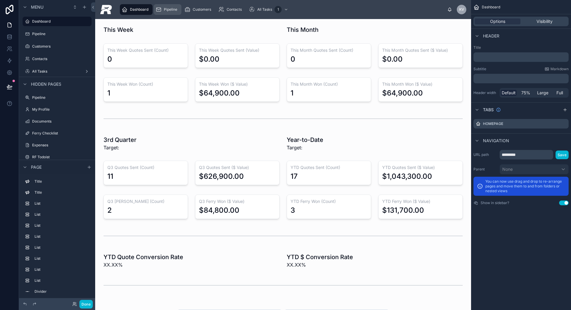
click at [161, 10] on icon "scrollable content" at bounding box center [158, 10] width 6 height 6
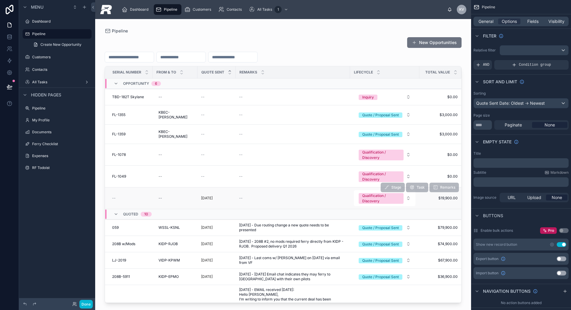
click at [112, 196] on span "--" at bounding box center [114, 198] width 4 height 5
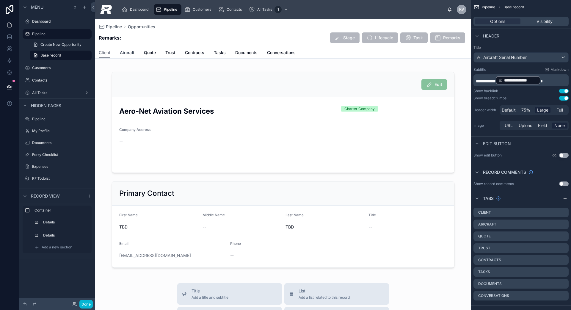
click at [129, 55] on span "Aircraft" at bounding box center [127, 53] width 15 height 6
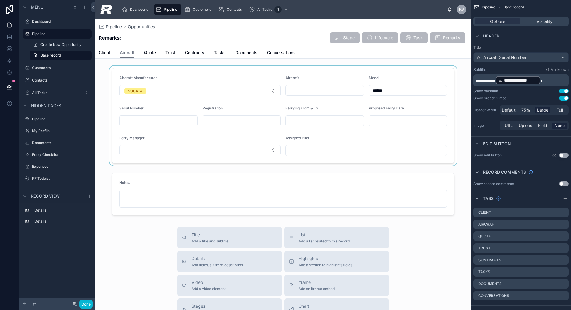
click at [390, 90] on div at bounding box center [283, 116] width 376 height 100
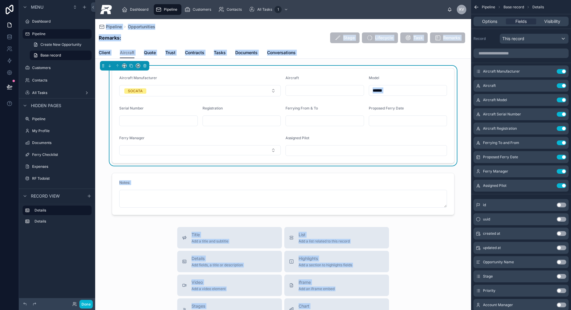
click at [390, 90] on input "******" at bounding box center [408, 90] width 78 height 8
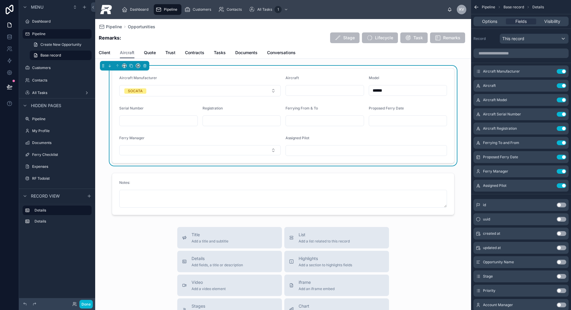
click at [392, 90] on input "******" at bounding box center [408, 90] width 78 height 8
click at [169, 122] on input "text" at bounding box center [158, 121] width 78 height 8
paste input "******"
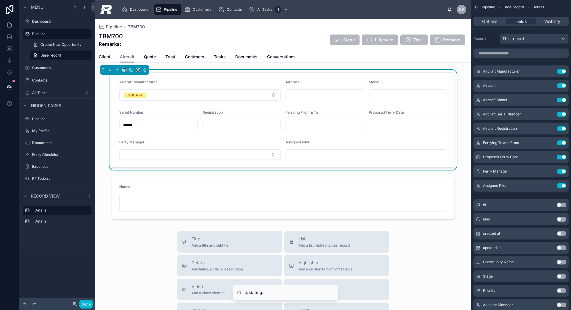
type input "******"
click at [161, 9] on icon "scrollable content" at bounding box center [158, 10] width 6 height 6
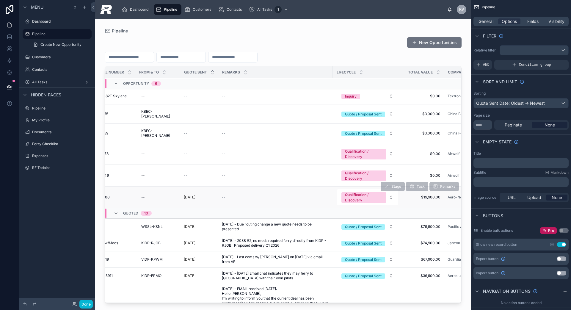
scroll to position [1, 0]
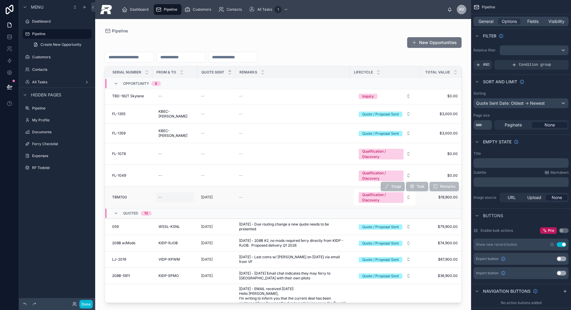
click at [165, 193] on div "--" at bounding box center [175, 197] width 38 height 10
type input "*********"
click at [231, 200] on icon "submit" at bounding box center [231, 199] width 5 height 5
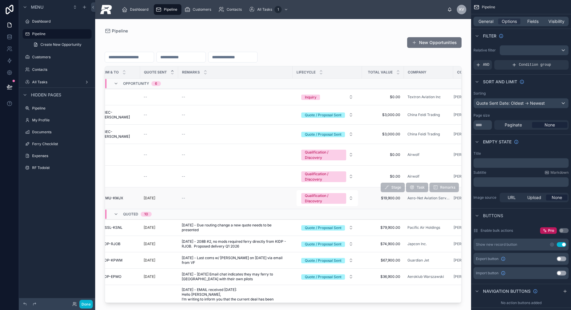
scroll to position [0, 93]
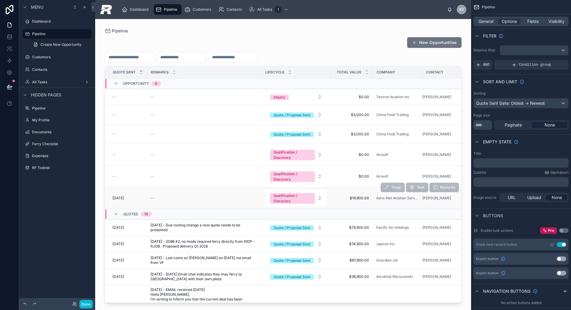
click at [435, 190] on div "Stage Task Remarks" at bounding box center [419, 187] width 78 height 21
click at [424, 192] on div "Stage Task Remarks" at bounding box center [419, 187] width 78 height 21
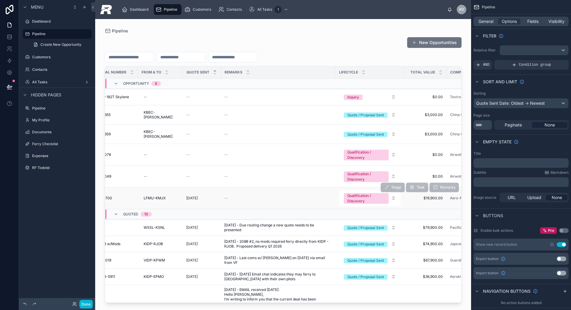
scroll to position [0, 0]
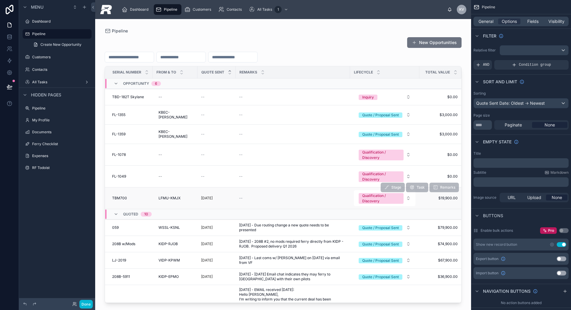
click at [126, 189] on td "TBM700 TBM700" at bounding box center [129, 198] width 48 height 22
click at [122, 196] on span "TBM700" at bounding box center [119, 198] width 15 height 5
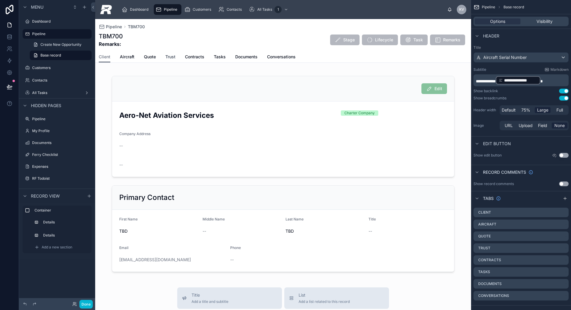
click at [166, 58] on span "Trust" at bounding box center [170, 57] width 10 height 6
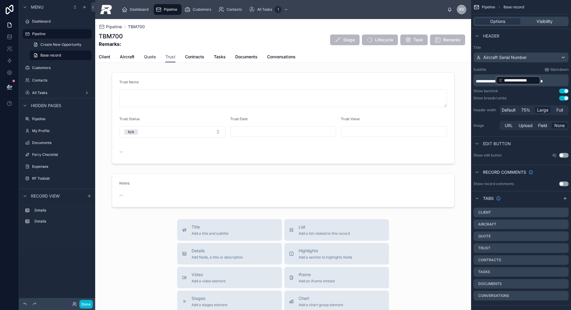
click at [149, 58] on span "Quote" at bounding box center [150, 57] width 12 height 6
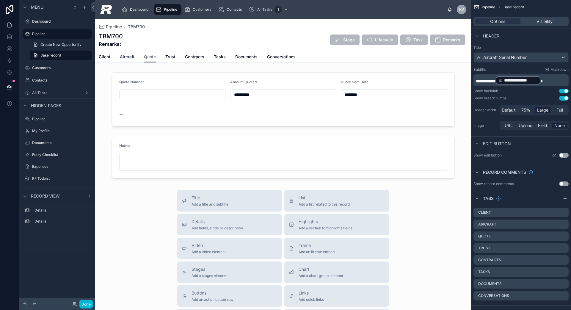
click at [130, 58] on span "Aircraft" at bounding box center [127, 57] width 15 height 6
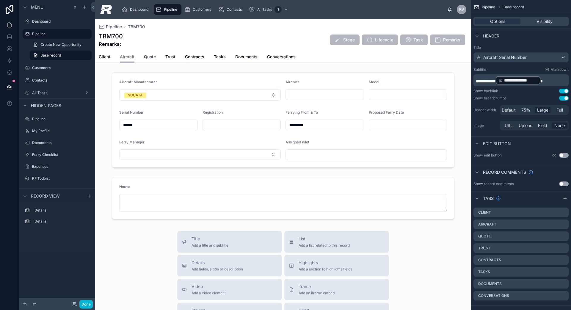
click at [153, 57] on span "Quote" at bounding box center [150, 57] width 12 height 6
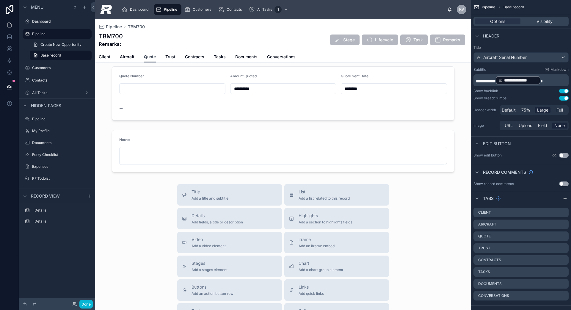
scroll to position [7, 0]
click at [121, 58] on span "Aircraft" at bounding box center [127, 57] width 15 height 6
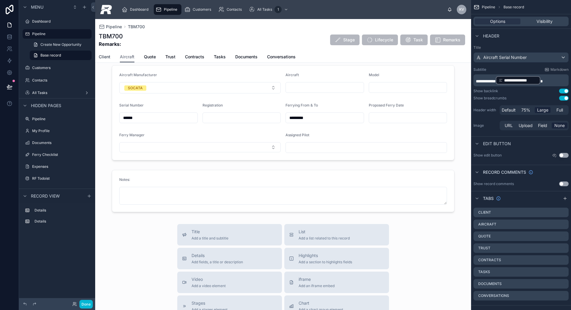
click at [101, 56] on span "Client" at bounding box center [105, 57] width 12 height 6
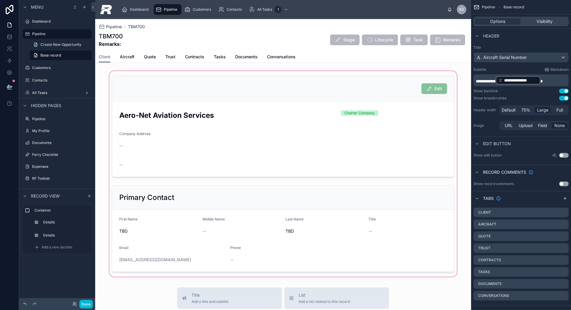
click at [425, 92] on div at bounding box center [283, 174] width 376 height 208
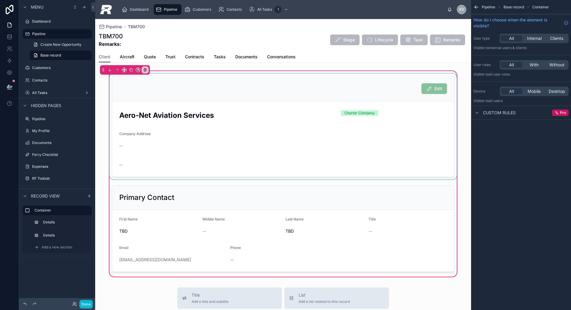
click at [428, 89] on div at bounding box center [283, 126] width 350 height 106
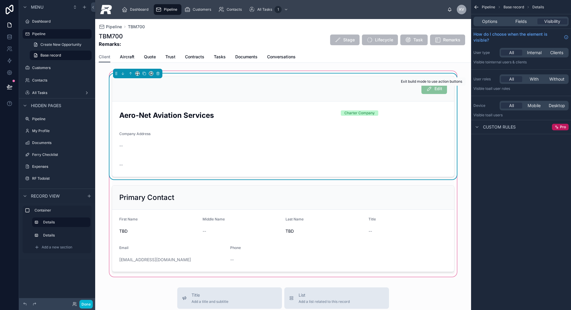
click at [428, 89] on span "Edit" at bounding box center [434, 89] width 26 height 5
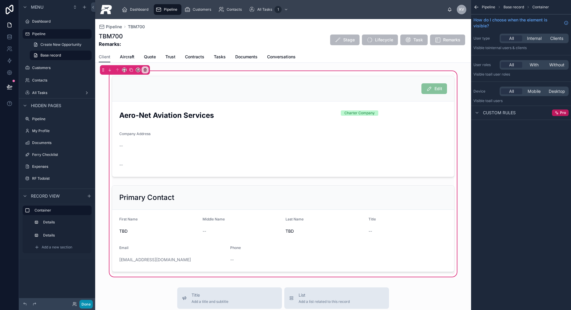
click at [91, 262] on button "Done" at bounding box center [85, 304] width 13 height 9
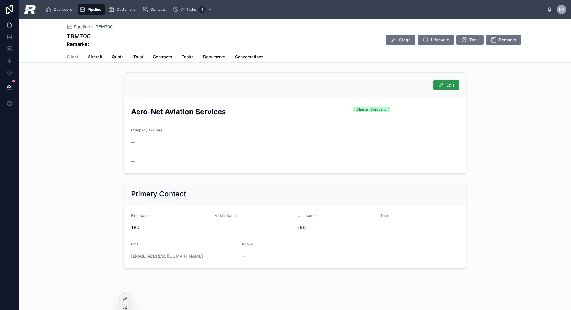
click at [437, 83] on icon at bounding box center [441, 85] width 6 height 6
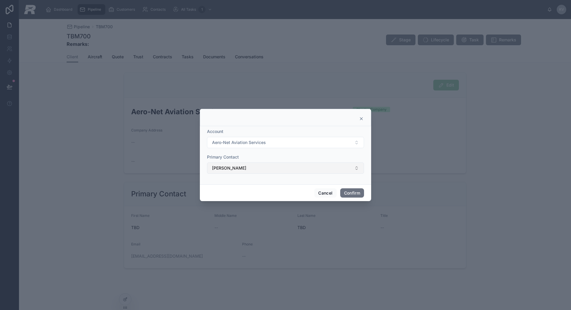
click at [333, 167] on button "[PERSON_NAME]" at bounding box center [285, 167] width 157 height 11
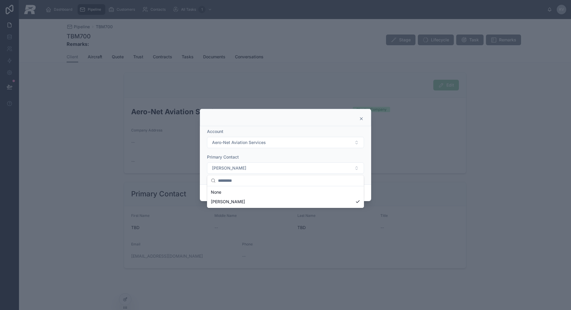
click at [361, 121] on div at bounding box center [285, 117] width 171 height 17
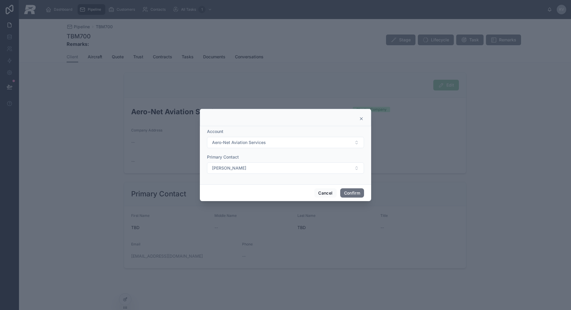
click at [361, 121] on icon at bounding box center [361, 118] width 5 height 5
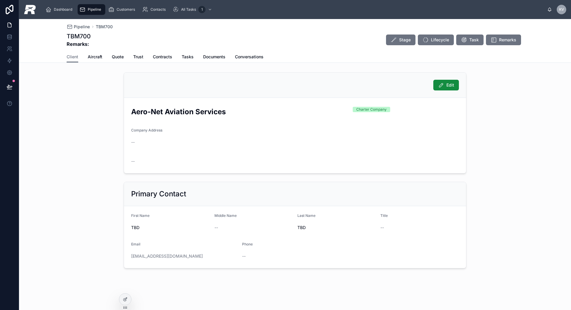
click at [437, 91] on div "Edit" at bounding box center [295, 85] width 342 height 25
click at [98, 56] on span "Aircraft" at bounding box center [95, 57] width 15 height 6
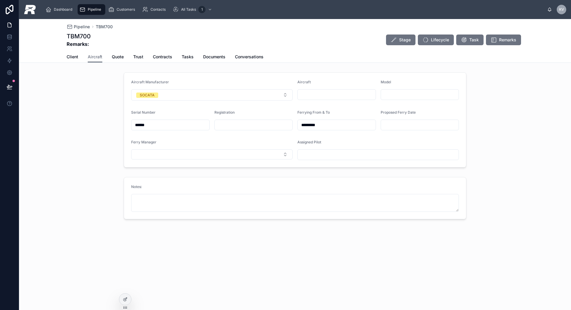
click at [249, 124] on input "text" at bounding box center [254, 125] width 78 height 8
click at [313, 97] on input "text" at bounding box center [337, 94] width 78 height 8
type input "*******"
click at [393, 95] on input "text" at bounding box center [420, 94] width 78 height 8
click at [358, 95] on input "*******" at bounding box center [337, 94] width 78 height 8
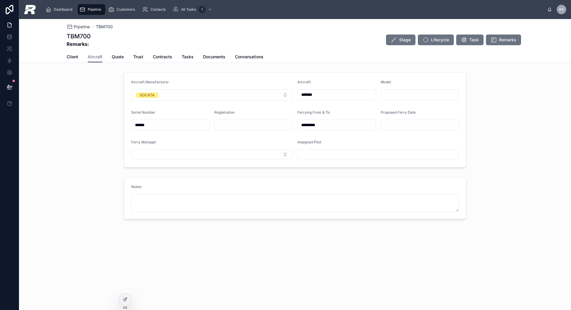
click at [354, 95] on input "*******" at bounding box center [337, 94] width 78 height 8
click at [400, 97] on input "text" at bounding box center [420, 94] width 78 height 8
paste input "*******"
type input "*******"
click at [232, 125] on input "text" at bounding box center [254, 125] width 78 height 8
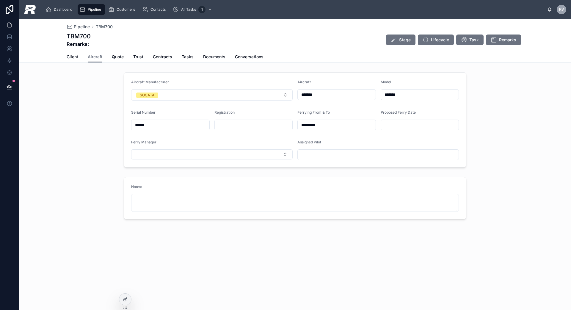
click at [192, 125] on input "******" at bounding box center [170, 125] width 78 height 8
type input "**********"
click at [364, 146] on div "Assigned Pilot" at bounding box center [377, 143] width 161 height 7
click at [133, 58] on span "Trust" at bounding box center [138, 57] width 10 height 6
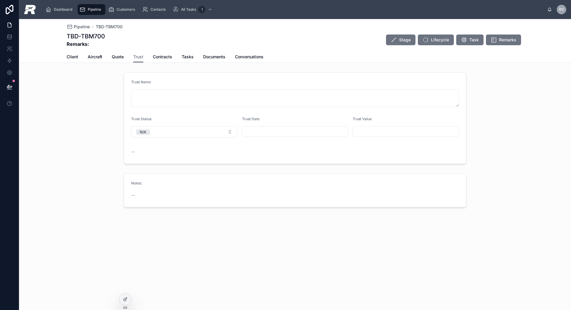
click at [249, 126] on div at bounding box center [295, 131] width 106 height 11
click at [211, 134] on button "N/A" at bounding box center [184, 131] width 106 height 11
drag, startPoint x: 176, startPoint y: 181, endPoint x: 250, endPoint y: 169, distance: 74.3
click at [177, 180] on span "Pending for Approval" at bounding box center [156, 182] width 43 height 5
click at [422, 127] on input "text" at bounding box center [406, 131] width 106 height 8
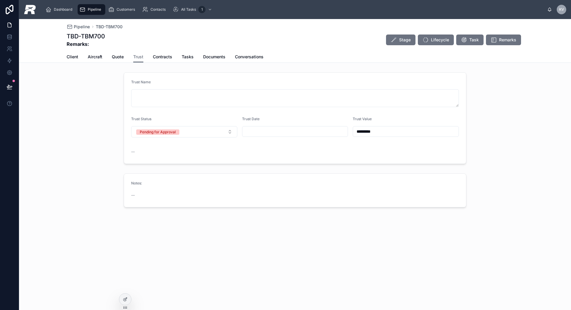
type input "*********"
click at [290, 123] on div "Trust Date" at bounding box center [295, 120] width 106 height 7
click at [112, 59] on span "Quote" at bounding box center [118, 57] width 12 height 6
click at [95, 58] on span "Aircraft" at bounding box center [95, 57] width 15 height 6
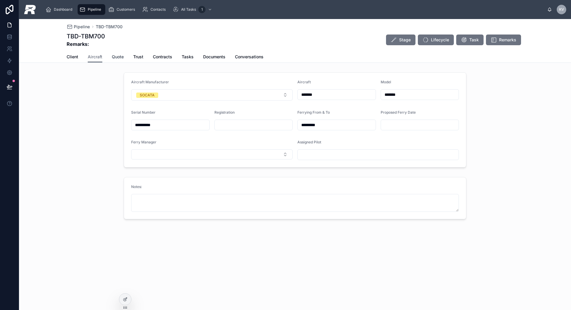
click at [114, 55] on span "Quote" at bounding box center [118, 57] width 12 height 6
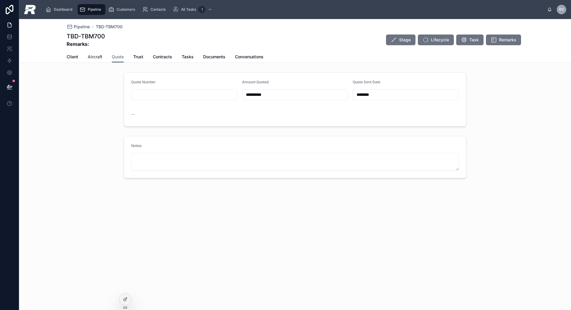
click at [94, 56] on span "Aircraft" at bounding box center [95, 57] width 15 height 6
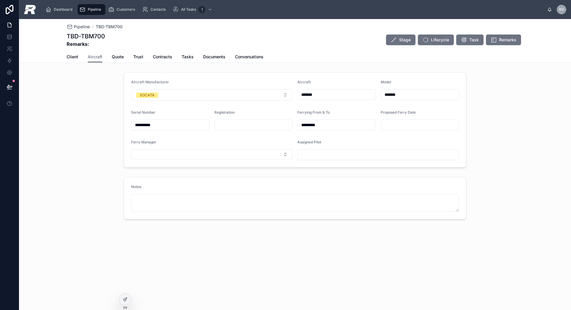
click at [111, 56] on div "Client Aircraft Quote Trust Contracts Tasks Documents Conversations" at bounding box center [295, 56] width 457 height 11
click at [112, 57] on span "Quote" at bounding box center [118, 57] width 12 height 6
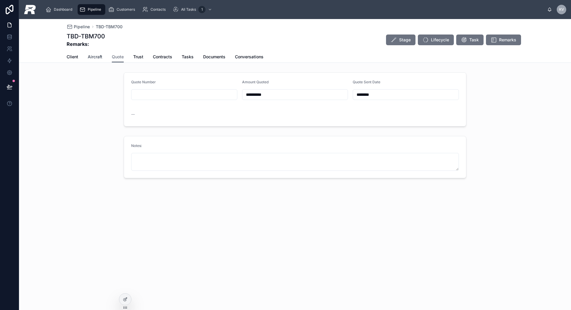
click at [99, 57] on span "Aircraft" at bounding box center [95, 57] width 15 height 6
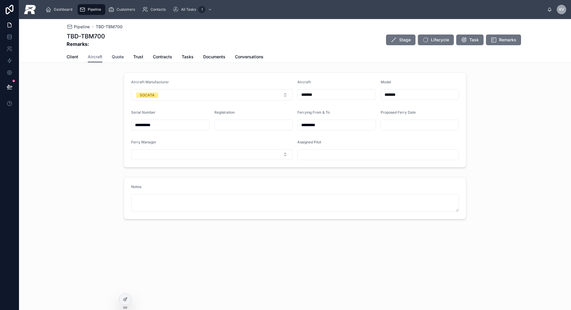
click at [113, 59] on span "Quote" at bounding box center [118, 57] width 12 height 6
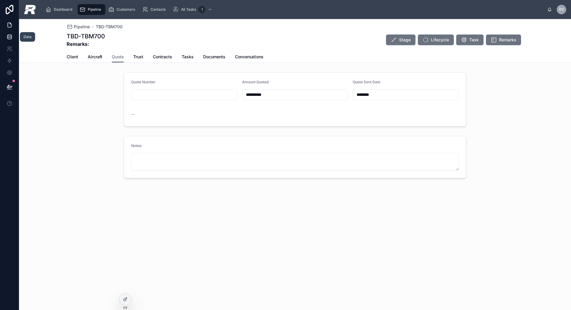
click at [10, 40] on link at bounding box center [9, 37] width 19 height 12
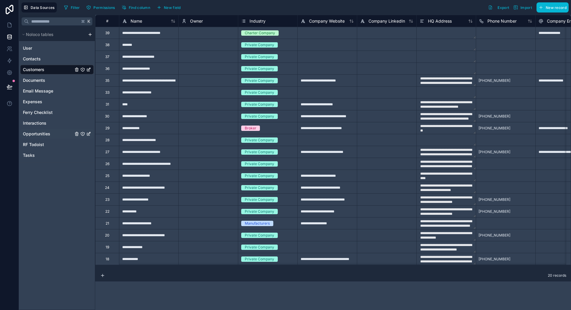
click at [50, 135] on span "Opportunities" at bounding box center [36, 134] width 27 height 6
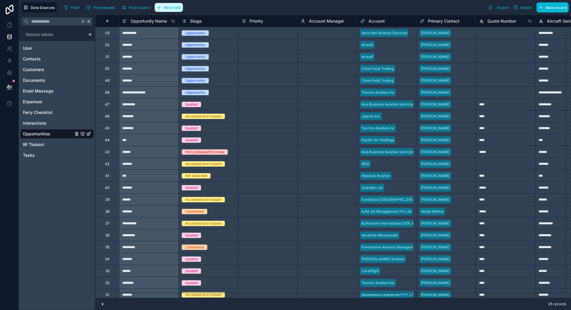
click at [176, 7] on span "New field" at bounding box center [172, 7] width 17 height 4
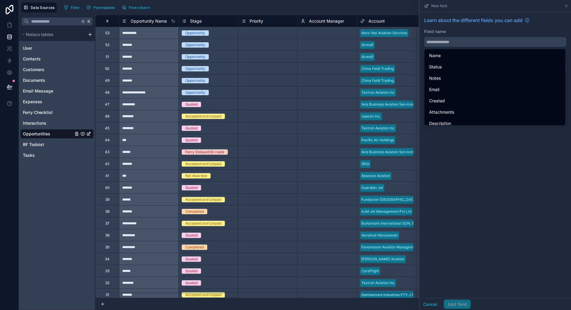
click at [437, 42] on input "text" at bounding box center [494, 42] width 141 height 10
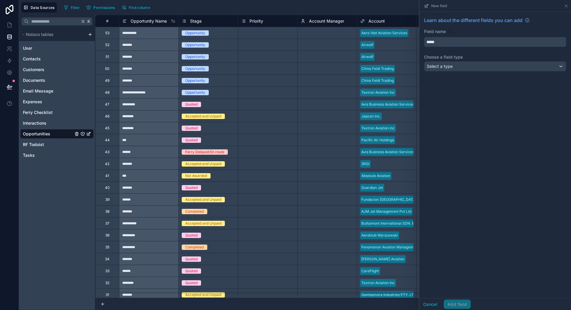
type input "*****"
click at [437, 63] on div "Select a type" at bounding box center [494, 67] width 141 height 10
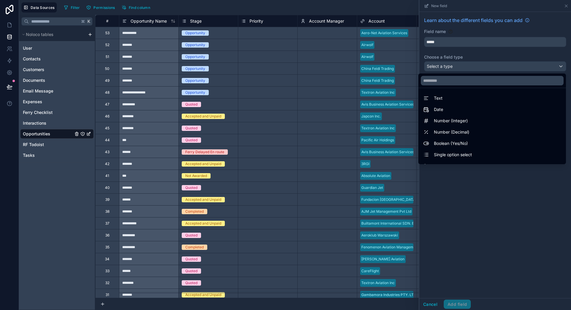
click at [437, 99] on div "Text" at bounding box center [492, 98] width 138 height 7
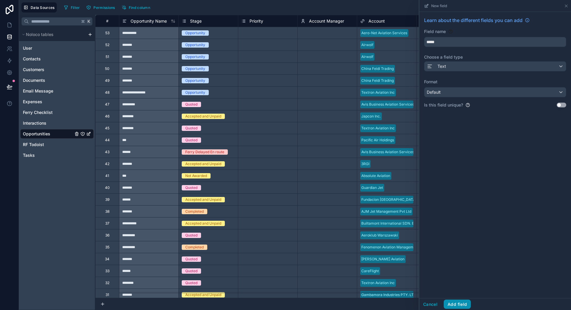
click at [437, 262] on button "Add field" at bounding box center [456, 304] width 27 height 10
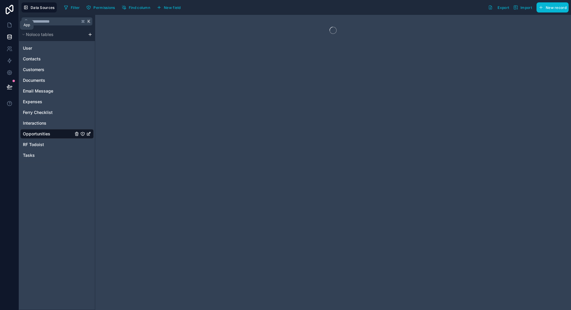
click at [8, 23] on icon at bounding box center [10, 25] width 4 height 4
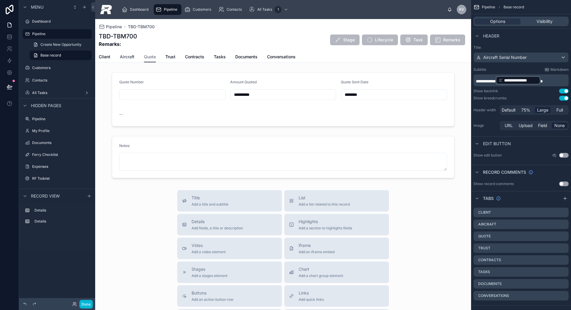
click at [125, 60] on link "Aircraft" at bounding box center [127, 57] width 15 height 12
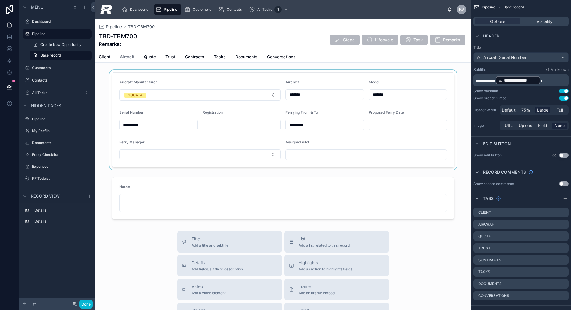
click at [404, 135] on div at bounding box center [283, 120] width 376 height 100
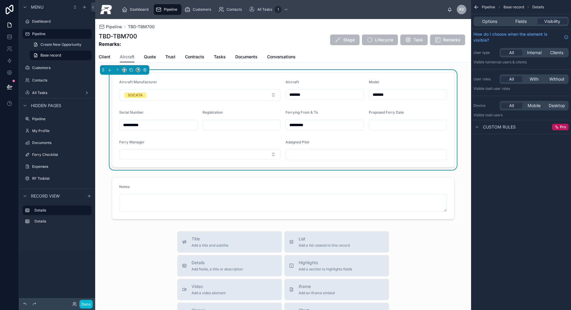
click at [437, 25] on div "Options Fields Visibility" at bounding box center [520, 22] width 95 height 10
click at [437, 22] on span "Fields" at bounding box center [520, 21] width 11 height 6
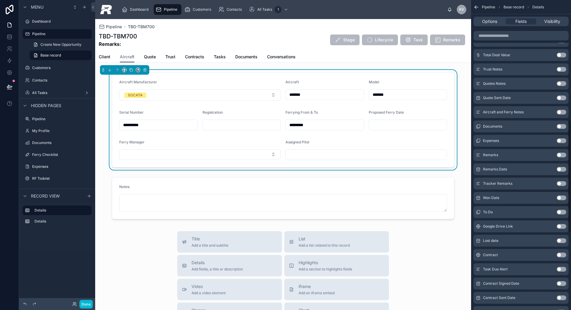
scroll to position [545, 0]
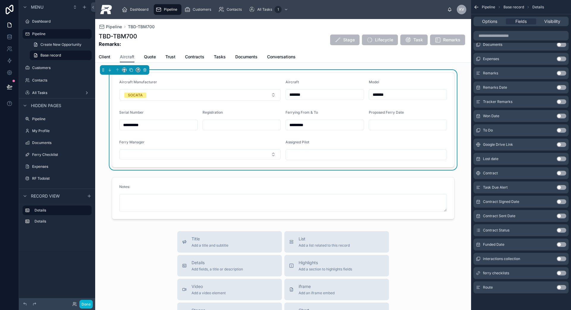
click at [437, 262] on button "Use setting" at bounding box center [561, 287] width 10 height 5
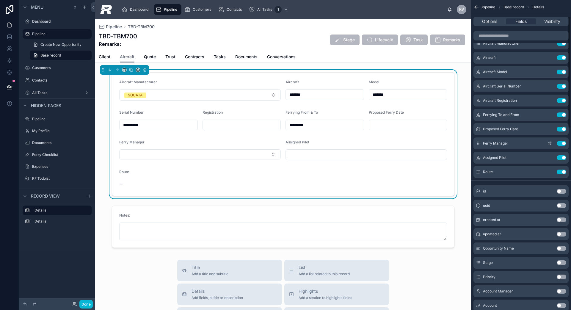
scroll to position [0, 0]
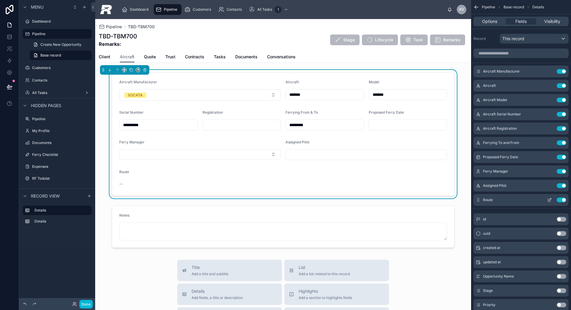
drag, startPoint x: 139, startPoint y: 180, endPoint x: 551, endPoint y: 200, distance: 412.5
click at [437, 200] on div "Route Use setting" at bounding box center [520, 200] width 95 height 12
click at [437, 200] on icon "scrollable content" at bounding box center [549, 199] width 5 height 5
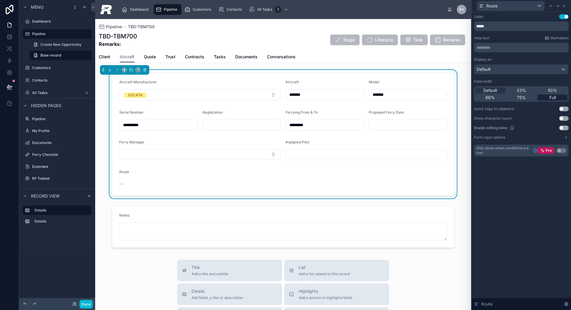
drag, startPoint x: 551, startPoint y: 200, endPoint x: 553, endPoint y: 96, distance: 103.5
click at [437, 96] on span "Full" at bounding box center [552, 98] width 7 height 6
drag, startPoint x: 553, startPoint y: 96, endPoint x: 562, endPoint y: 126, distance: 31.4
click at [437, 126] on button "Use setting" at bounding box center [564, 127] width 10 height 5
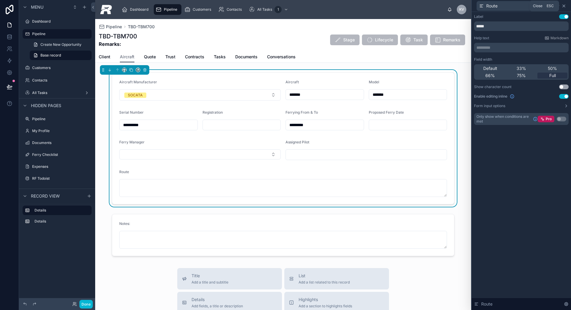
click at [437, 5] on icon at bounding box center [563, 6] width 5 height 5
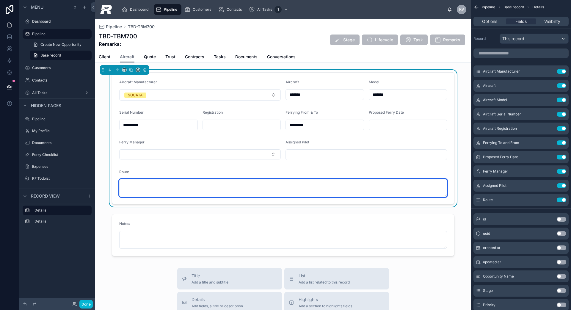
click at [167, 184] on textarea at bounding box center [283, 188] width 328 height 18
paste textarea "**********"
click at [137, 187] on textarea "**********" at bounding box center [283, 188] width 328 height 18
type textarea "**********"
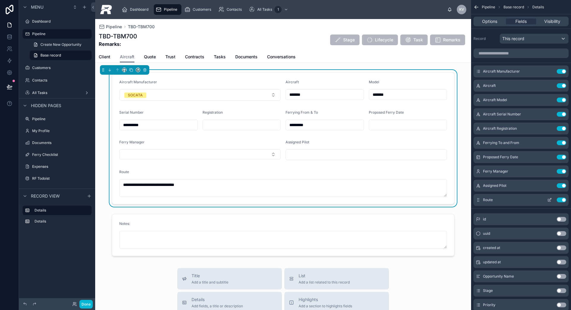
click at [437, 201] on icon "scrollable content" at bounding box center [549, 199] width 5 height 5
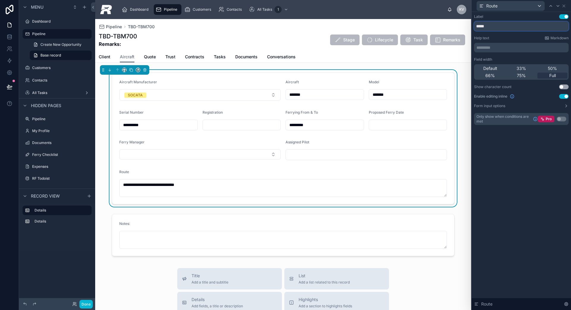
click at [437, 31] on input "*****" at bounding box center [521, 26] width 95 height 10
type input "**********"
click at [437, 5] on icon at bounding box center [563, 6] width 2 height 2
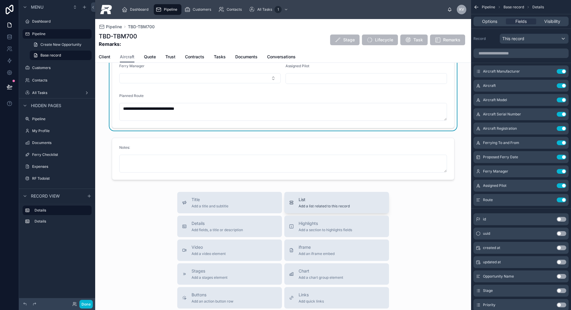
scroll to position [79, 0]
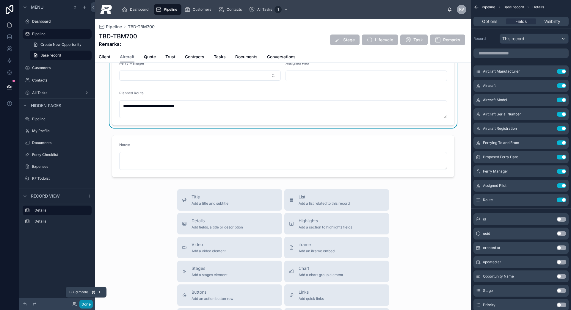
click at [88, 262] on button "Done" at bounding box center [85, 304] width 13 height 9
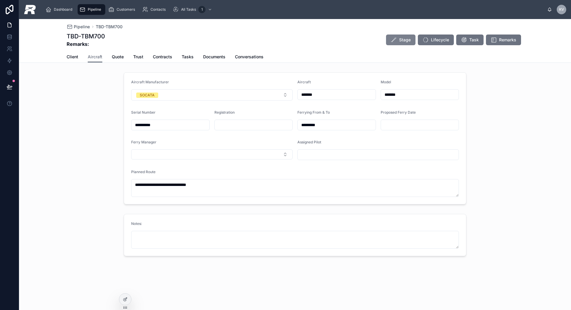
click at [410, 37] on button "Stage" at bounding box center [400, 39] width 29 height 11
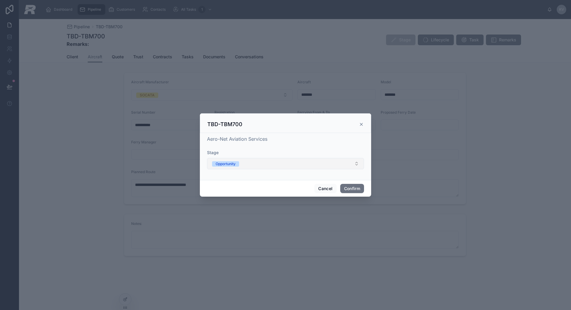
click at [279, 161] on button "Opportunity" at bounding box center [285, 163] width 157 height 11
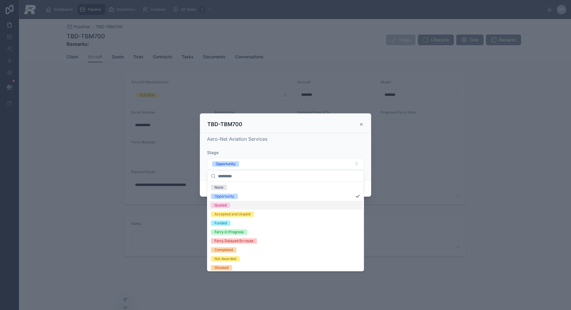
click at [235, 209] on div "Quoted" at bounding box center [285, 205] width 154 height 9
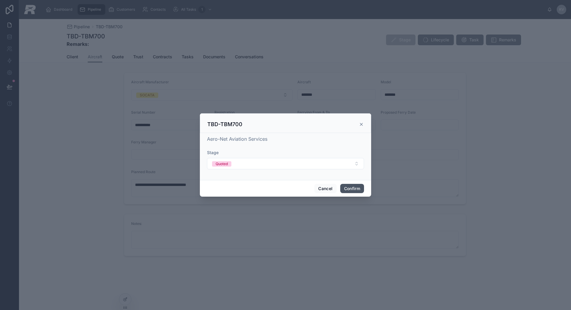
drag, startPoint x: 355, startPoint y: 187, endPoint x: 355, endPoint y: 181, distance: 5.6
click at [355, 187] on button "Confirm" at bounding box center [352, 189] width 24 height 10
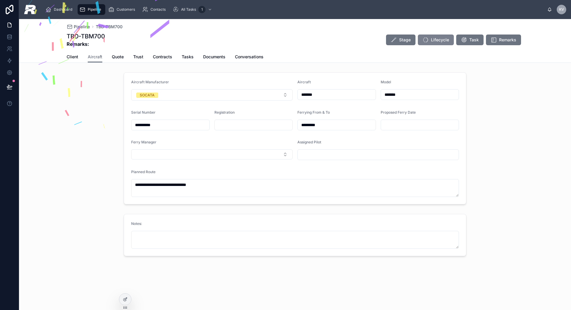
click at [427, 40] on icon at bounding box center [425, 40] width 6 height 6
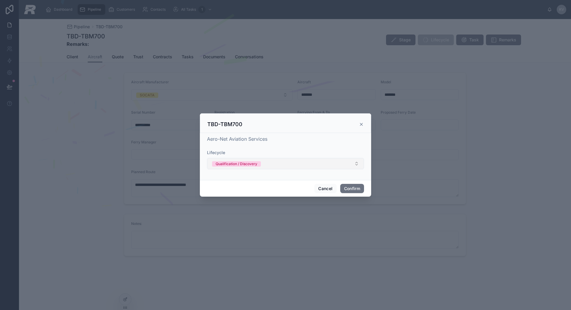
click at [273, 164] on button "Qualification / Discovery" at bounding box center [285, 163] width 157 height 11
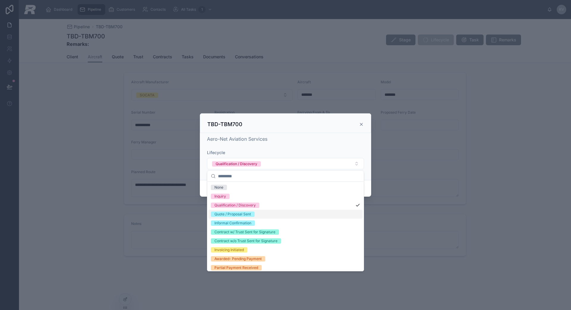
click at [235, 216] on div "Quote / Proposal Sent" at bounding box center [232, 213] width 37 height 5
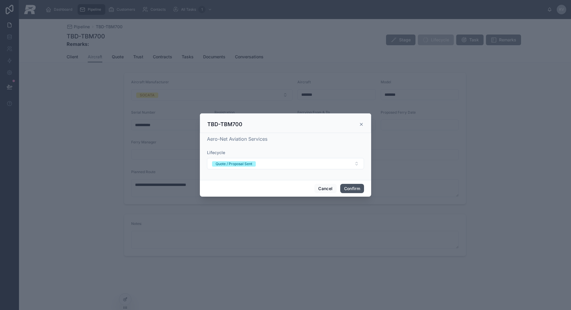
click at [350, 188] on button "Confirm" at bounding box center [352, 189] width 24 height 10
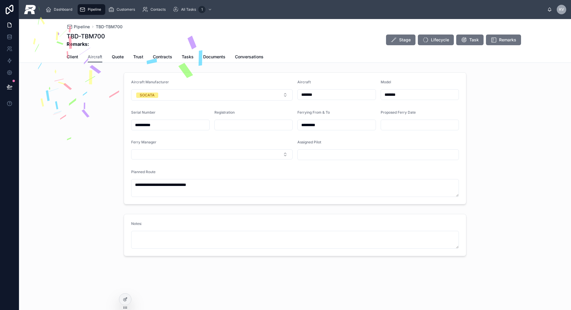
click at [92, 9] on span "Pipeline" at bounding box center [94, 9] width 13 height 5
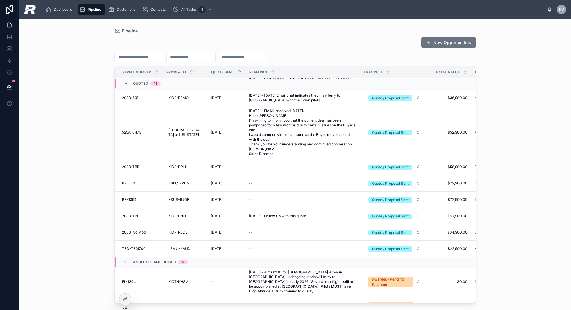
scroll to position [170, 0]
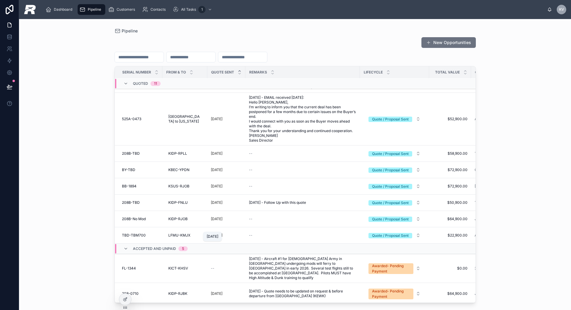
click at [212, 233] on p "[DATE]" at bounding box center [217, 235] width 12 height 5
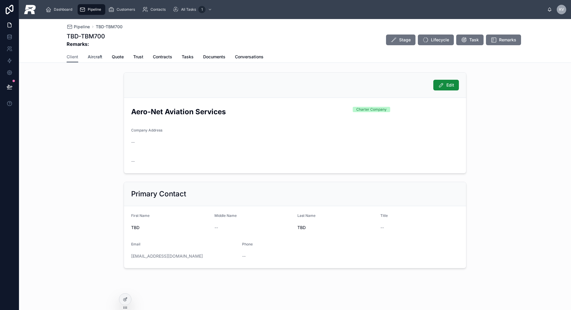
click at [92, 56] on span "Aircraft" at bounding box center [95, 57] width 15 height 6
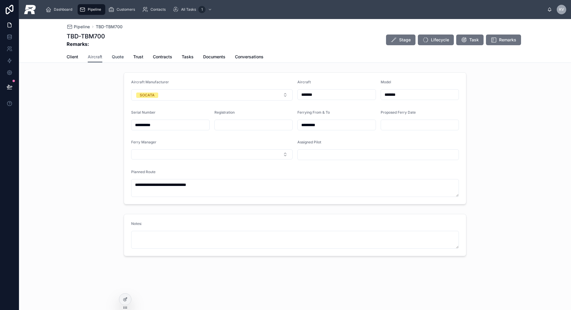
click at [120, 55] on span "Quote" at bounding box center [118, 57] width 12 height 6
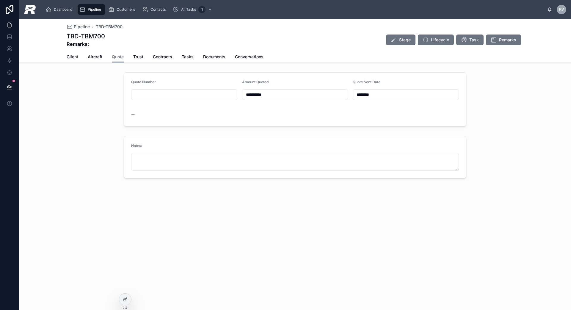
click at [171, 89] on div at bounding box center [184, 94] width 106 height 11
click at [170, 94] on input "text" at bounding box center [184, 94] width 106 height 8
type input "****"
click at [97, 56] on span "Aircraft" at bounding box center [95, 57] width 15 height 6
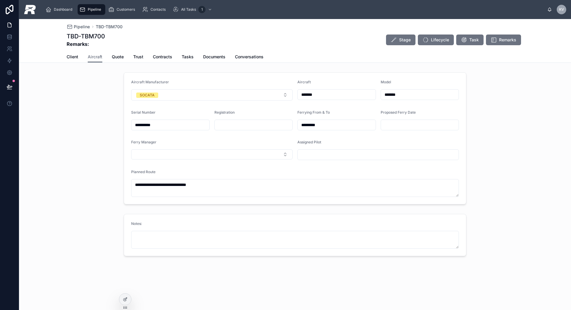
click at [88, 10] on span "Pipeline" at bounding box center [94, 9] width 13 height 5
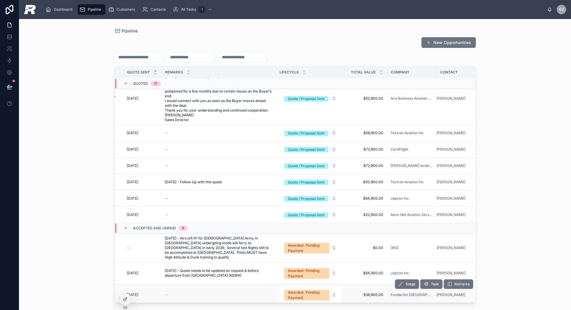
scroll to position [271, 89]
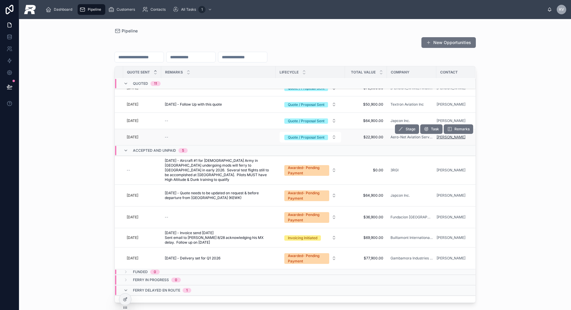
click at [437, 139] on span "[PERSON_NAME]" at bounding box center [450, 137] width 29 height 5
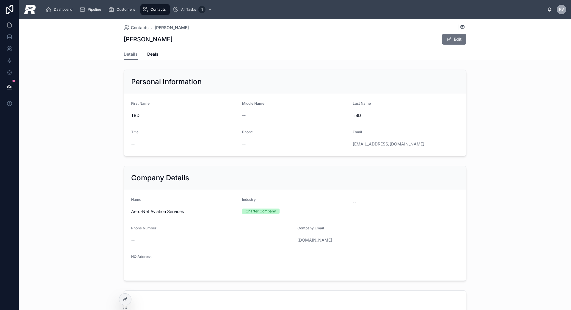
scroll to position [3, 0]
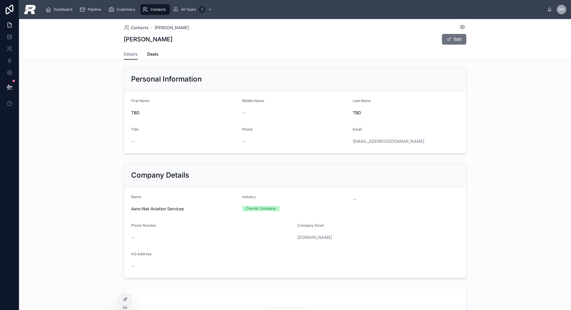
click at [167, 122] on form "First Name TBD Middle Name -- Last Name TBD Title -- Phone -- Email [EMAIL_ADDR…" at bounding box center [295, 122] width 342 height 62
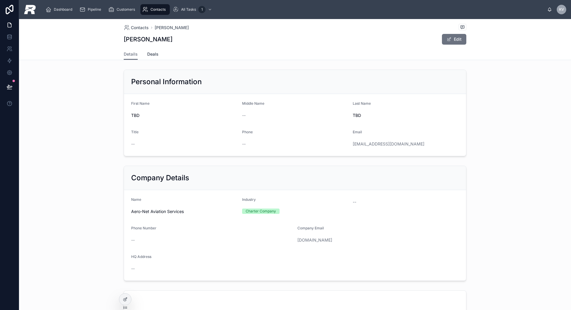
click at [150, 51] on link "Deals" at bounding box center [152, 55] width 11 height 12
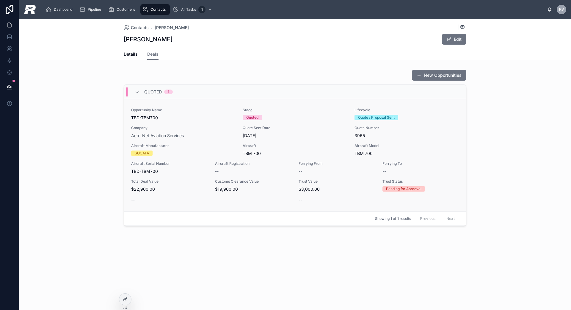
click at [203, 126] on span "Company" at bounding box center [183, 127] width 104 height 5
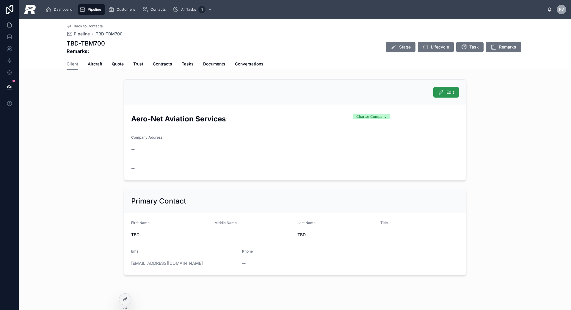
click at [437, 89] on button "Edit" at bounding box center [446, 92] width 26 height 11
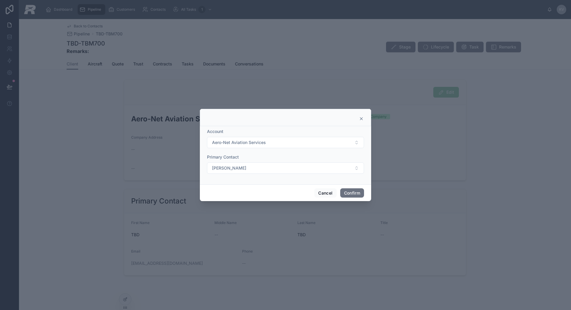
click at [295, 177] on form "Account Aero-Net Aviation Services Primary Contact [PERSON_NAME]" at bounding box center [285, 153] width 157 height 51
click at [296, 171] on button "[PERSON_NAME]" at bounding box center [285, 167] width 157 height 11
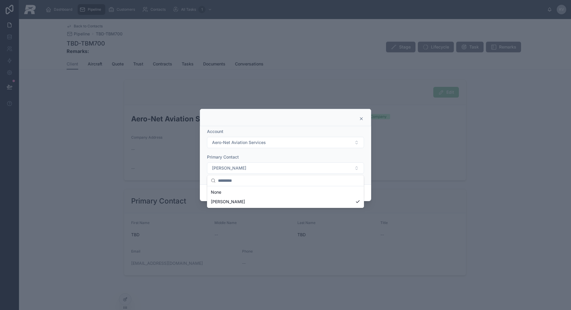
click at [284, 129] on div "Account" at bounding box center [285, 131] width 157 height 6
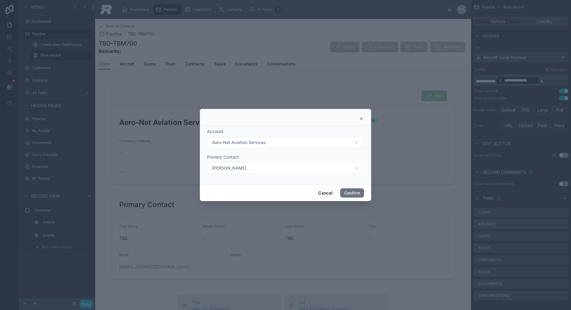
click at [396, 116] on div at bounding box center [285, 155] width 571 height 310
click at [358, 119] on div at bounding box center [285, 118] width 156 height 5
click at [359, 117] on icon at bounding box center [361, 118] width 5 height 5
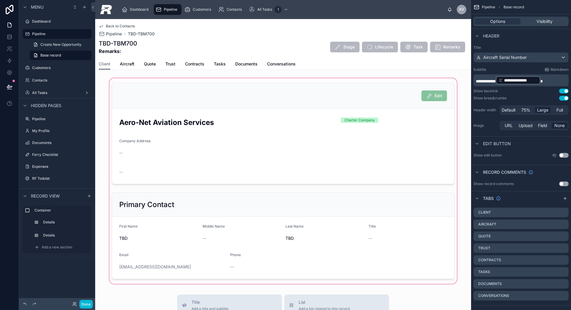
click at [321, 149] on div at bounding box center [283, 181] width 376 height 208
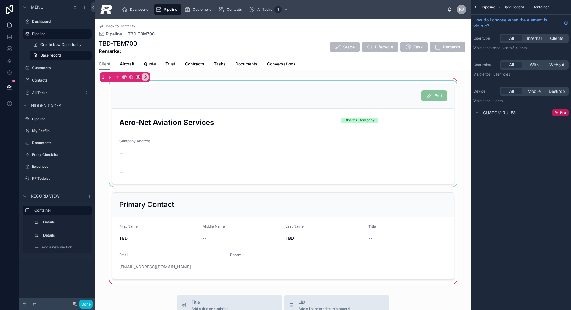
click at [405, 155] on div at bounding box center [283, 134] width 350 height 106
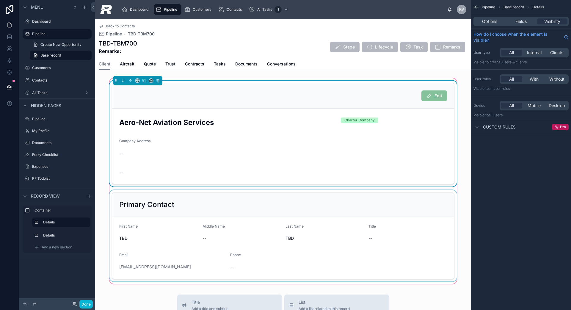
click at [383, 232] on div at bounding box center [283, 235] width 350 height 91
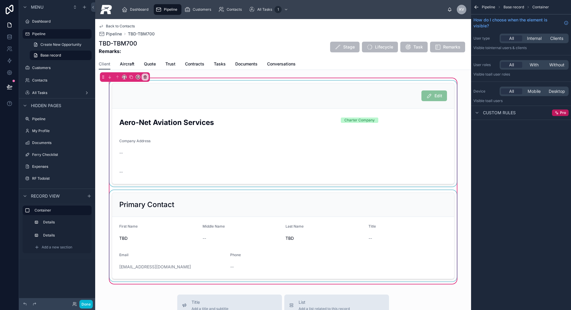
click at [383, 232] on div at bounding box center [283, 235] width 350 height 91
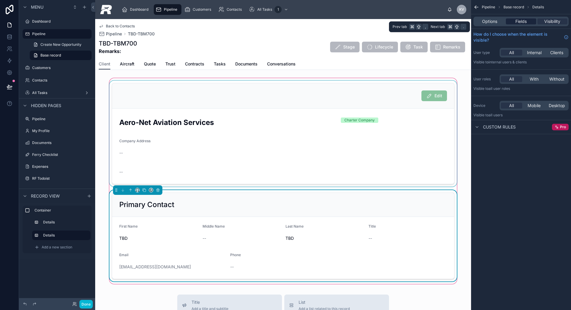
click at [437, 23] on span "Fields" at bounding box center [520, 21] width 11 height 6
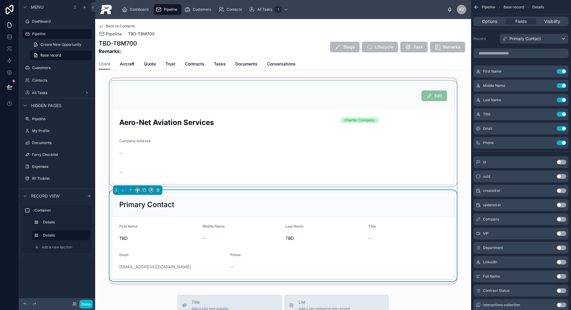
click at [412, 87] on div at bounding box center [283, 134] width 350 height 106
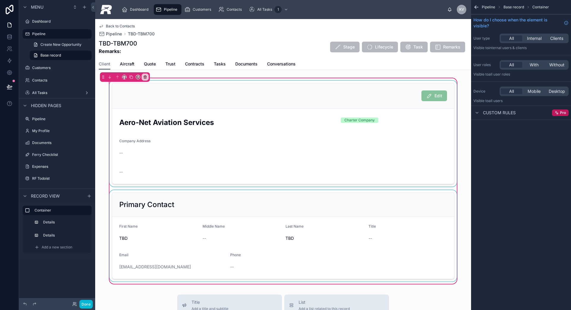
click at [373, 113] on div at bounding box center [283, 134] width 350 height 106
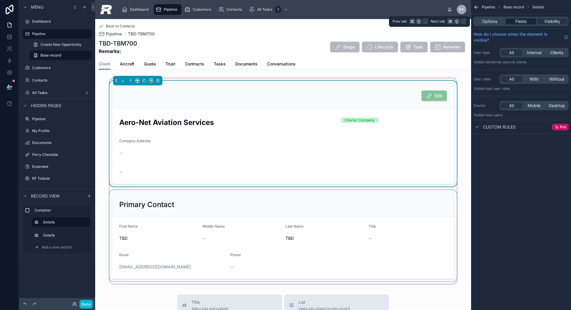
click at [437, 23] on div "Fields" at bounding box center [521, 21] width 30 height 6
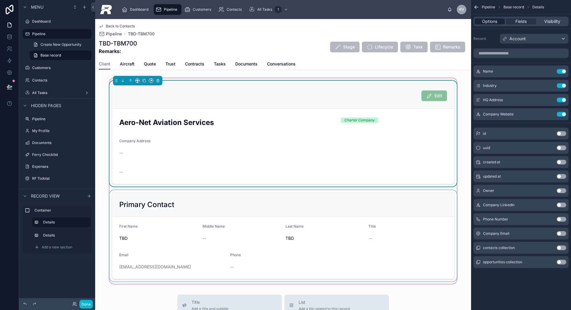
click at [437, 22] on span "Options" at bounding box center [489, 21] width 15 height 6
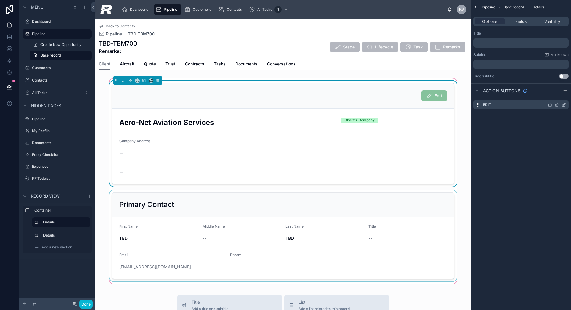
click at [437, 102] on icon "scrollable content" at bounding box center [563, 104] width 5 height 5
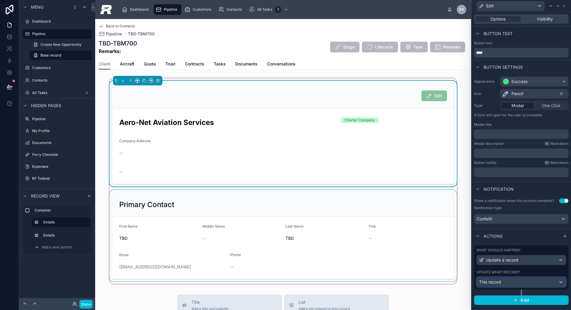
click at [437, 262] on div "This record" at bounding box center [520, 282] width 89 height 10
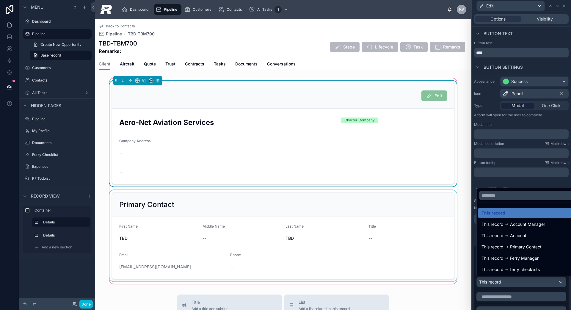
click at [437, 216] on div "This record" at bounding box center [527, 212] width 93 height 7
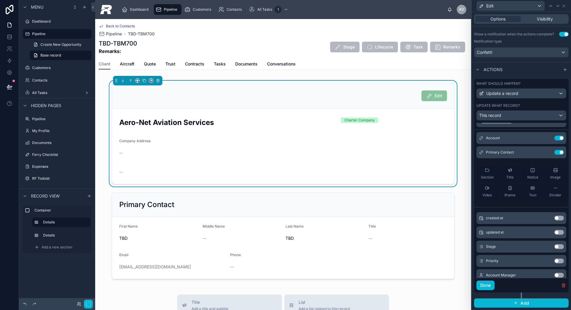
scroll to position [1, 0]
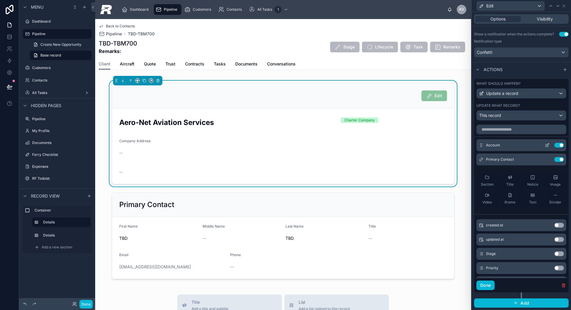
click at [437, 146] on icon at bounding box center [547, 144] width 2 height 2
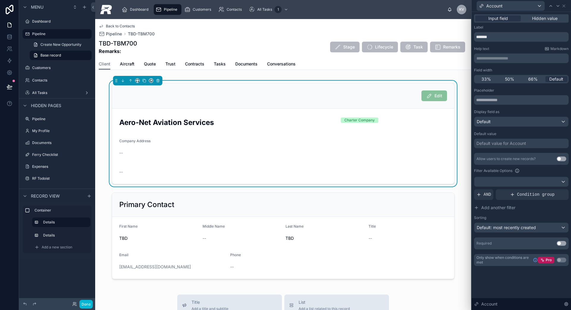
click at [437, 159] on button "Use setting" at bounding box center [561, 158] width 10 height 5
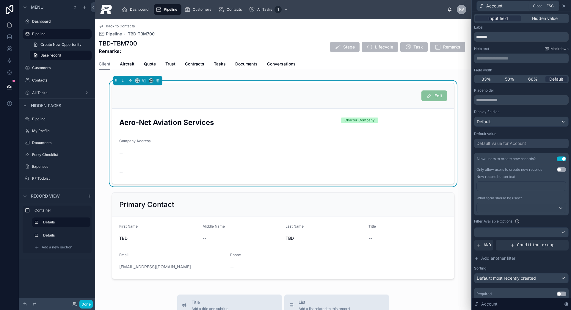
click at [437, 5] on icon at bounding box center [563, 6] width 2 height 2
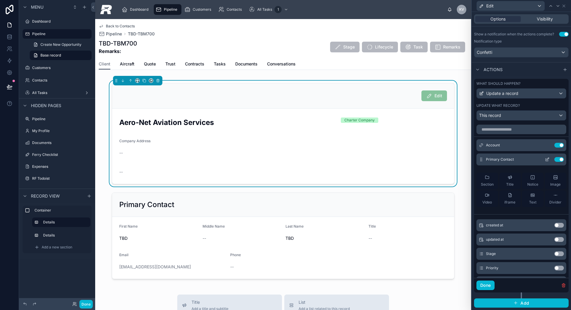
click at [437, 161] on icon at bounding box center [547, 159] width 5 height 5
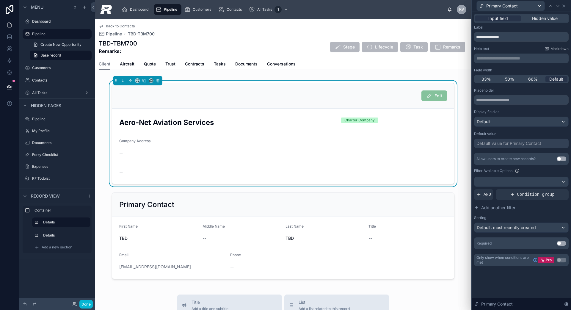
click at [437, 159] on div "Allow users to create new records? Use setting" at bounding box center [521, 159] width 95 height 12
click at [437, 159] on button "Use setting" at bounding box center [561, 158] width 10 height 5
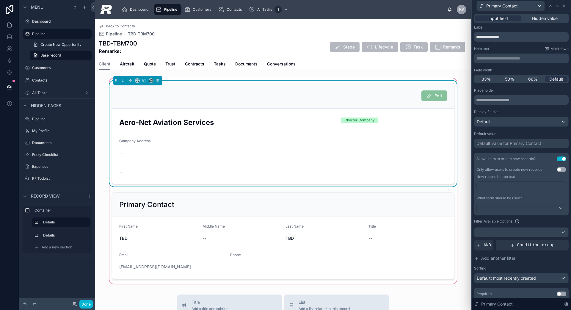
click at [397, 143] on div "Company Address" at bounding box center [283, 142] width 328 height 7
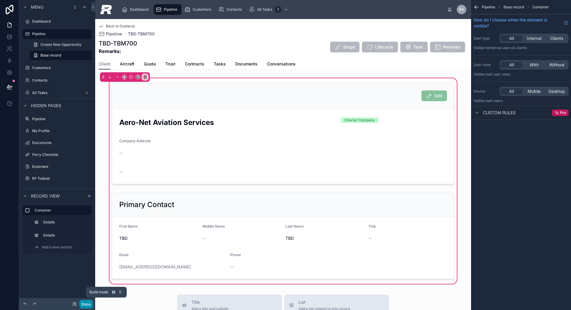
click at [86, 262] on button "Done" at bounding box center [85, 304] width 13 height 9
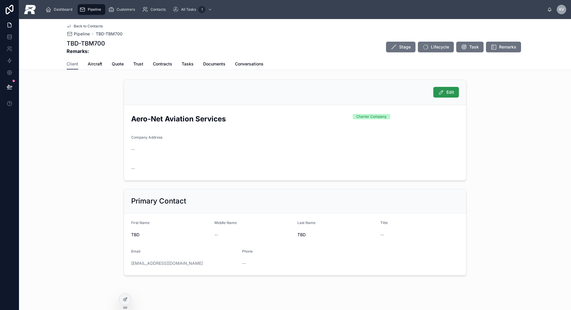
click at [437, 92] on span "Edit" at bounding box center [450, 92] width 8 height 6
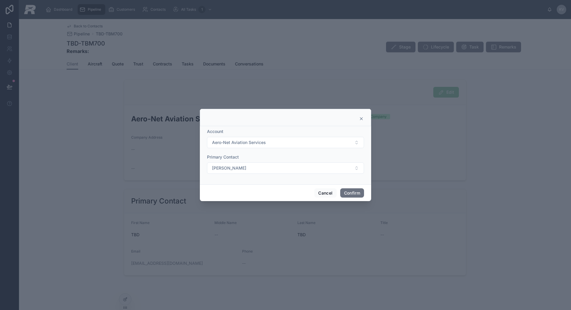
click at [361, 117] on icon at bounding box center [361, 118] width 5 height 5
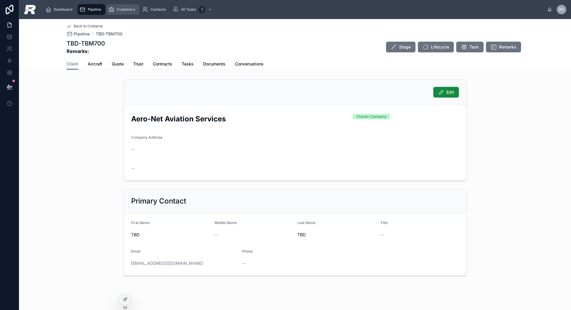
click at [124, 12] on span "Customers" at bounding box center [126, 9] width 18 height 5
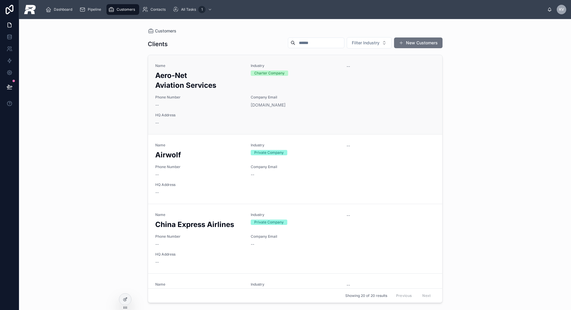
click at [210, 122] on div "--" at bounding box center [295, 123] width 280 height 6
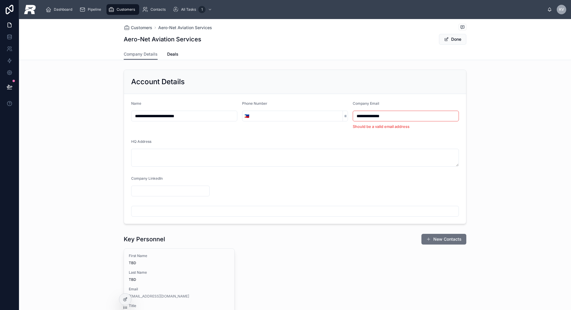
click at [405, 115] on input "**********" at bounding box center [406, 116] width 106 height 8
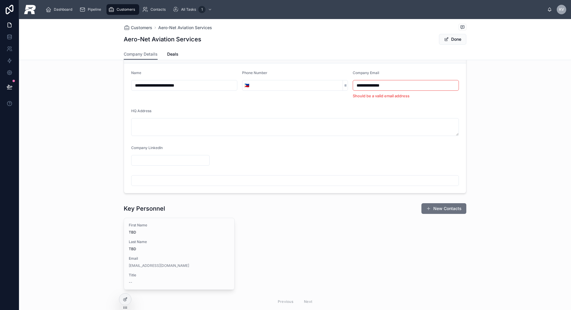
click at [229, 180] on input "text" at bounding box center [294, 180] width 327 height 8
paste input "**********"
type input "**********"
click at [252, 163] on form "**********" at bounding box center [295, 128] width 342 height 130
click at [366, 86] on input "**********" at bounding box center [406, 85] width 106 height 8
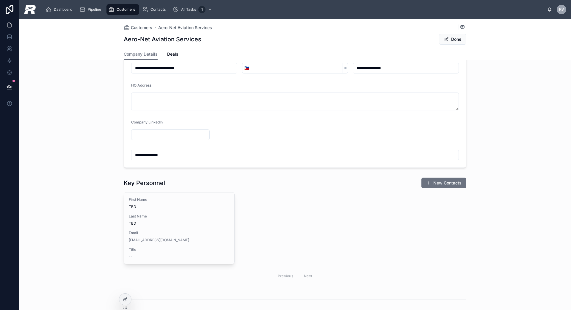
scroll to position [52, 0]
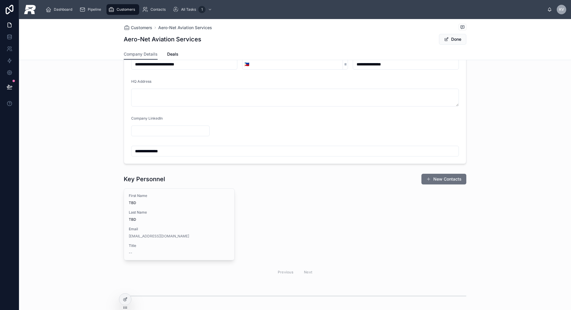
type input "**********"
click at [276, 114] on form "**********" at bounding box center [295, 102] width 342 height 121
click at [437, 42] on button "Done" at bounding box center [452, 39] width 27 height 11
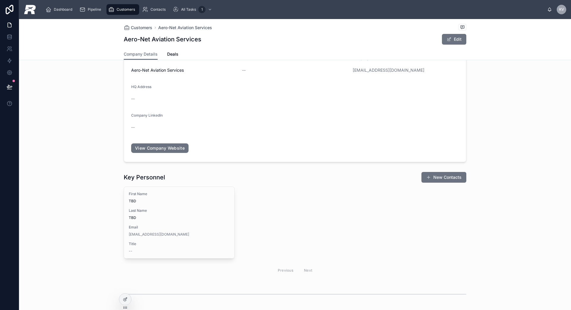
scroll to position [63, 0]
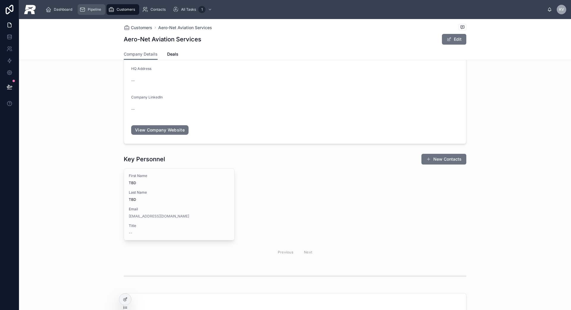
click at [99, 11] on span "Pipeline" at bounding box center [94, 9] width 13 height 5
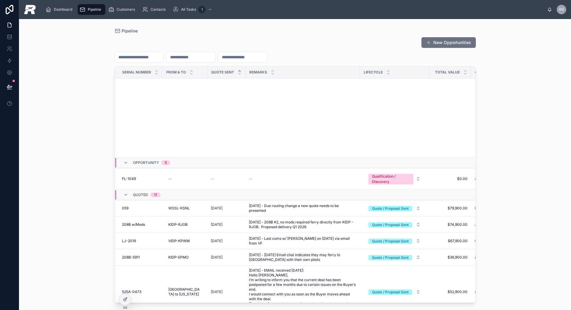
scroll to position [290, 0]
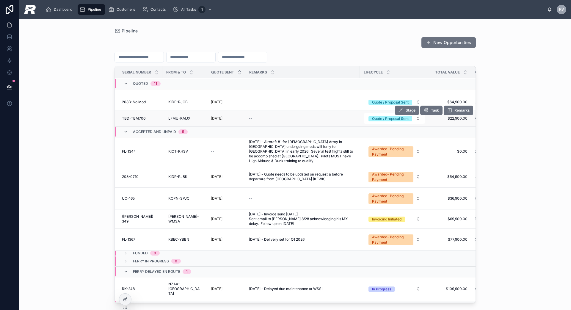
click at [249, 120] on span "--" at bounding box center [251, 118] width 4 height 5
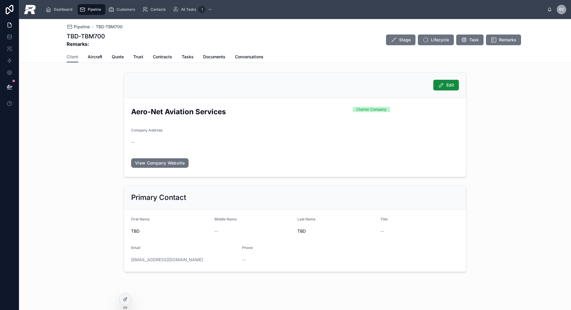
click at [109, 51] on div "Client Aircraft Quote Trust Contracts Tasks Documents Conversations" at bounding box center [295, 56] width 457 height 11
click at [116, 56] on span "Quote" at bounding box center [118, 57] width 12 height 6
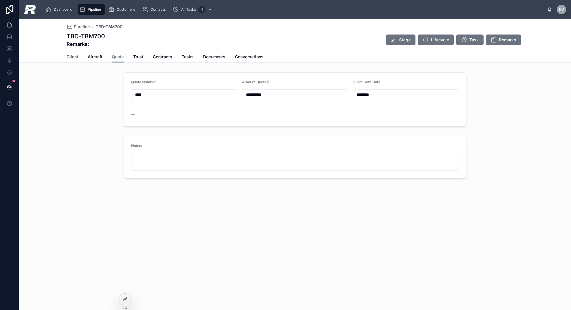
click at [75, 57] on span "Client" at bounding box center [73, 57] width 12 height 6
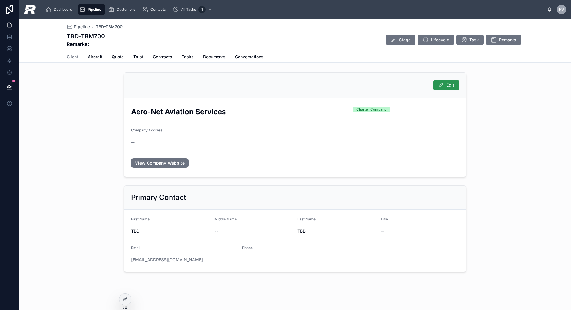
click at [437, 88] on button "Edit" at bounding box center [446, 85] width 26 height 11
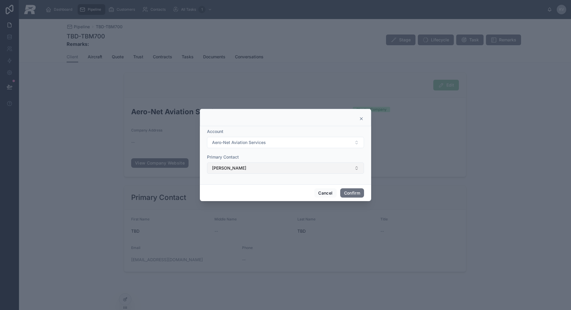
click at [263, 166] on button "[PERSON_NAME]" at bounding box center [285, 167] width 157 height 11
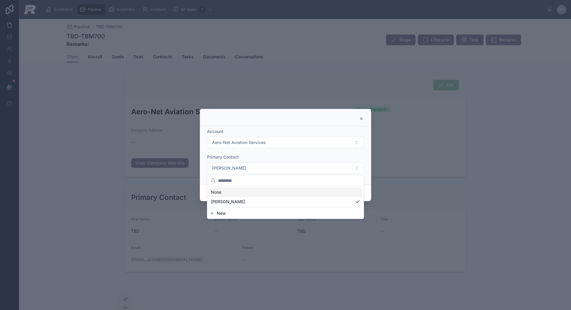
click at [117, 111] on div at bounding box center [285, 155] width 571 height 310
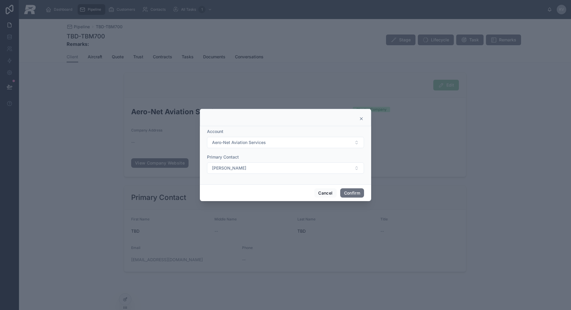
click at [359, 117] on icon at bounding box center [361, 118] width 5 height 5
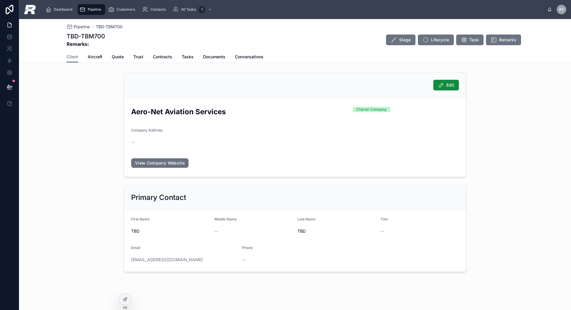
click at [90, 12] on div "Pipeline" at bounding box center [91, 10] width 24 height 10
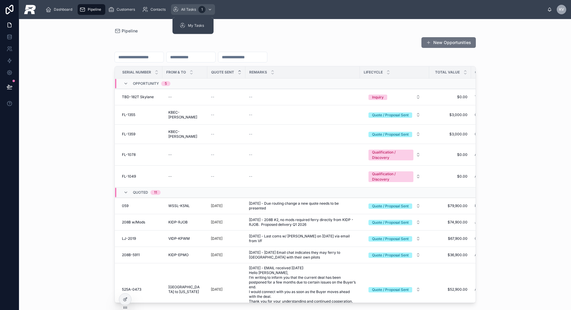
click at [199, 11] on div "1" at bounding box center [201, 9] width 7 height 7
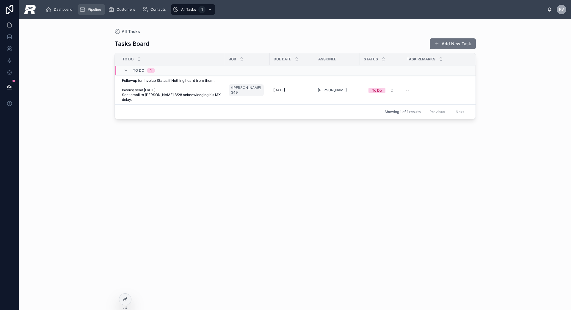
click at [96, 8] on span "Pipeline" at bounding box center [94, 9] width 13 height 5
